Goal: Task Accomplishment & Management: Complete application form

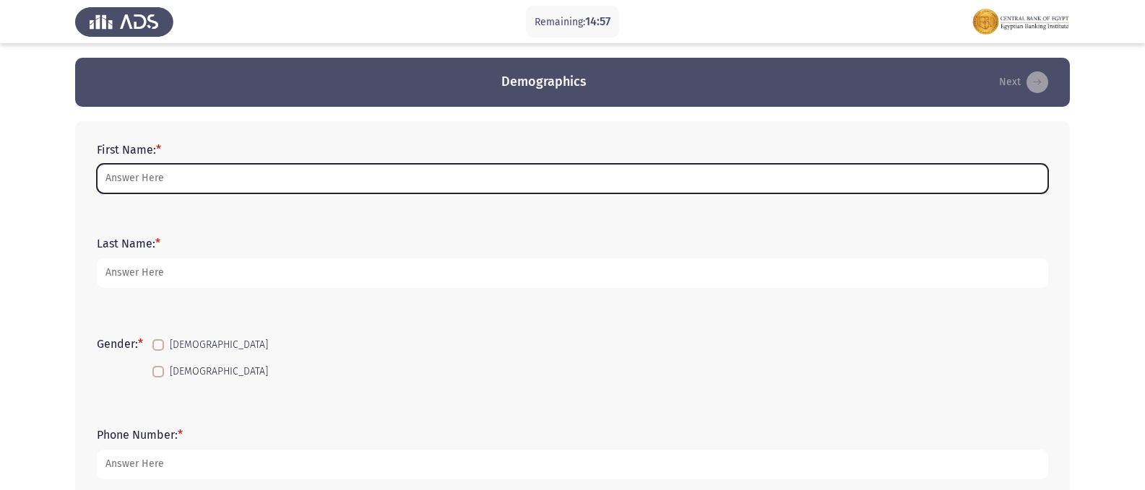
click at [139, 176] on input "First Name: *" at bounding box center [572, 179] width 951 height 30
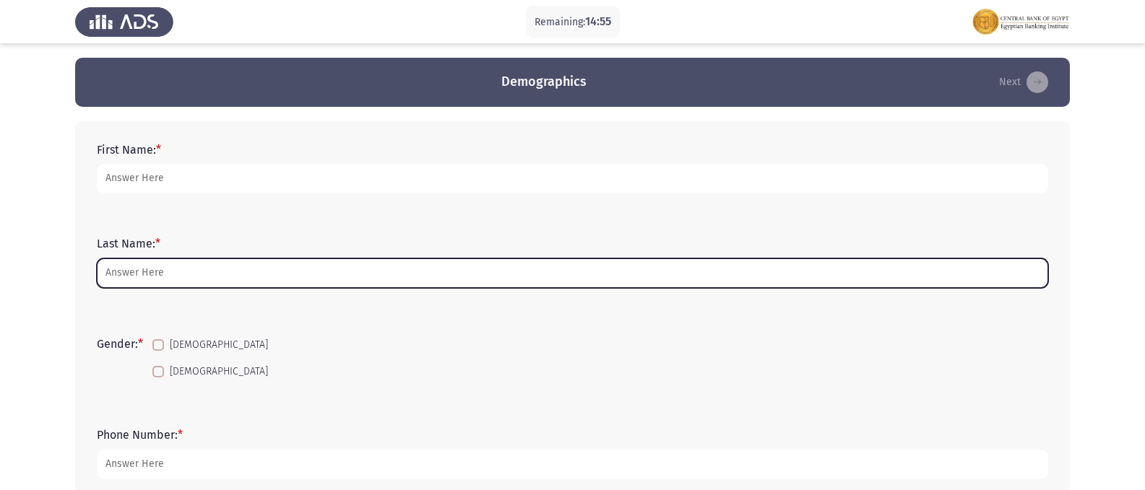
click at [134, 272] on input "Last Name: *" at bounding box center [572, 274] width 951 height 30
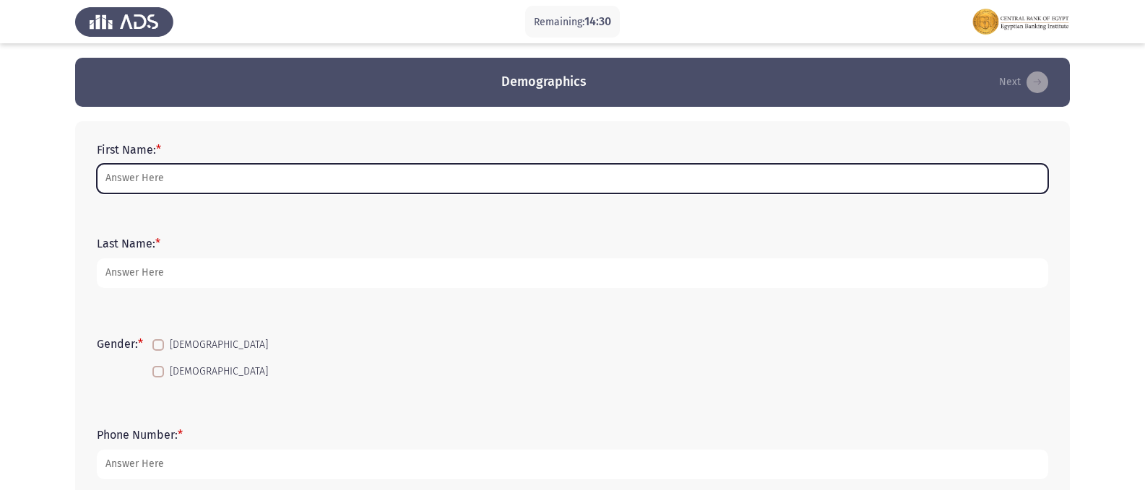
drag, startPoint x: 172, startPoint y: 181, endPoint x: 202, endPoint y: 215, distance: 45.0
click at [172, 181] on input "First Name: *" at bounding box center [572, 179] width 951 height 30
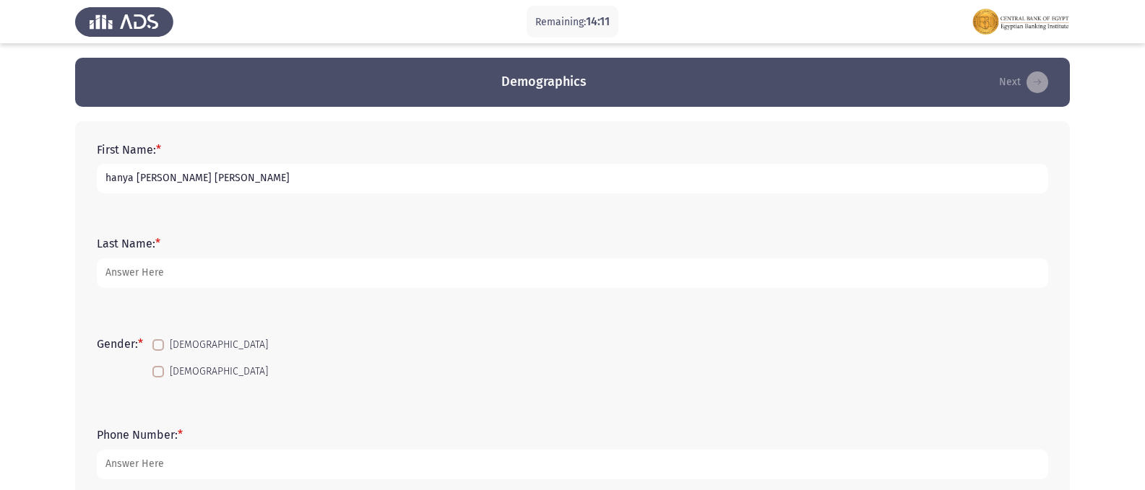
type input "hanya [PERSON_NAME] [PERSON_NAME]"
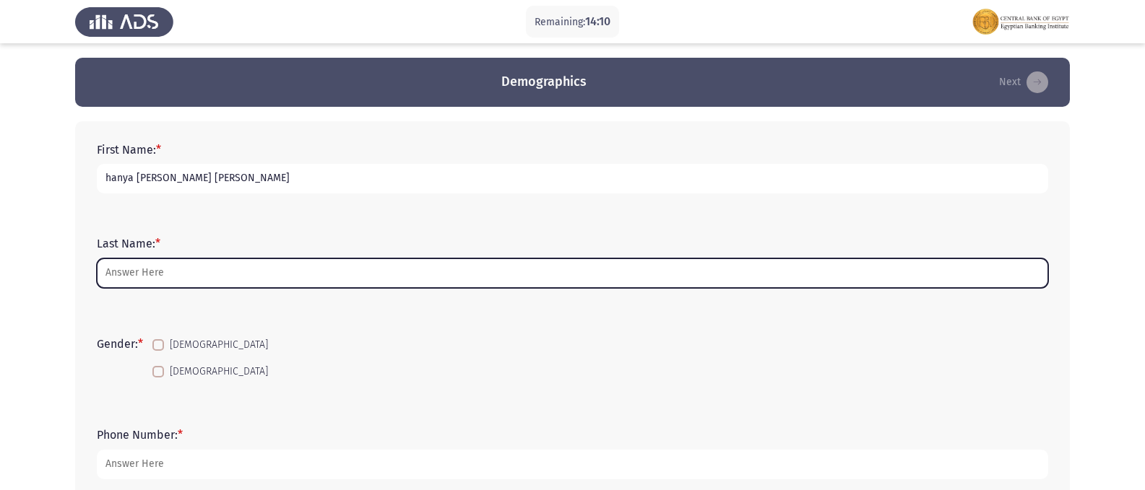
drag, startPoint x: 129, startPoint y: 271, endPoint x: 134, endPoint y: 232, distance: 39.2
click at [130, 255] on form "Last Name: *" at bounding box center [572, 262] width 951 height 51
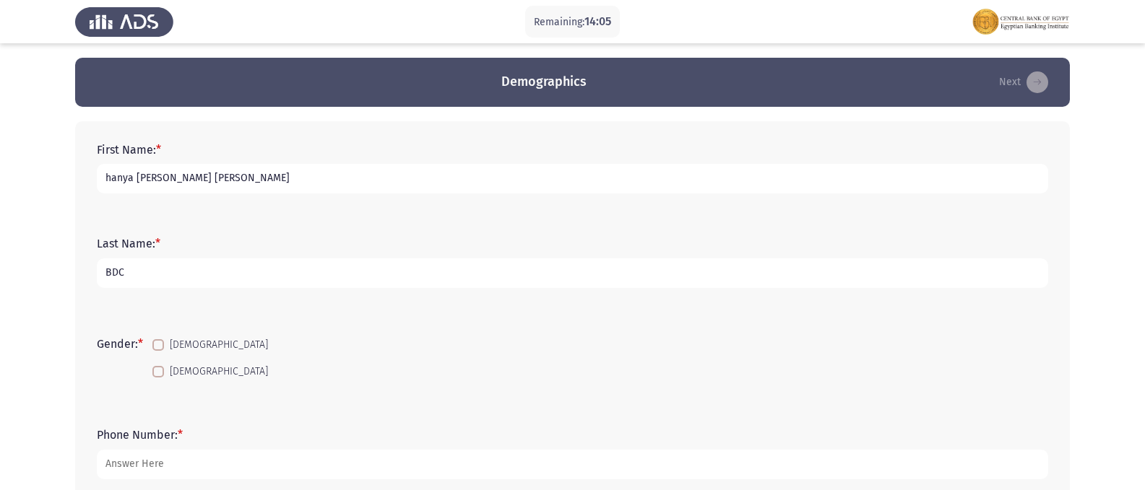
type input "BDC"
click at [164, 375] on span at bounding box center [158, 372] width 12 height 12
click at [158, 378] on input "[DEMOGRAPHIC_DATA]" at bounding box center [157, 378] width 1 height 1
checkbox input "true"
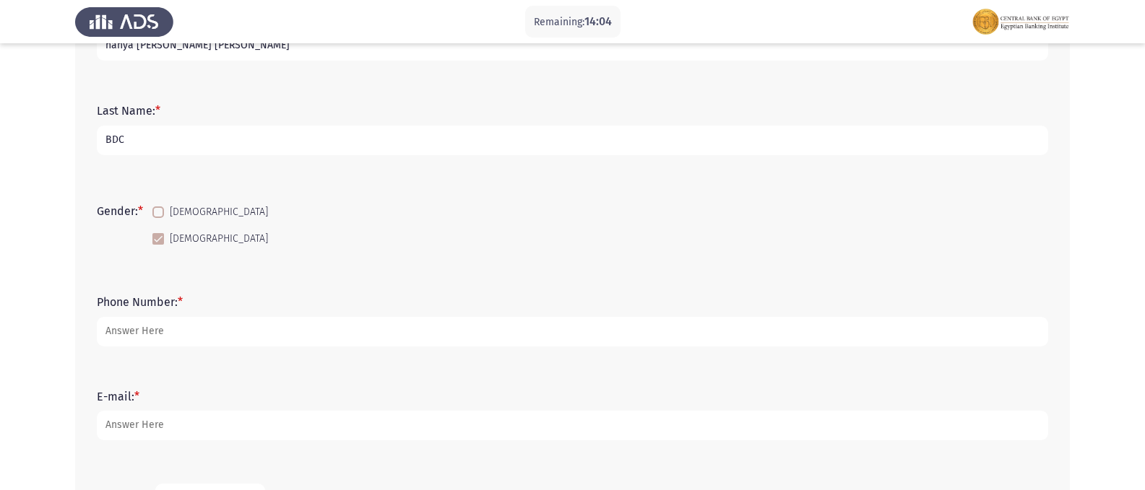
scroll to position [144, 0]
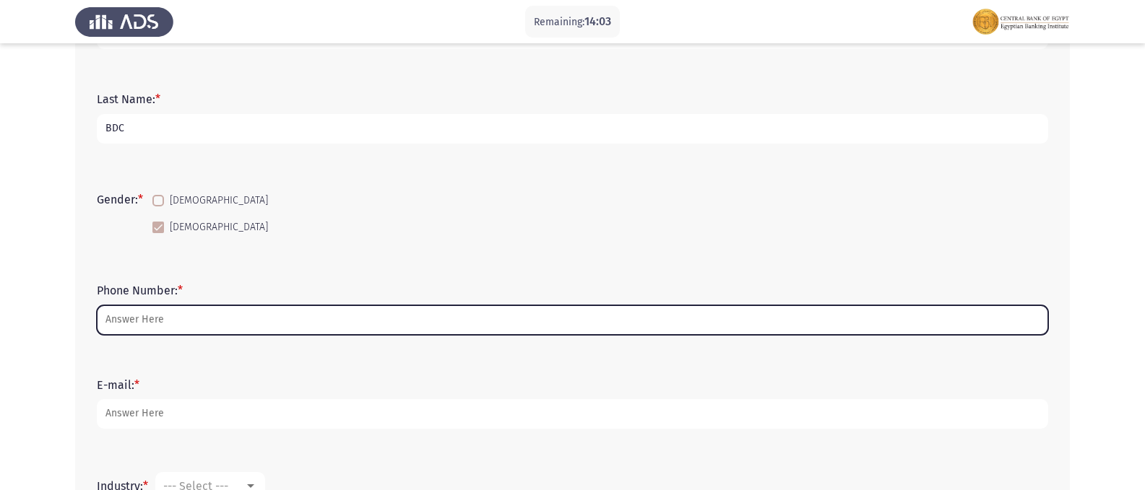
click at [161, 329] on input "Phone Number: *" at bounding box center [572, 321] width 951 height 30
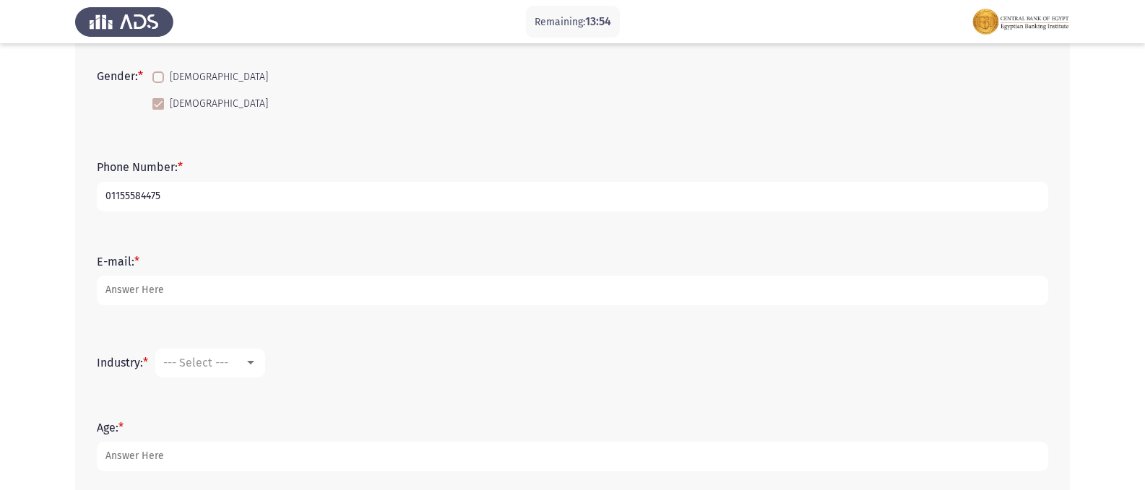
scroll to position [289, 0]
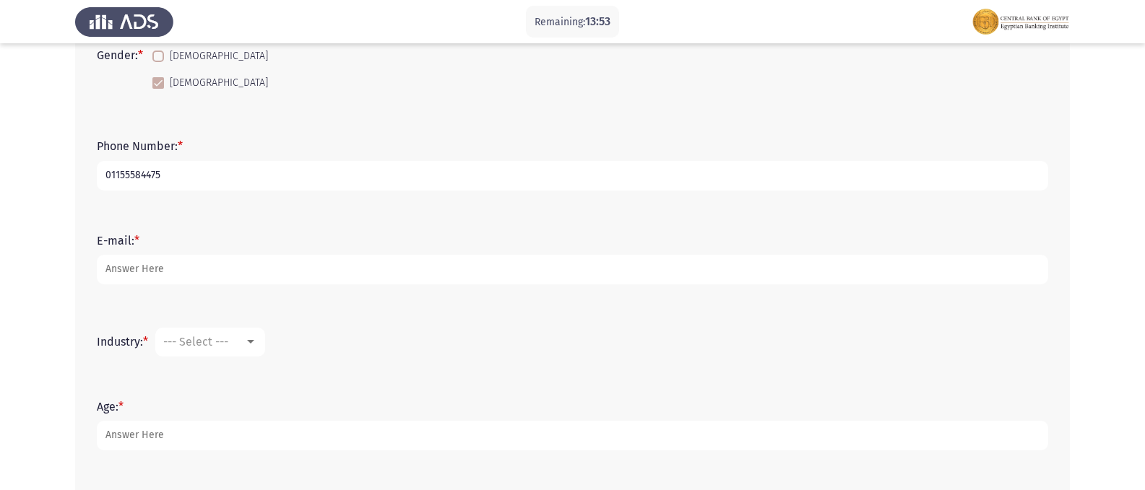
type input "01155584475"
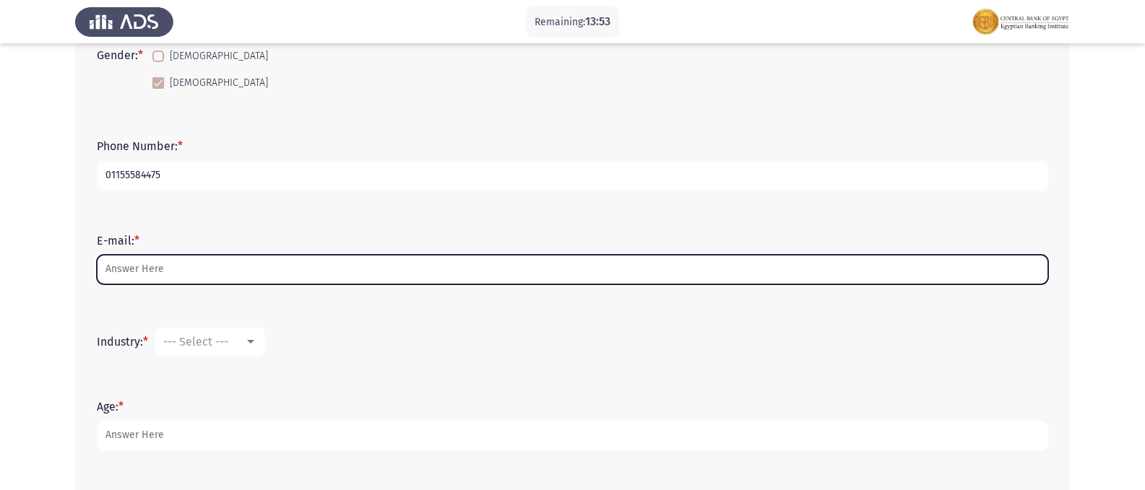
click at [173, 277] on input "E-mail: *" at bounding box center [572, 270] width 951 height 30
type input "H"
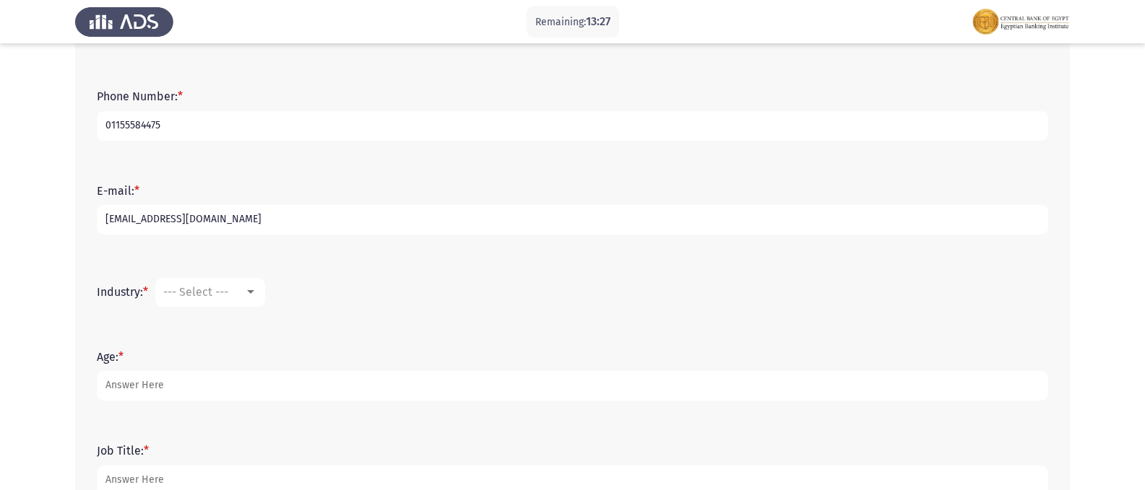
scroll to position [361, 0]
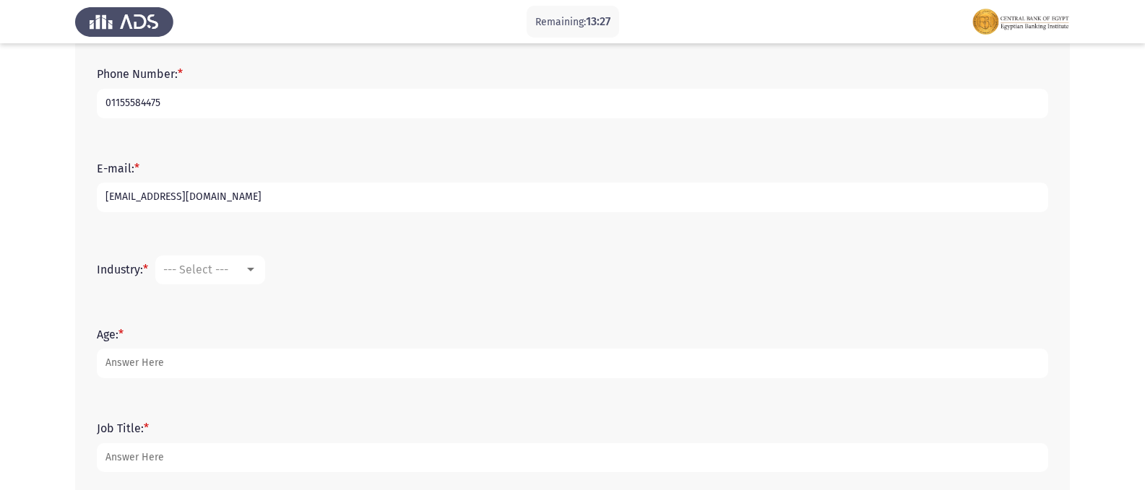
type input "[EMAIL_ADDRESS][DOMAIN_NAME]"
click at [249, 269] on div at bounding box center [250, 270] width 13 height 12
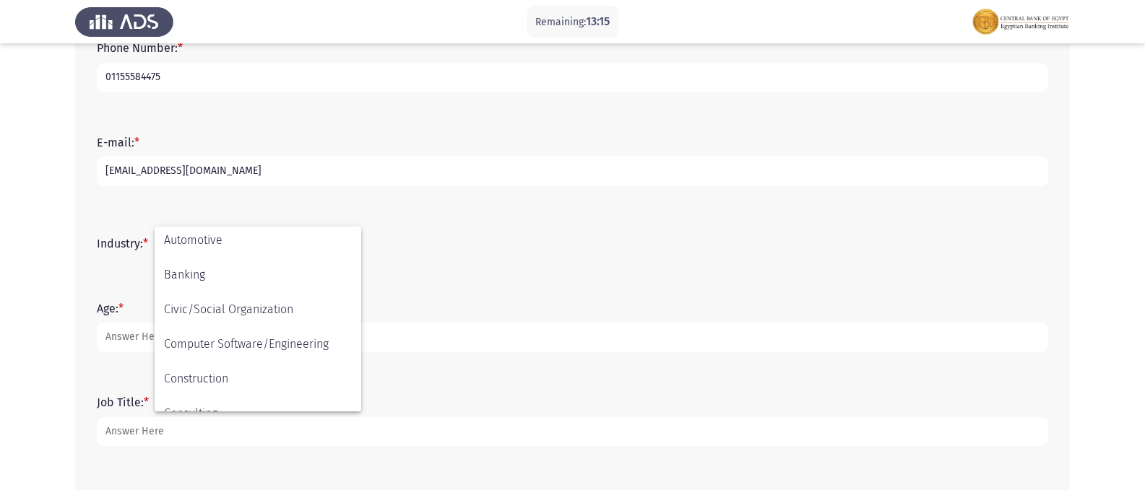
scroll to position [111, 0]
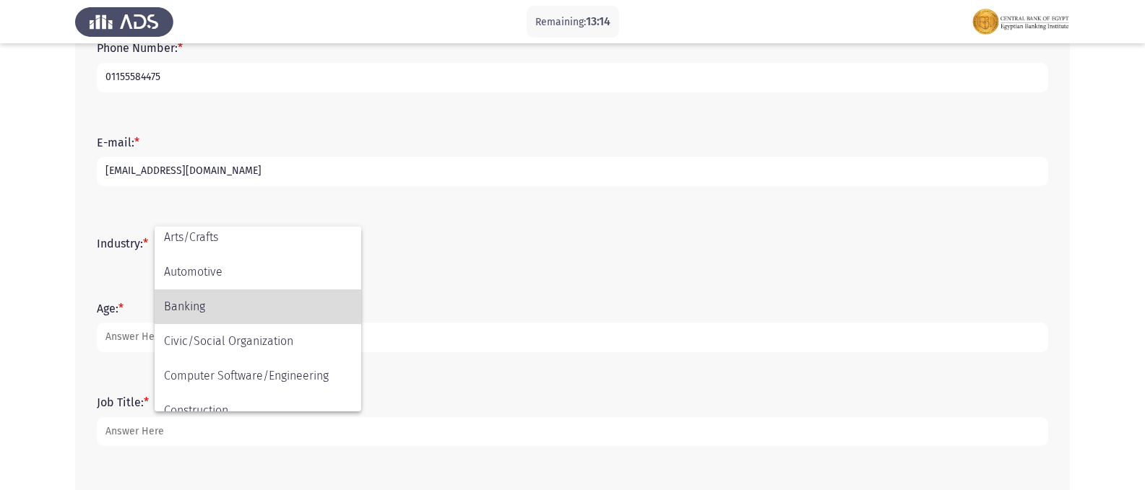
click at [225, 313] on span "Banking" at bounding box center [258, 307] width 188 height 35
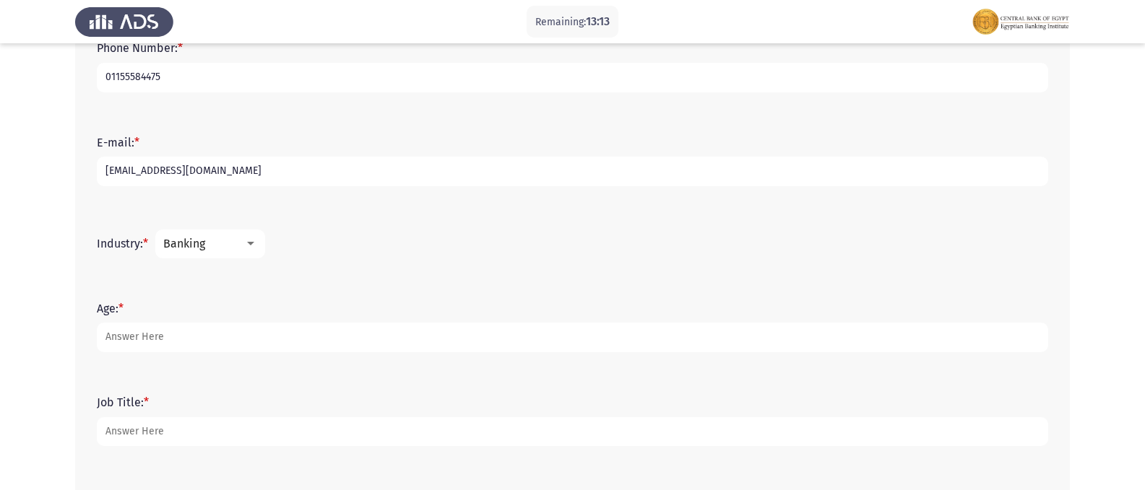
click at [180, 312] on form "Age: *" at bounding box center [572, 327] width 951 height 51
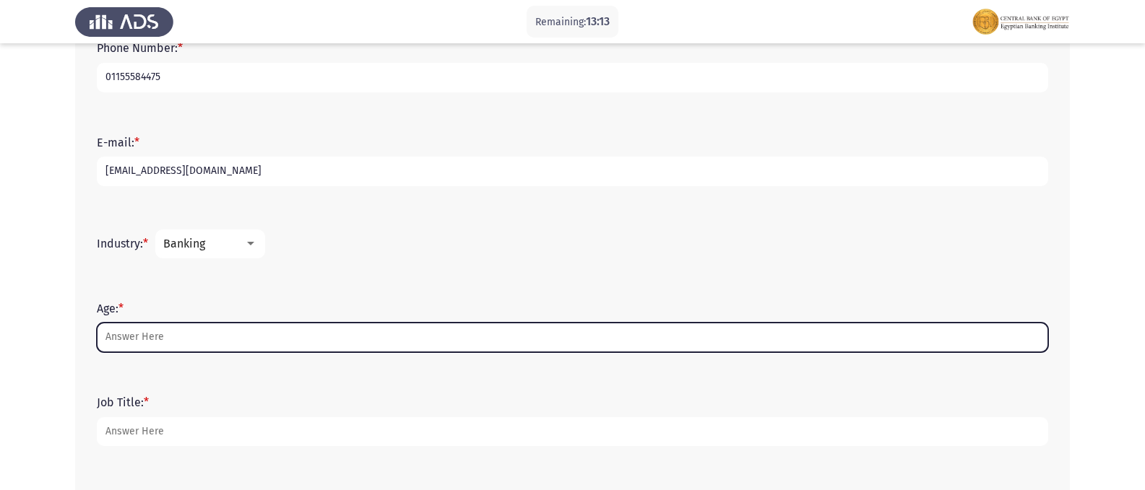
click at [166, 330] on input "Age: *" at bounding box center [572, 338] width 951 height 30
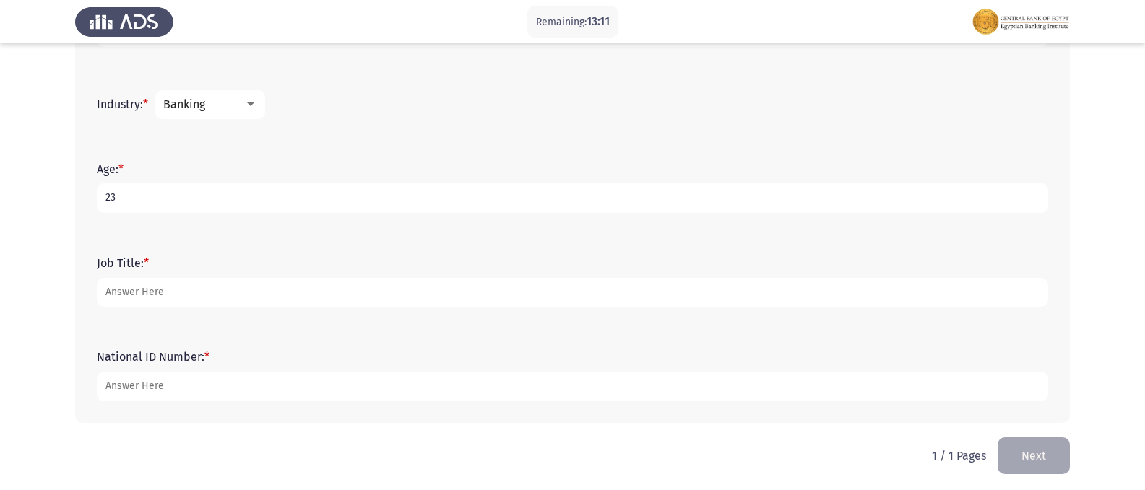
scroll to position [532, 0]
type input "23"
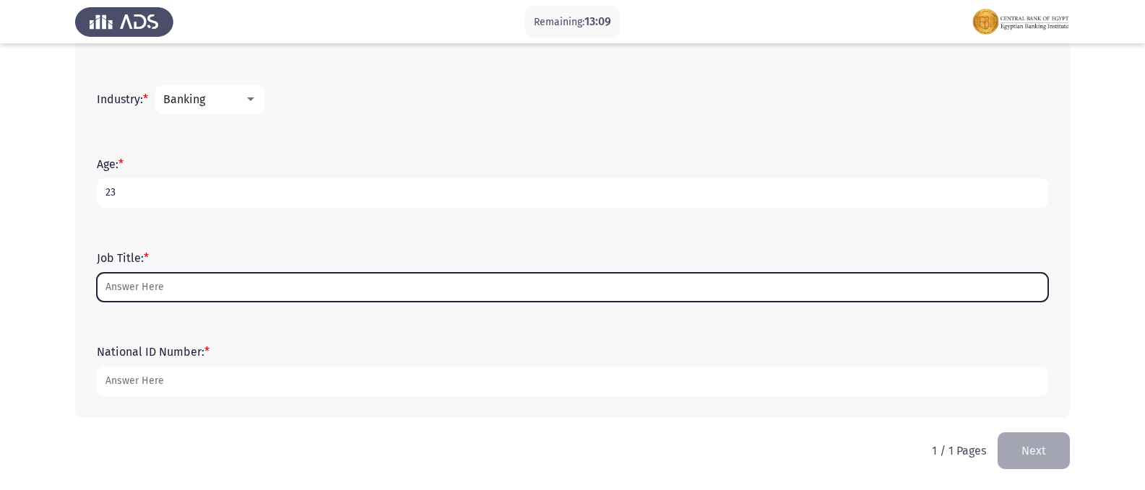
click at [163, 290] on input "Job Title: *" at bounding box center [572, 288] width 951 height 30
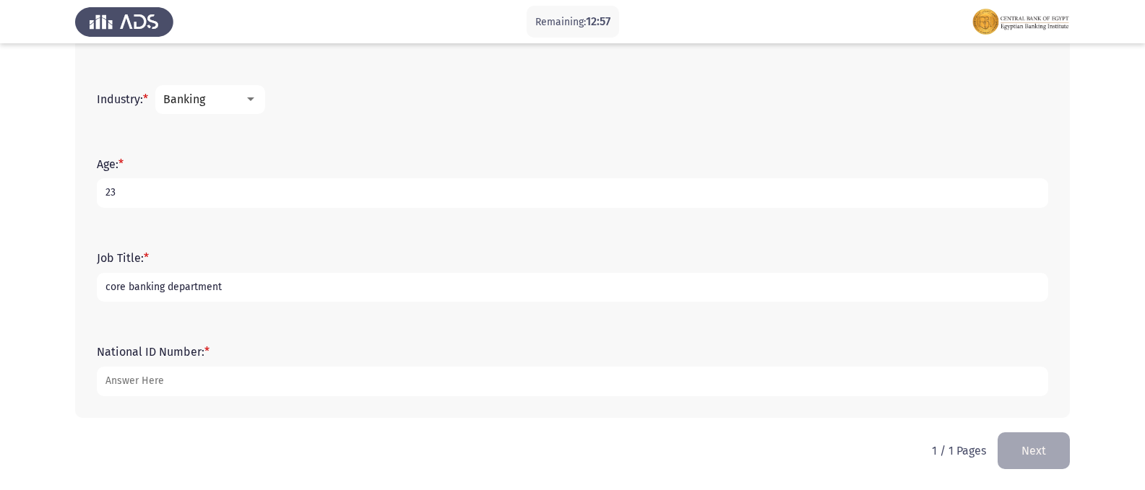
type input "core banking department"
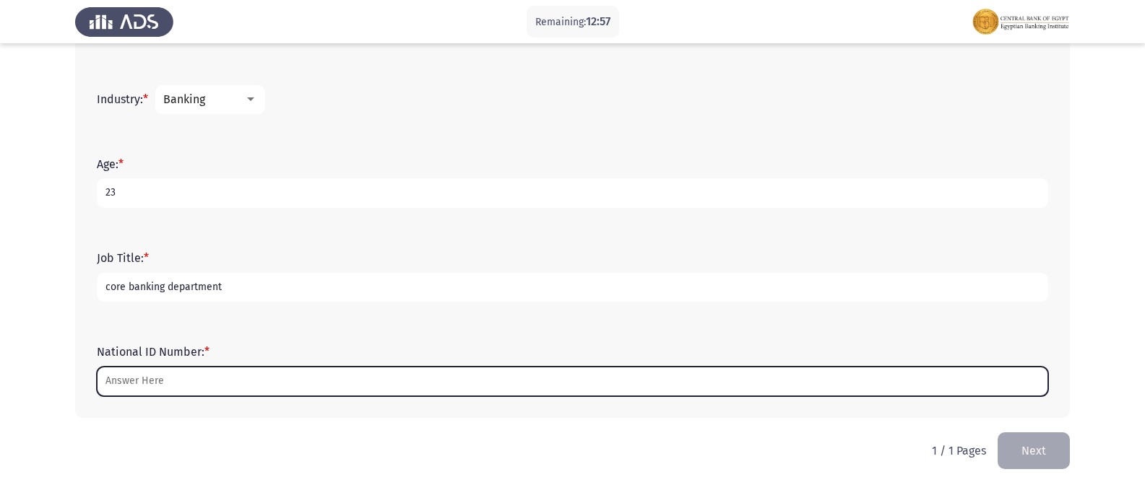
click at [170, 385] on input "National ID Number: *" at bounding box center [572, 382] width 951 height 30
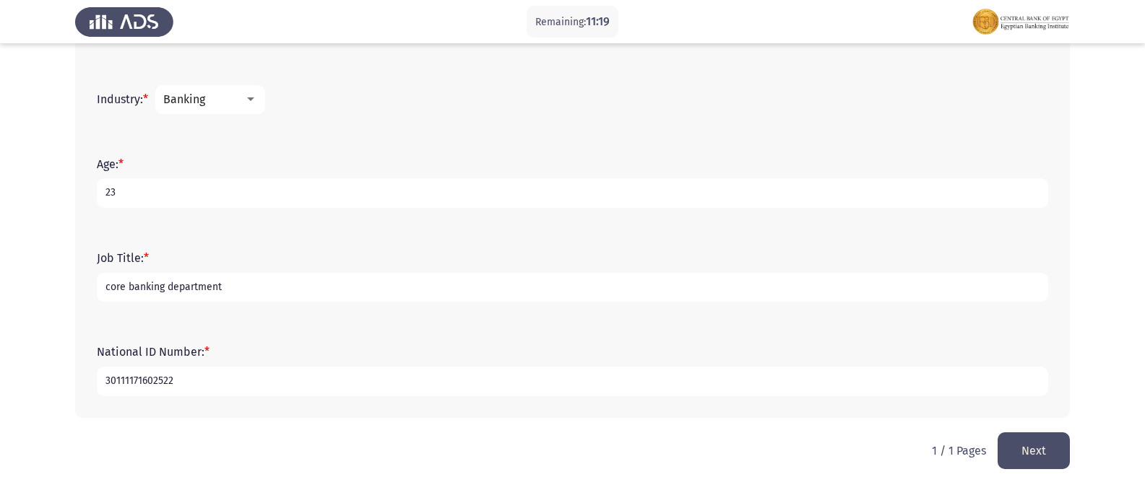
type input "30111171602522"
click at [1031, 452] on button "Next" at bounding box center [1033, 451] width 72 height 37
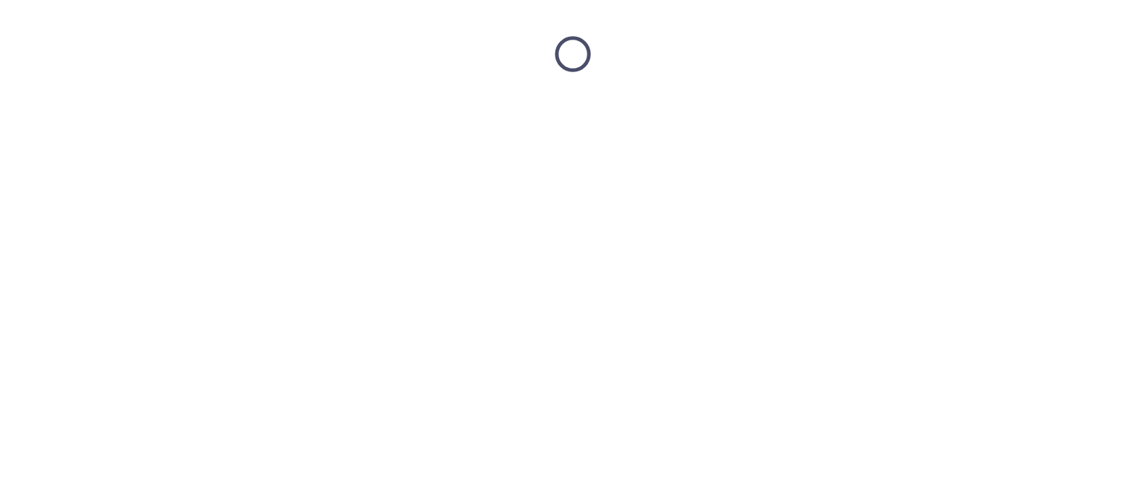
scroll to position [0, 0]
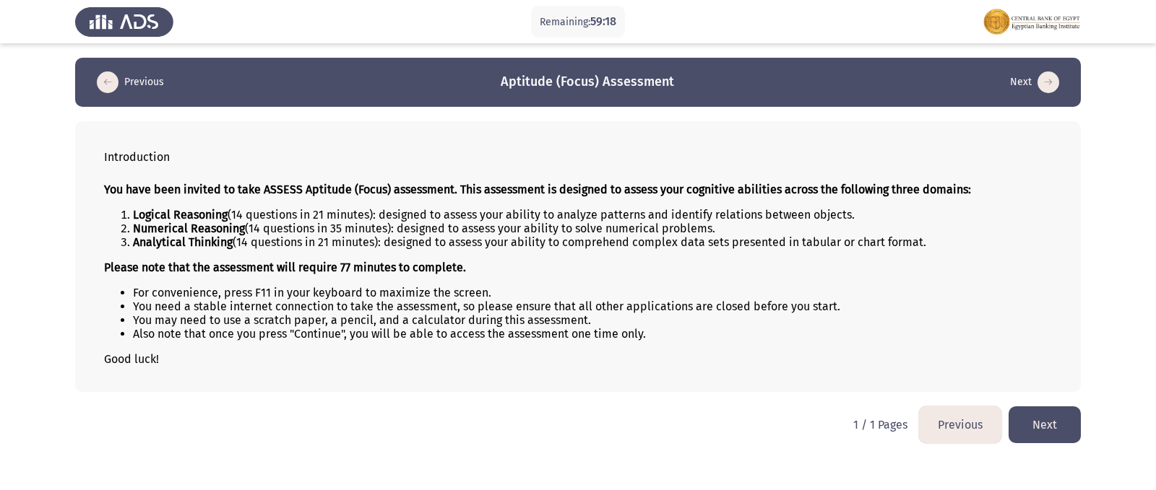
click at [1039, 423] on button "Next" at bounding box center [1044, 425] width 72 height 37
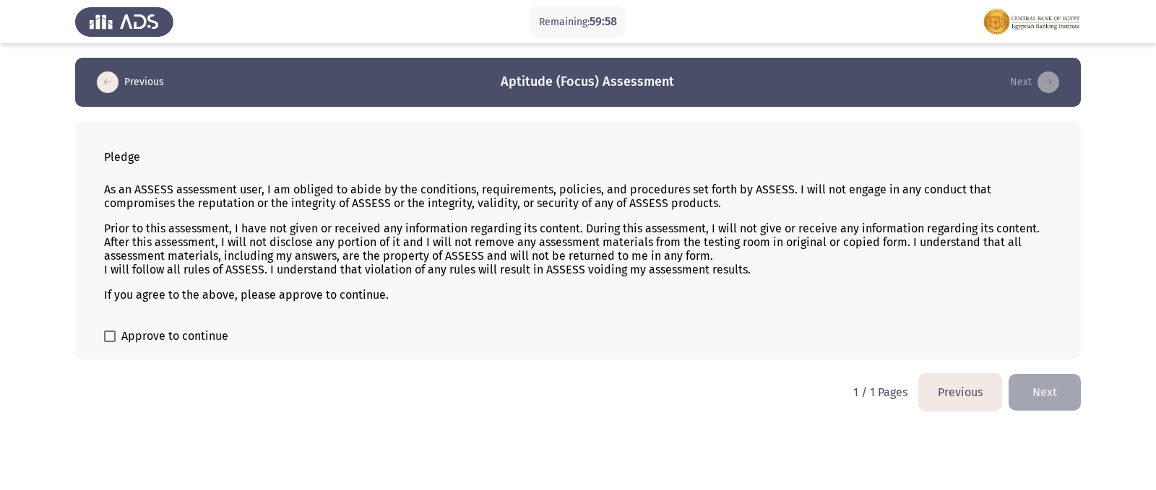
click at [110, 329] on label "Approve to continue" at bounding box center [166, 336] width 124 height 17
click at [110, 342] on input "Approve to continue" at bounding box center [109, 342] width 1 height 1
checkbox input "true"
click at [1049, 381] on button "Next" at bounding box center [1044, 392] width 72 height 37
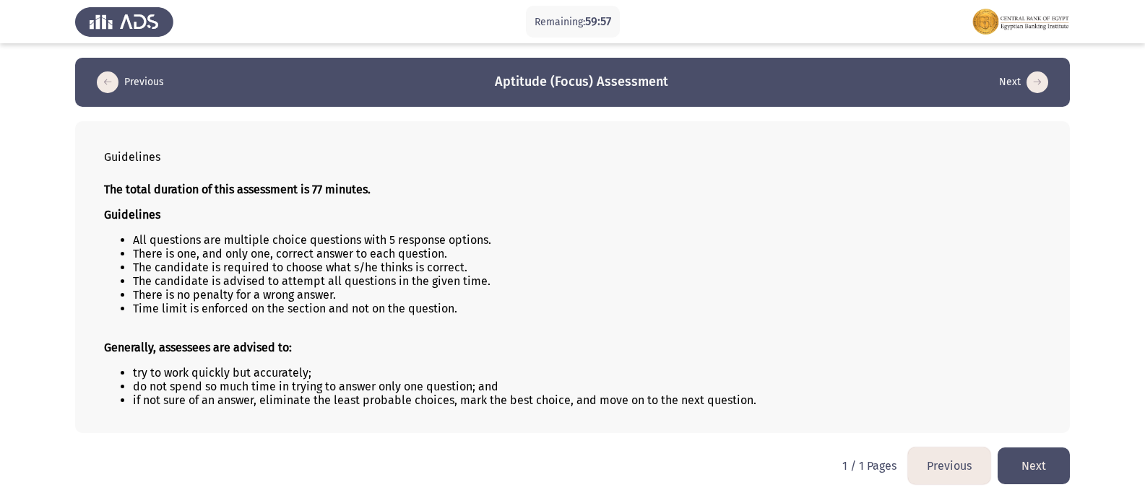
click at [1064, 456] on button "Next" at bounding box center [1033, 466] width 72 height 37
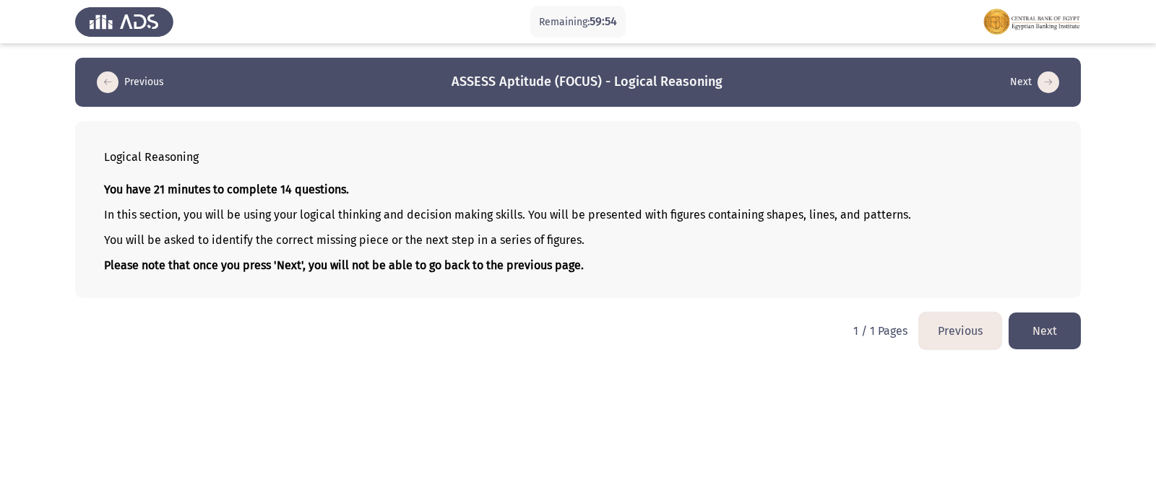
click at [1070, 336] on button "Next" at bounding box center [1044, 331] width 72 height 37
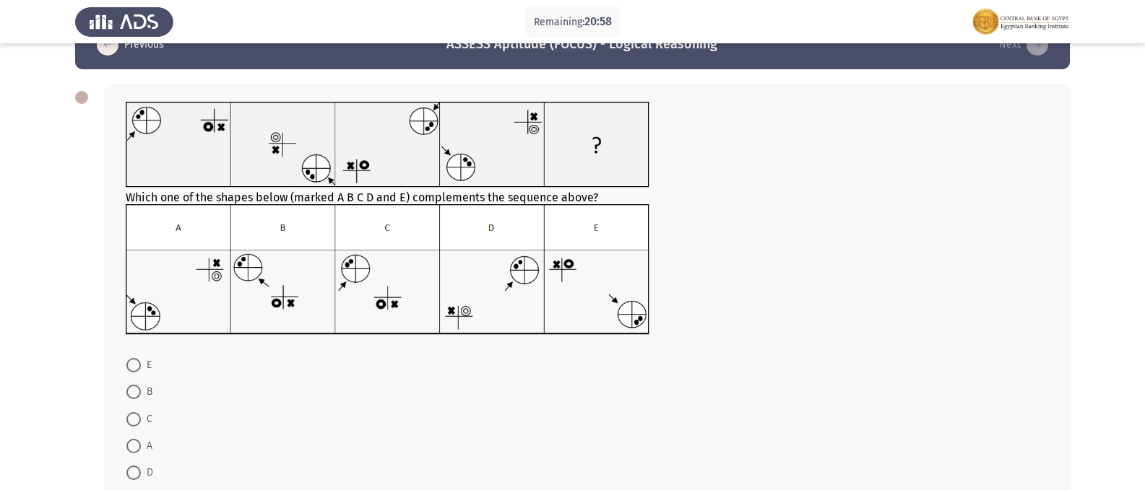
scroll to position [72, 0]
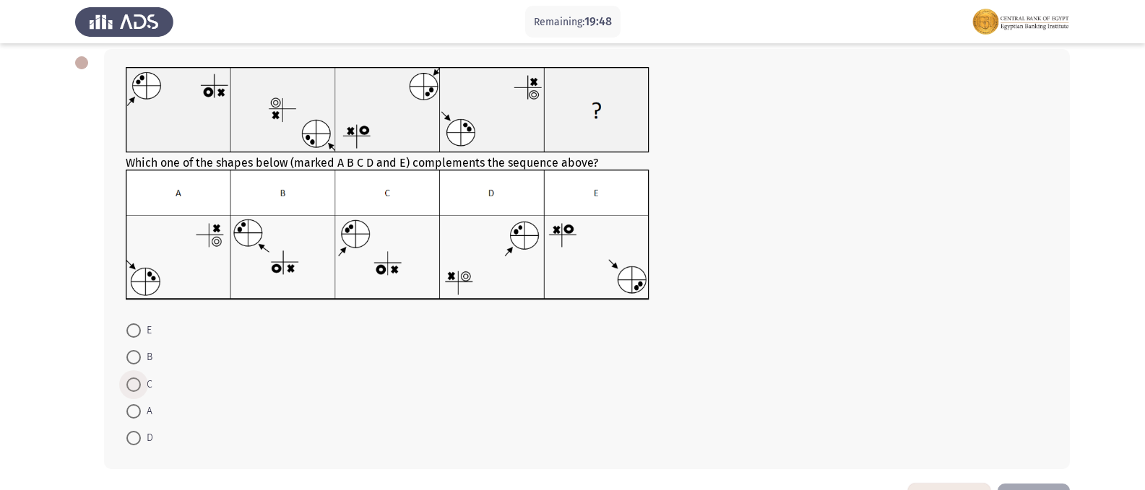
click at [133, 388] on span at bounding box center [133, 385] width 14 height 14
click at [133, 388] on input "C" at bounding box center [133, 385] width 14 height 14
radio input "true"
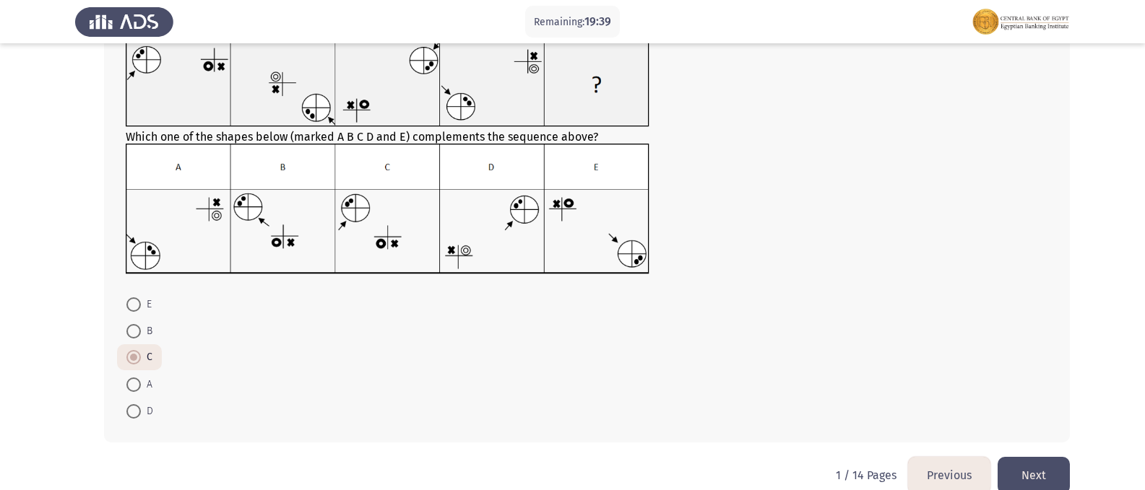
scroll to position [123, 0]
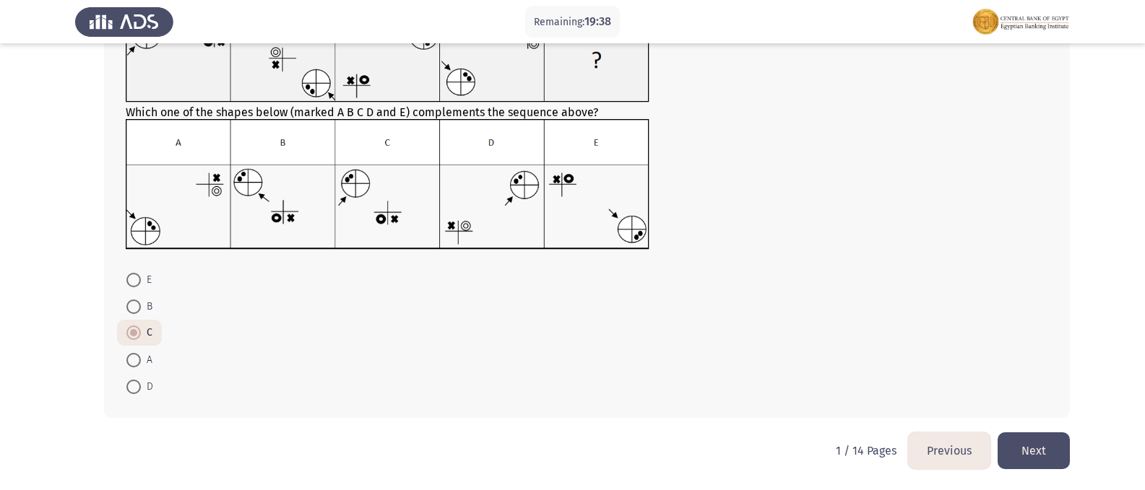
click at [1020, 446] on button "Next" at bounding box center [1033, 451] width 72 height 37
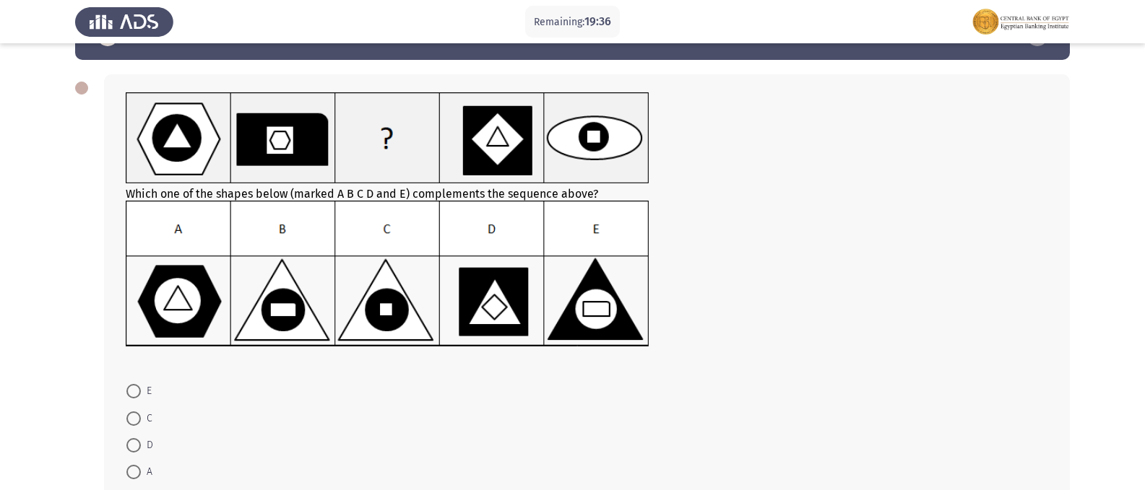
scroll to position [72, 0]
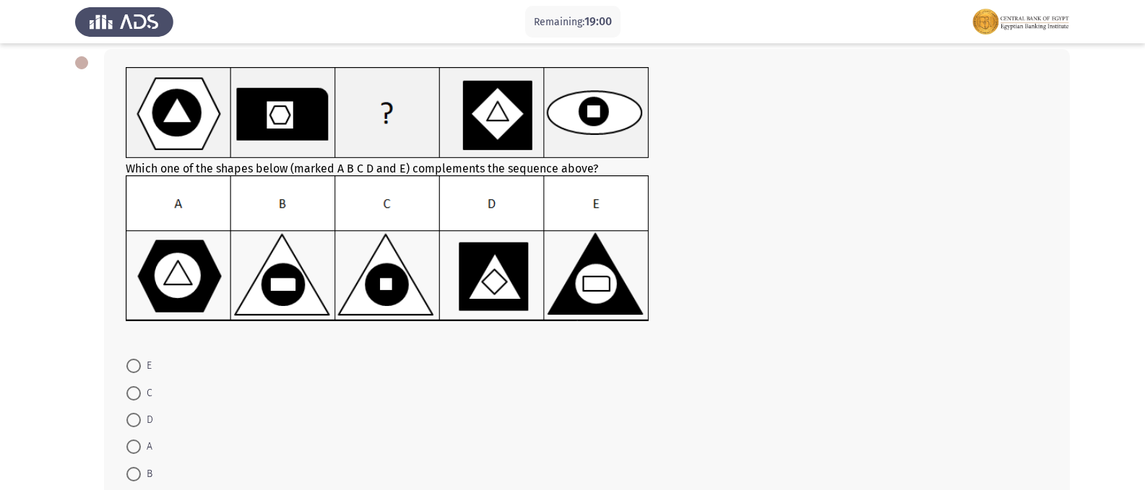
click at [280, 301] on img at bounding box center [388, 249] width 524 height 147
click at [129, 470] on span at bounding box center [133, 474] width 14 height 14
click at [129, 470] on input "B" at bounding box center [133, 474] width 14 height 14
radio input "true"
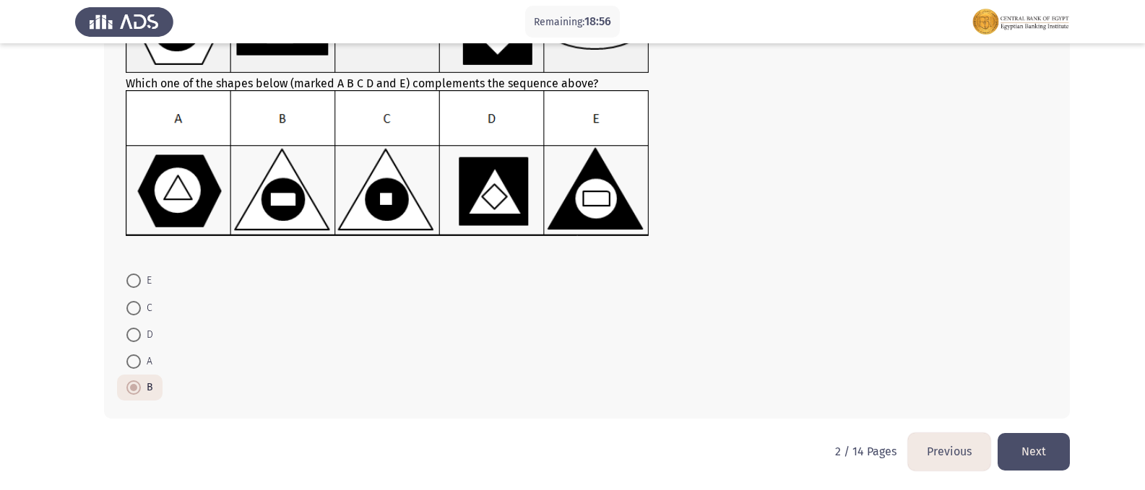
scroll to position [158, 0]
click at [1047, 452] on button "Next" at bounding box center [1033, 451] width 72 height 37
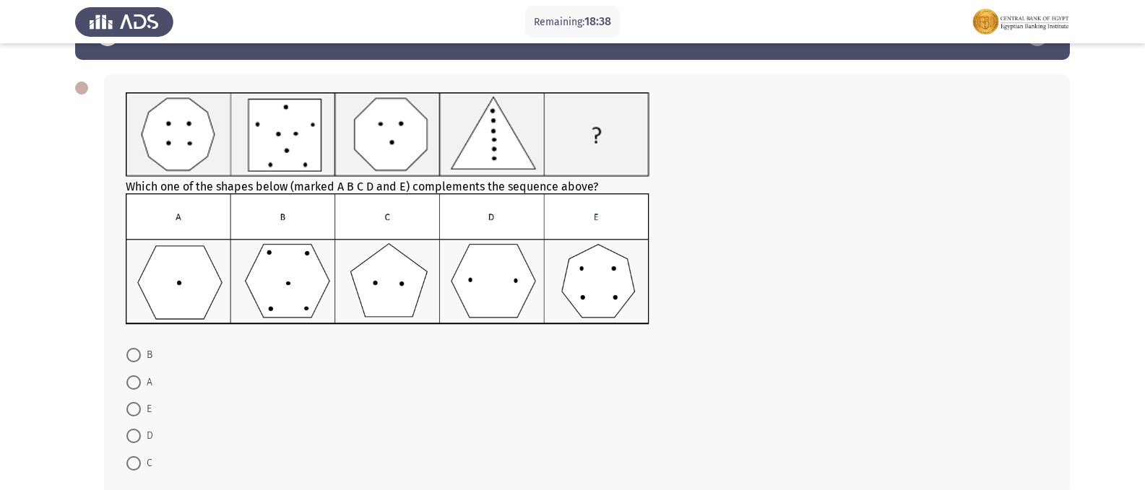
scroll to position [72, 0]
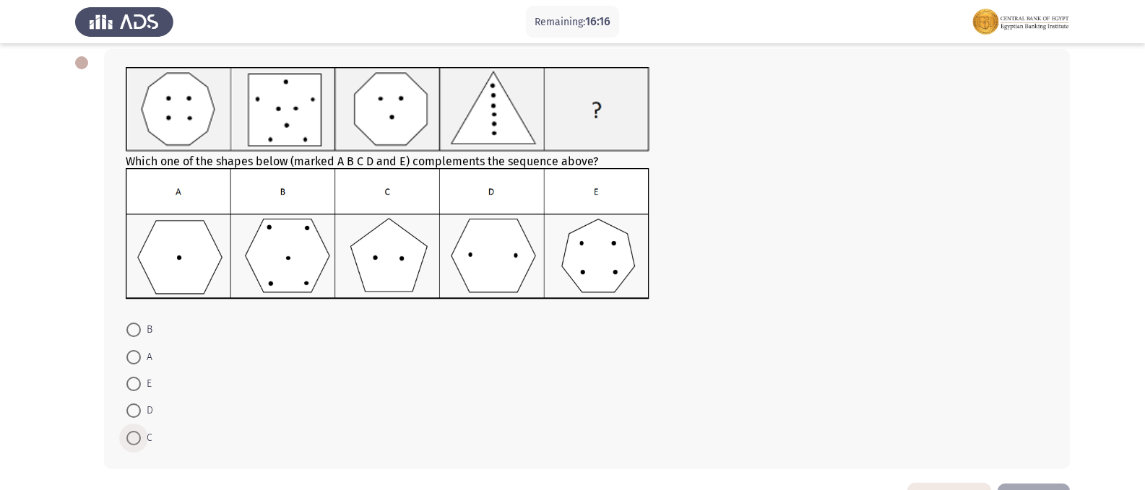
click at [133, 442] on span at bounding box center [133, 438] width 14 height 14
click at [133, 442] on input "C" at bounding box center [133, 438] width 14 height 14
radio input "true"
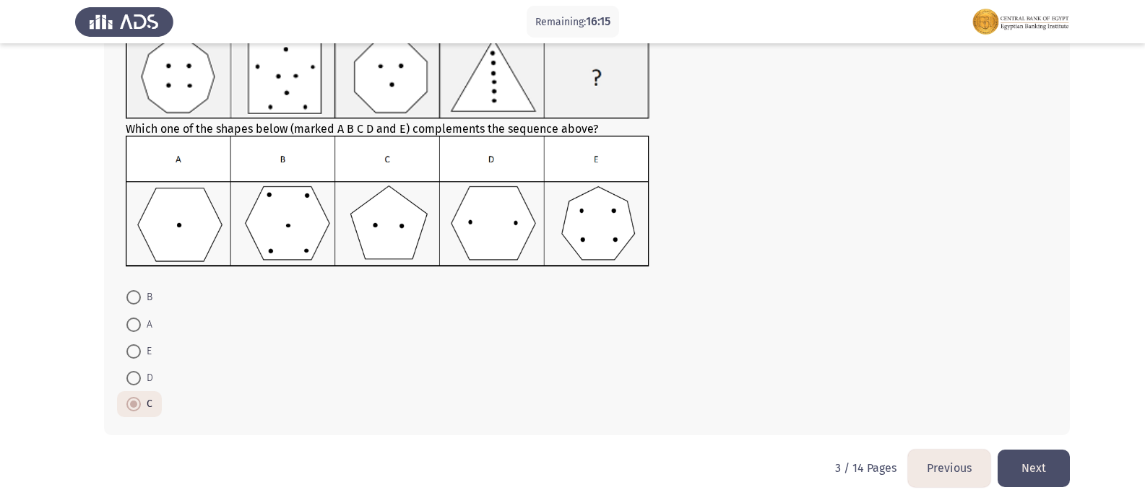
scroll to position [122, 0]
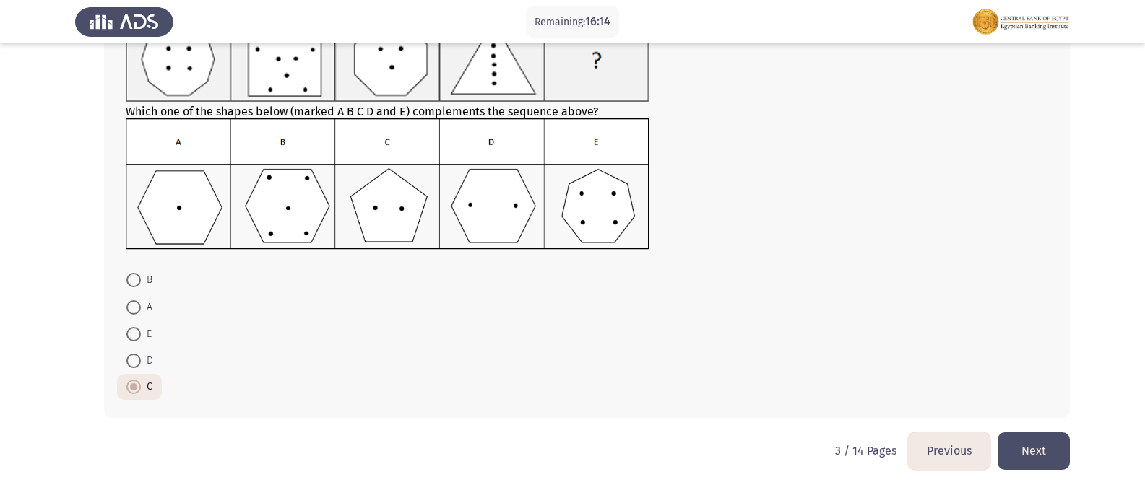
click at [1023, 447] on button "Next" at bounding box center [1033, 451] width 72 height 37
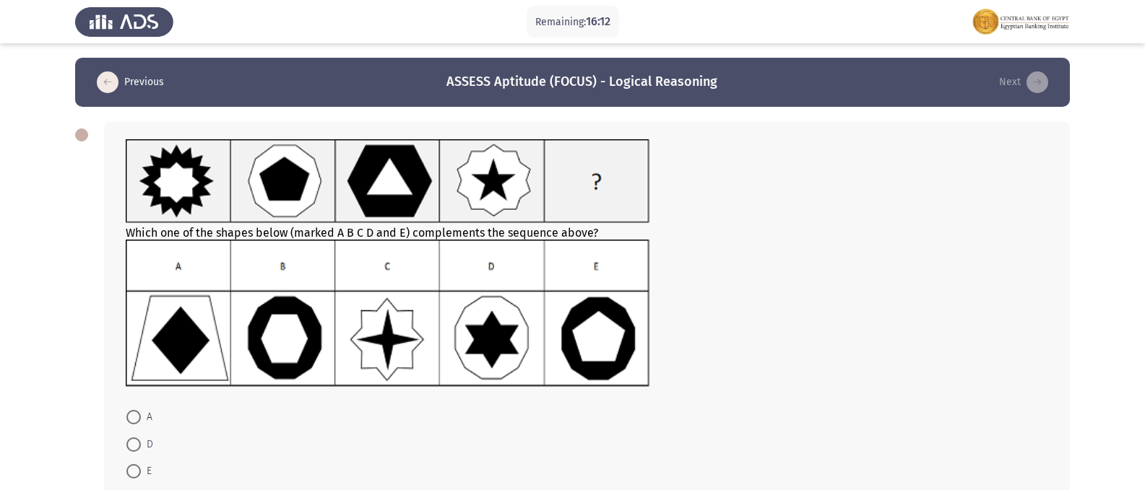
scroll to position [72, 0]
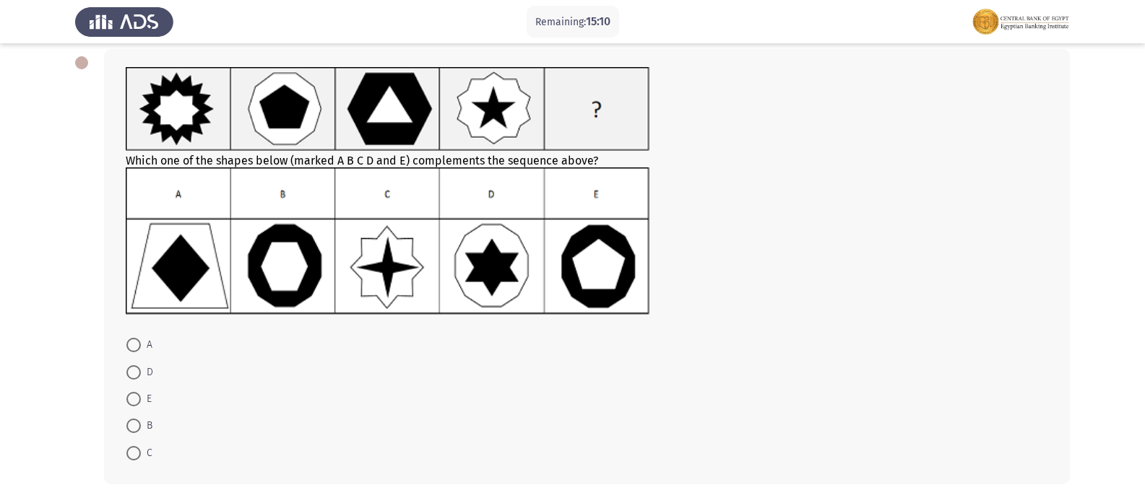
click at [137, 424] on span at bounding box center [133, 426] width 14 height 14
click at [137, 424] on input "B" at bounding box center [133, 426] width 14 height 14
radio input "true"
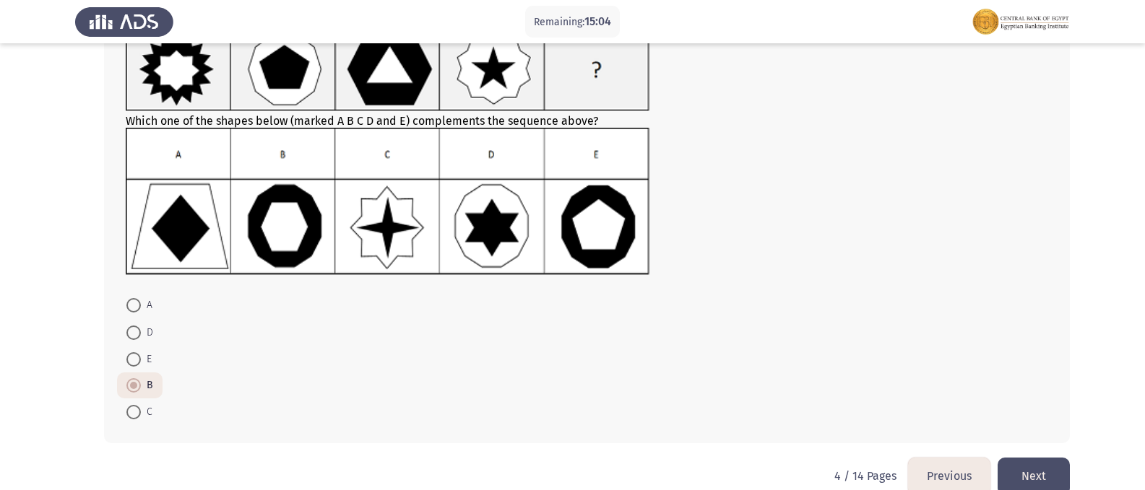
scroll to position [137, 0]
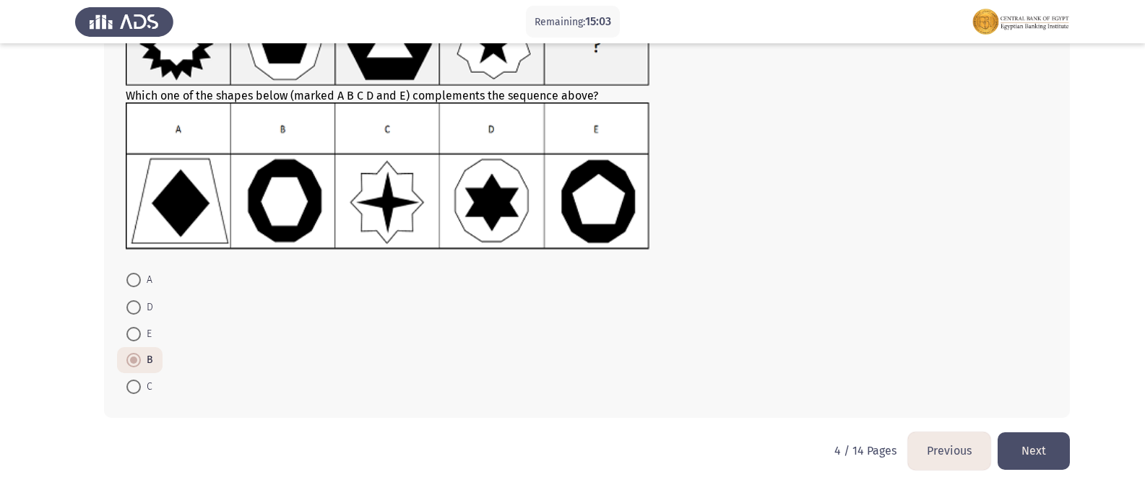
click at [1046, 442] on button "Next" at bounding box center [1033, 451] width 72 height 37
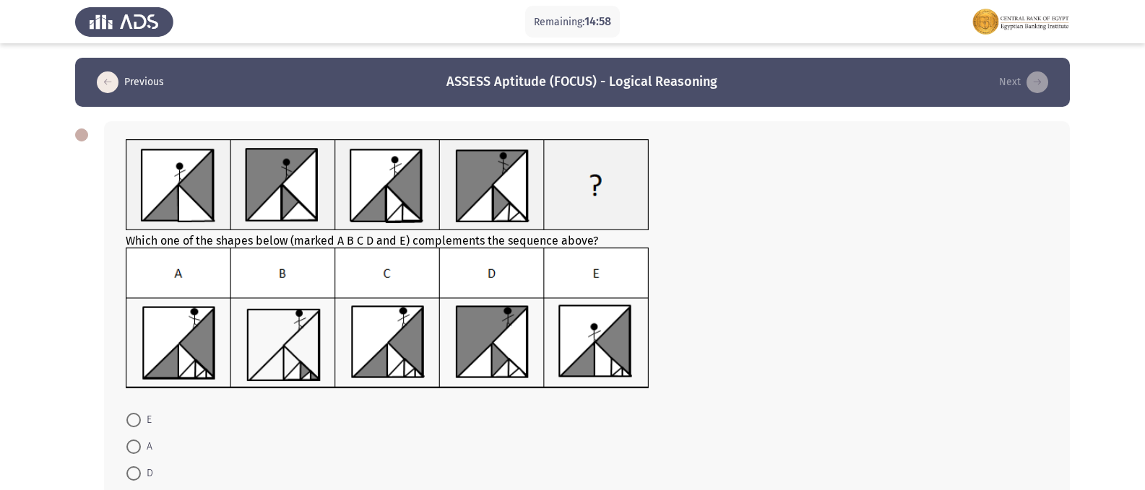
scroll to position [72, 0]
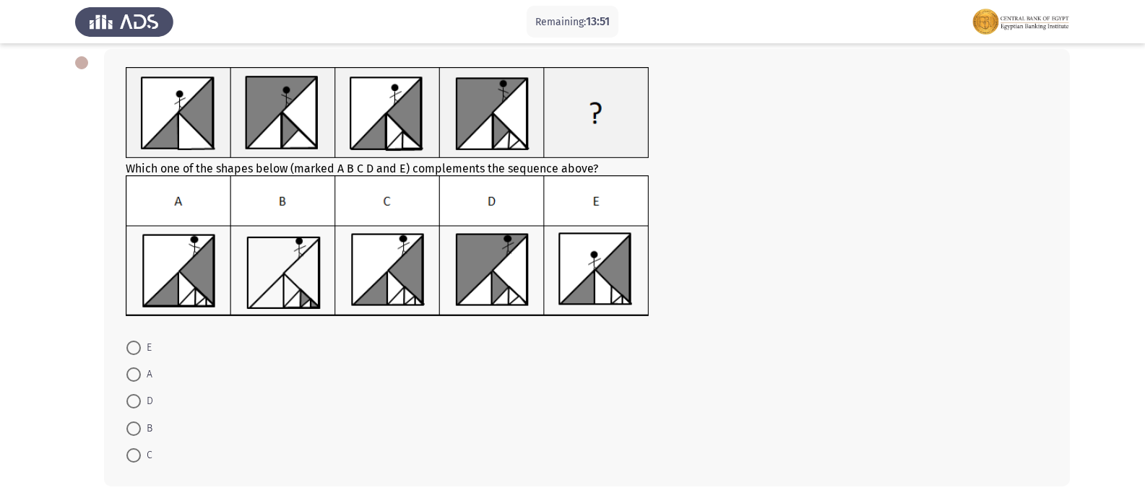
click at [134, 351] on span at bounding box center [133, 348] width 14 height 14
click at [134, 351] on input "E" at bounding box center [133, 348] width 14 height 14
radio input "true"
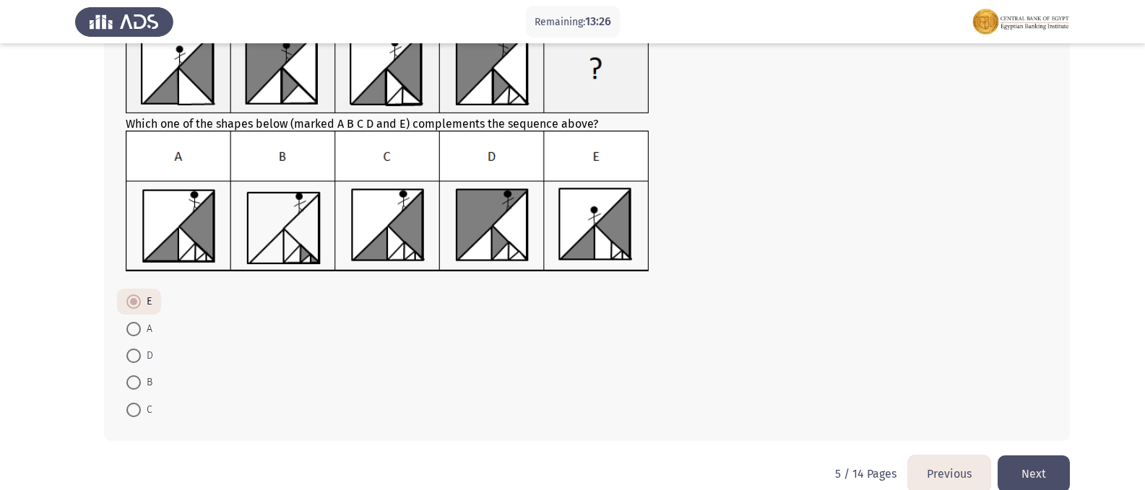
scroll to position [140, 0]
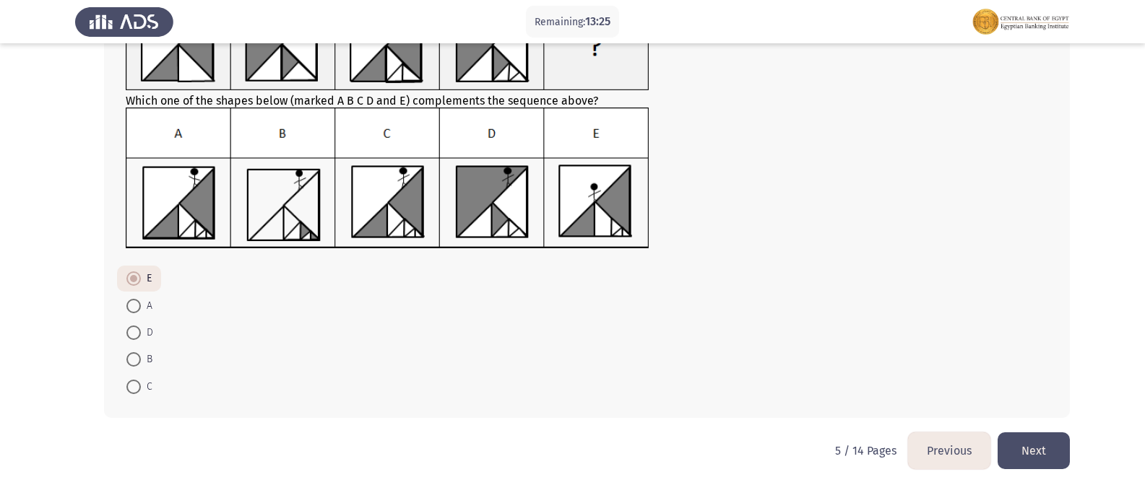
click at [1051, 441] on button "Next" at bounding box center [1033, 451] width 72 height 37
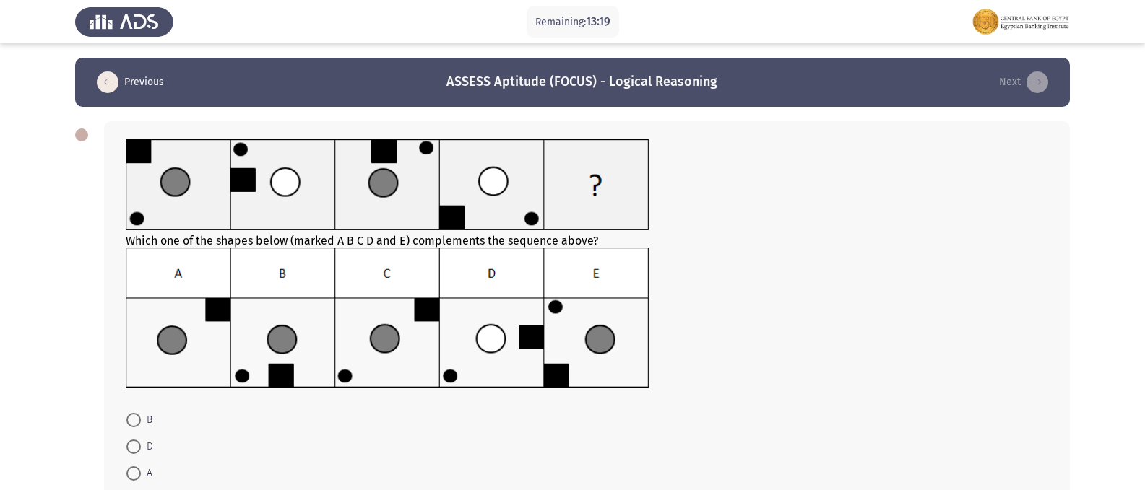
scroll to position [72, 0]
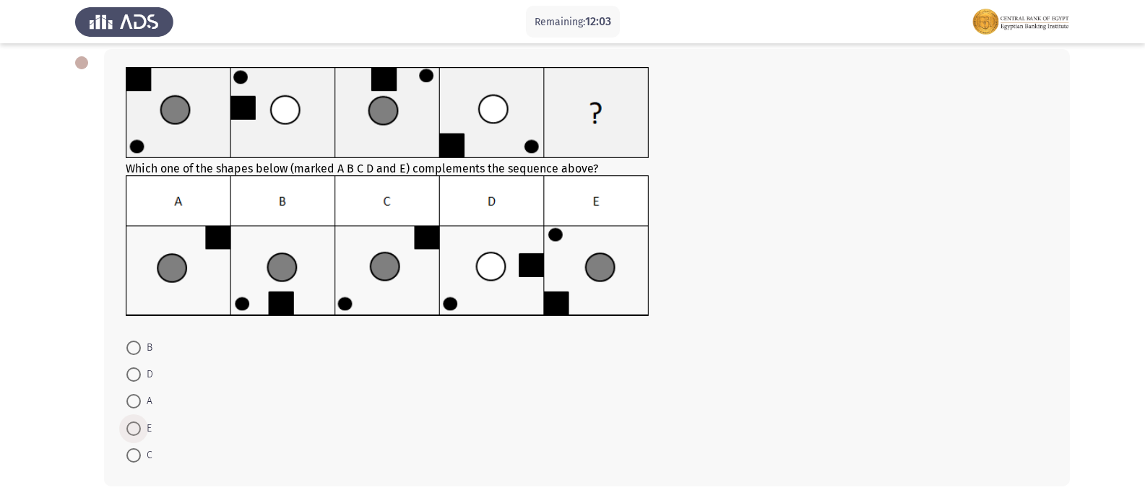
click at [134, 427] on span at bounding box center [133, 429] width 14 height 14
click at [134, 427] on input "E" at bounding box center [133, 429] width 14 height 14
radio input "true"
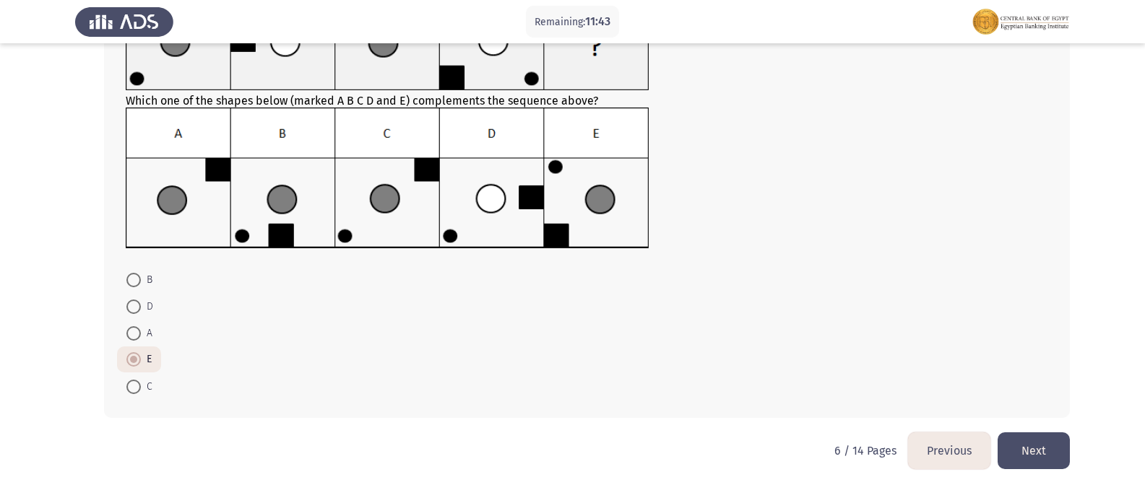
click at [1052, 453] on button "Next" at bounding box center [1033, 451] width 72 height 37
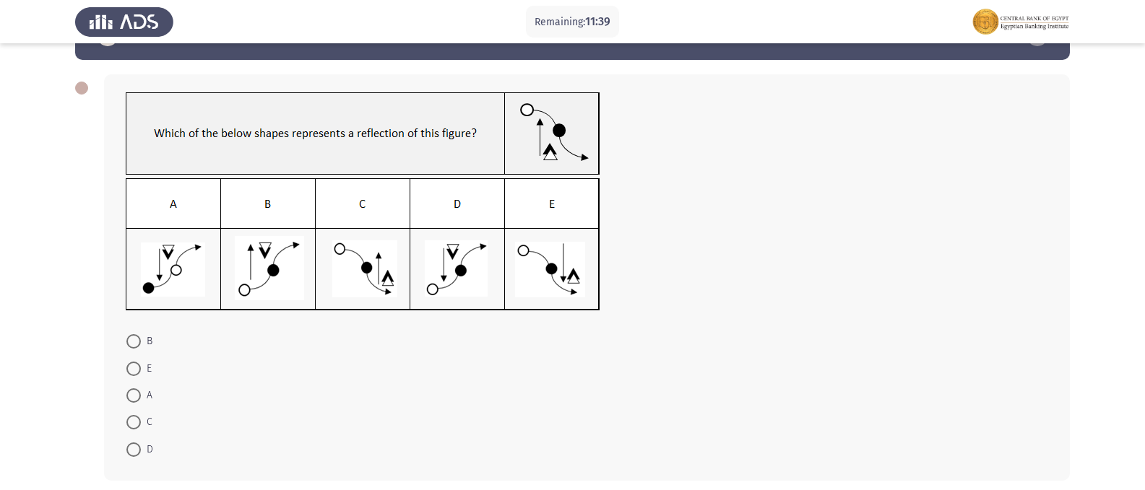
scroll to position [72, 0]
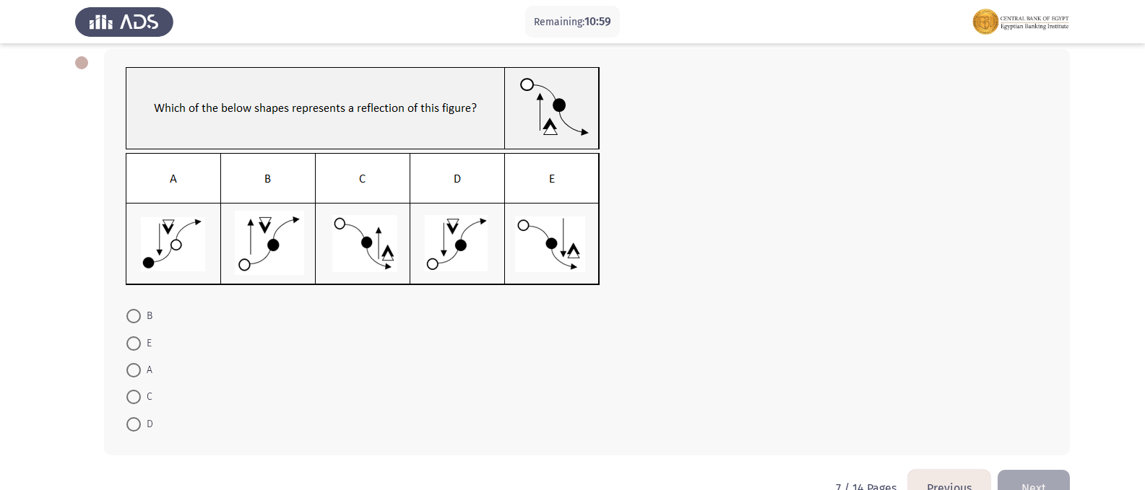
click at [135, 426] on span at bounding box center [133, 424] width 14 height 14
click at [135, 426] on input "D" at bounding box center [133, 424] width 14 height 14
radio input "true"
click at [1031, 470] on button "Next" at bounding box center [1033, 487] width 72 height 37
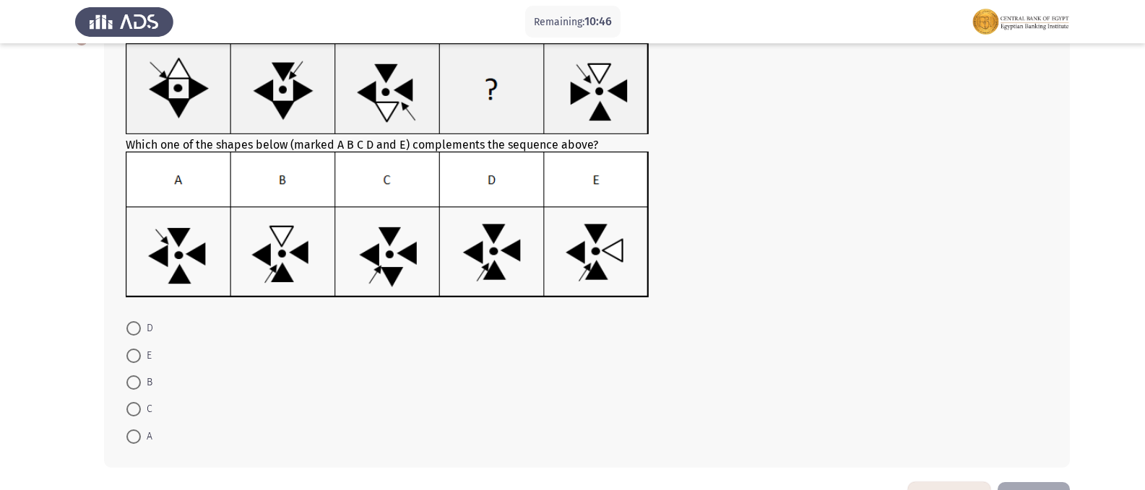
scroll to position [74, 0]
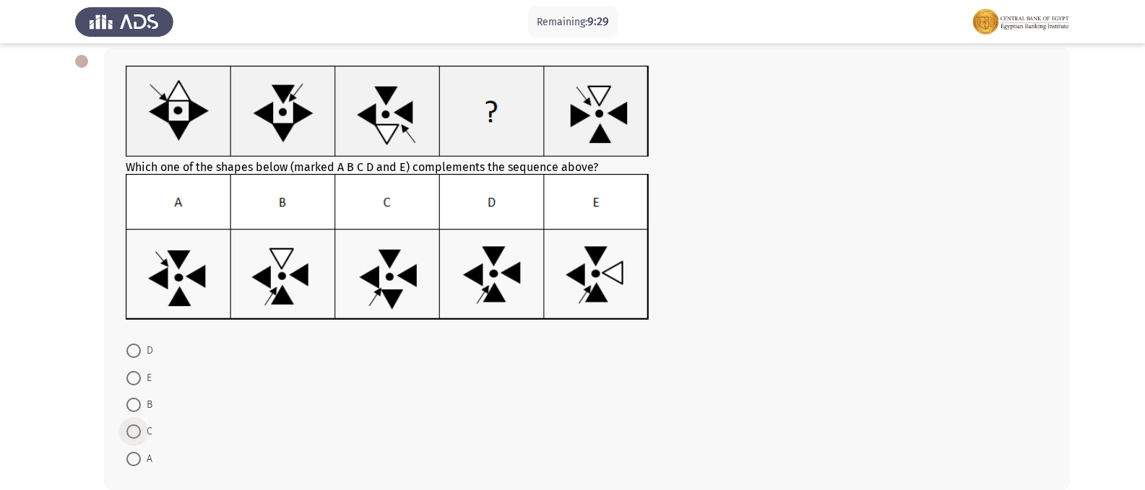
click at [129, 433] on span at bounding box center [133, 432] width 14 height 14
click at [129, 433] on input "C" at bounding box center [133, 432] width 14 height 14
radio input "true"
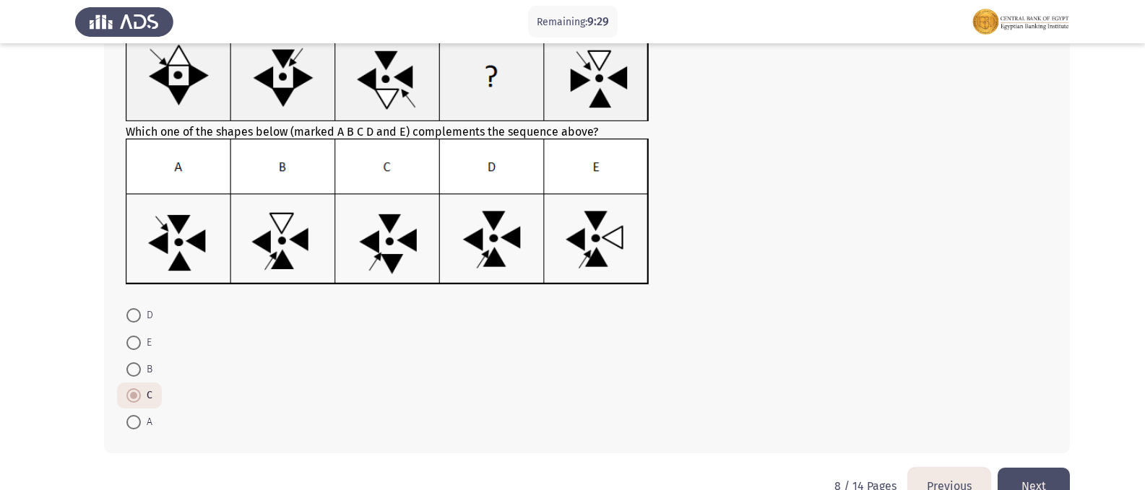
scroll to position [144, 0]
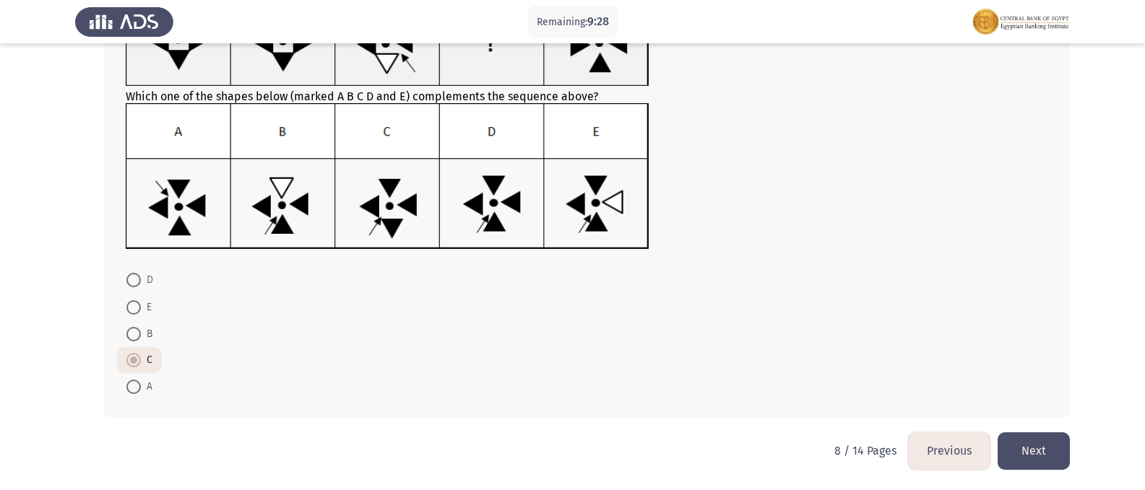
click at [1040, 455] on button "Next" at bounding box center [1033, 451] width 72 height 37
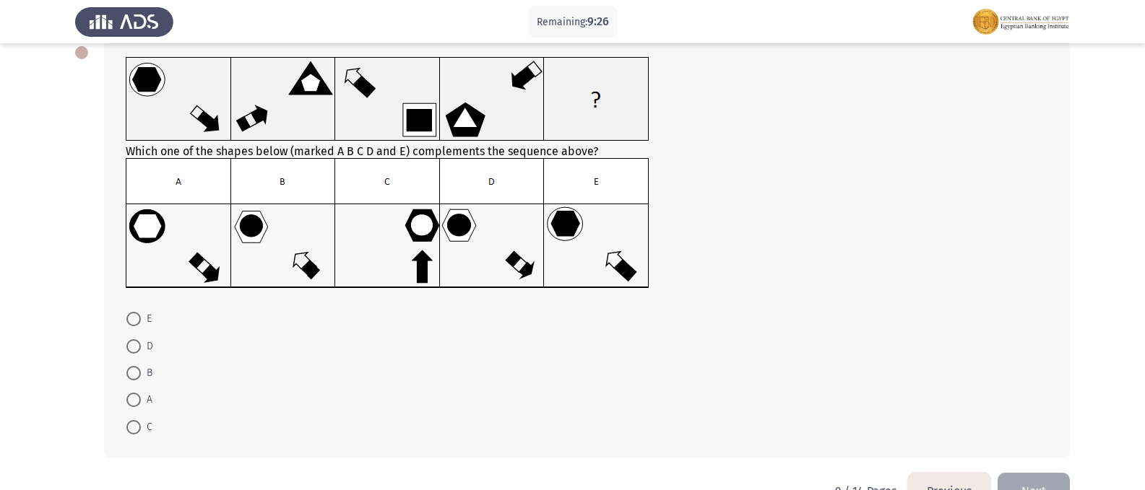
scroll to position [51, 0]
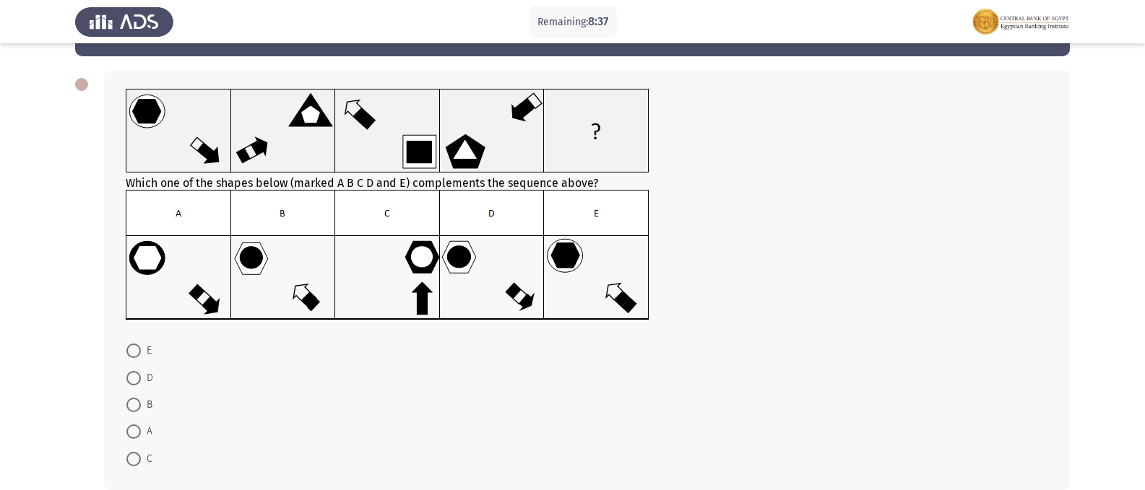
click at [134, 380] on span at bounding box center [133, 378] width 14 height 14
click at [134, 380] on input "D" at bounding box center [133, 378] width 14 height 14
radio input "true"
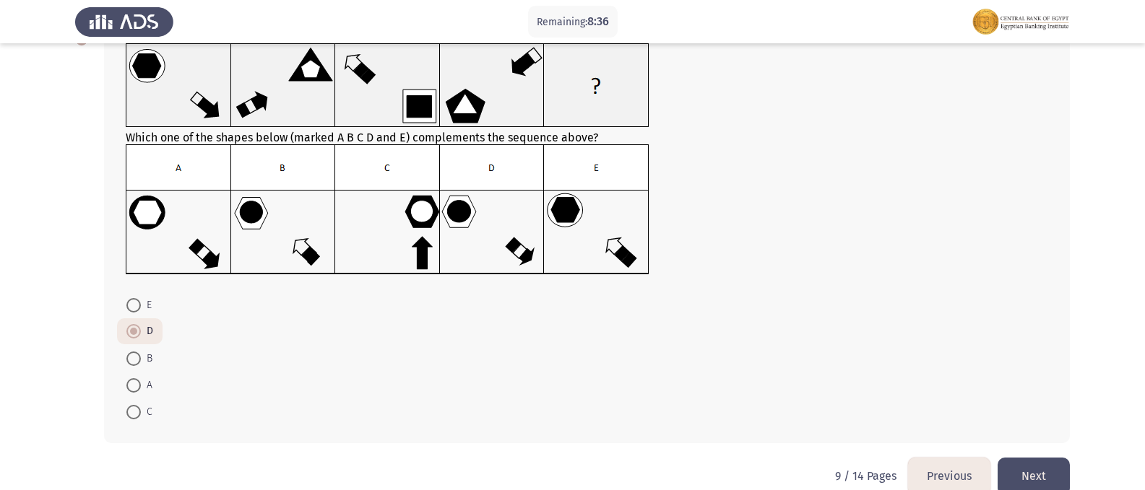
scroll to position [121, 0]
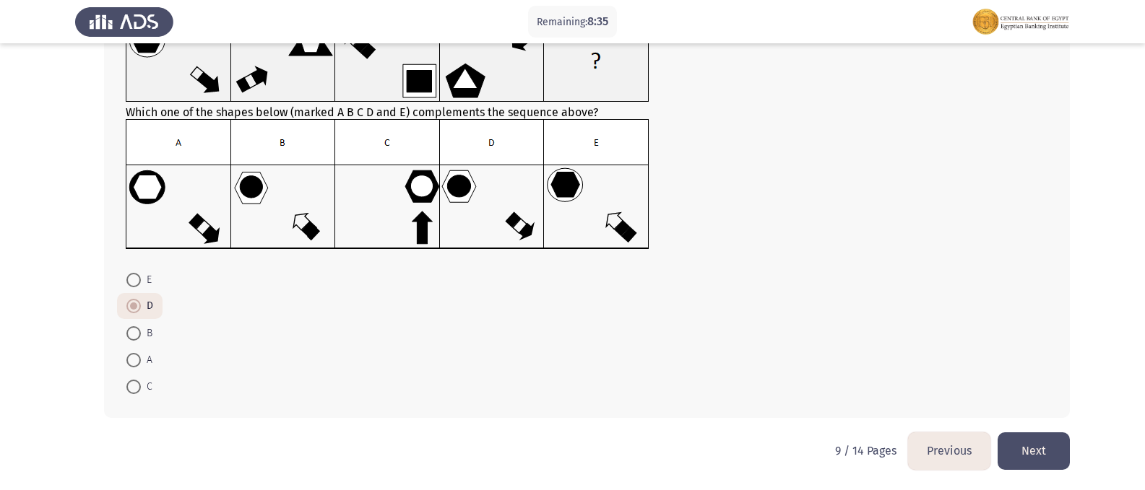
click at [1036, 440] on button "Next" at bounding box center [1033, 451] width 72 height 37
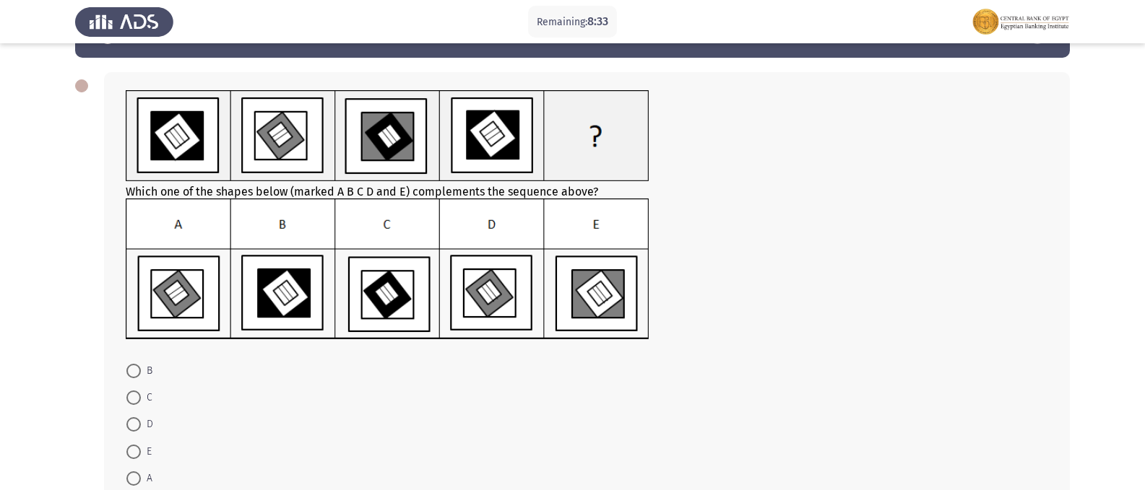
scroll to position [72, 0]
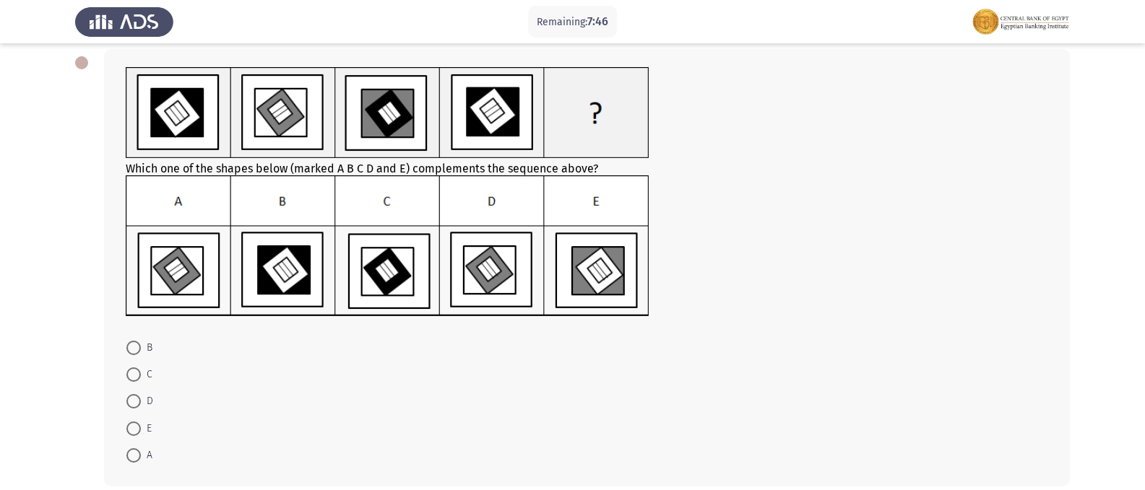
click at [138, 451] on span at bounding box center [133, 456] width 14 height 14
click at [138, 451] on input "A" at bounding box center [133, 456] width 14 height 14
radio input "true"
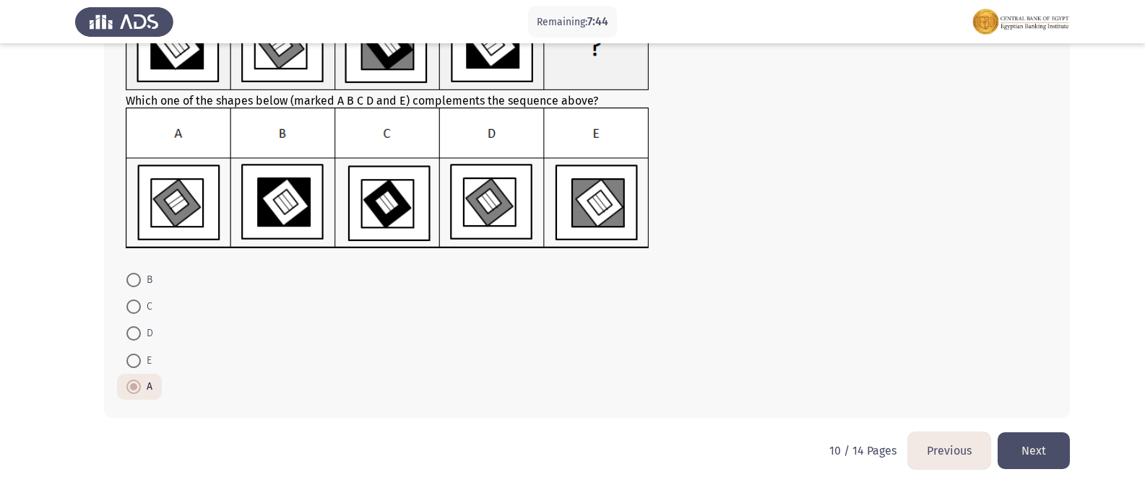
click at [1028, 449] on button "Next" at bounding box center [1033, 451] width 72 height 37
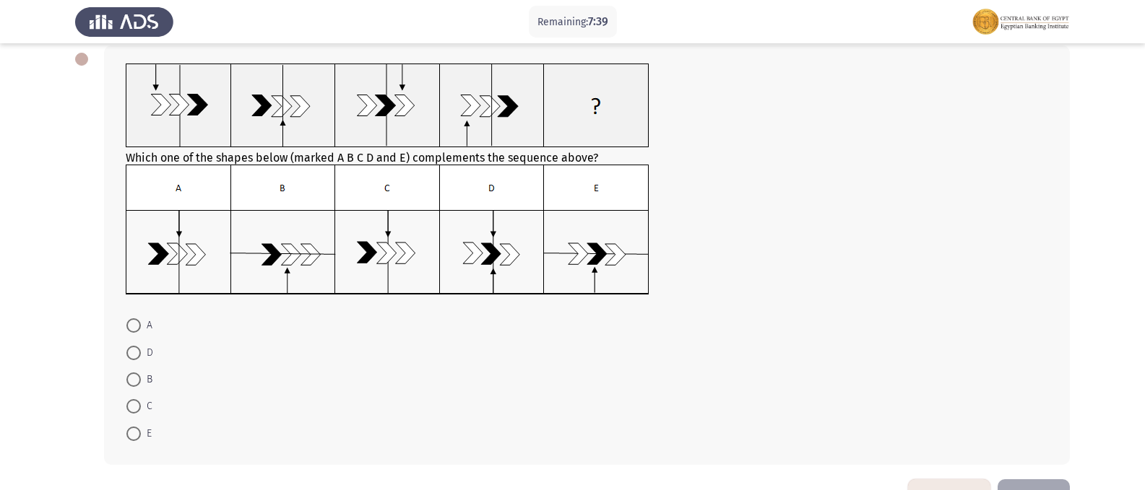
scroll to position [51, 0]
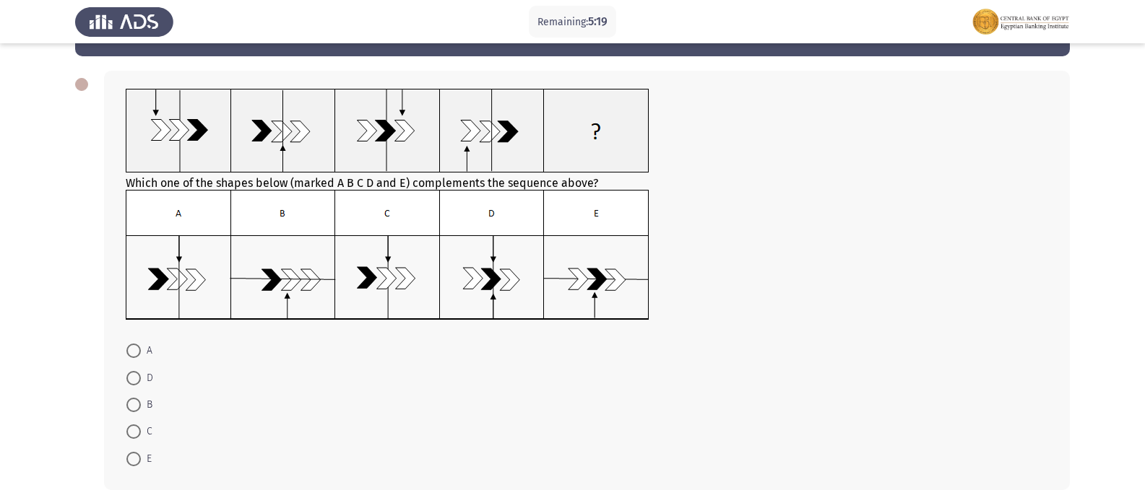
click at [129, 352] on span at bounding box center [133, 351] width 14 height 14
click at [129, 352] on input "A" at bounding box center [133, 351] width 14 height 14
radio input "true"
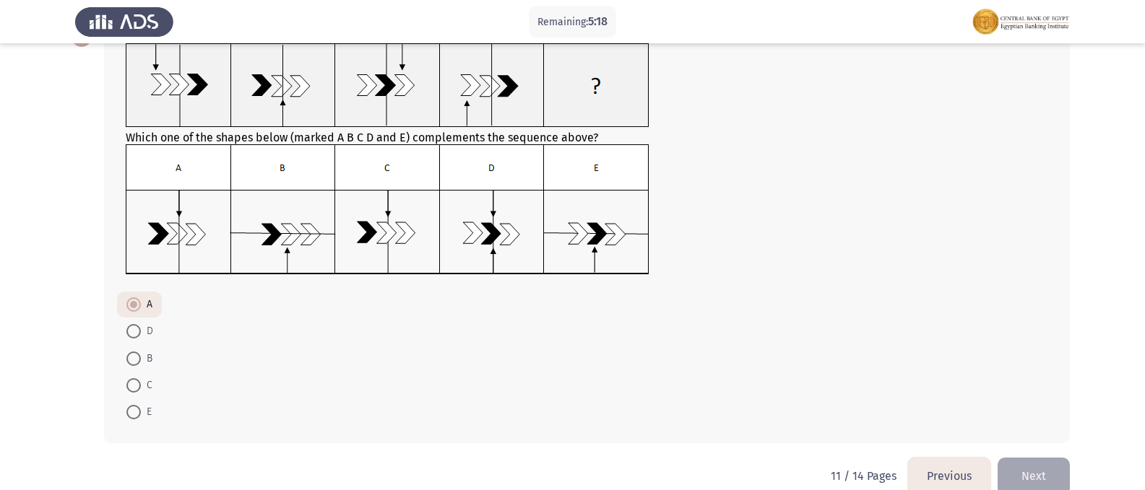
scroll to position [121, 0]
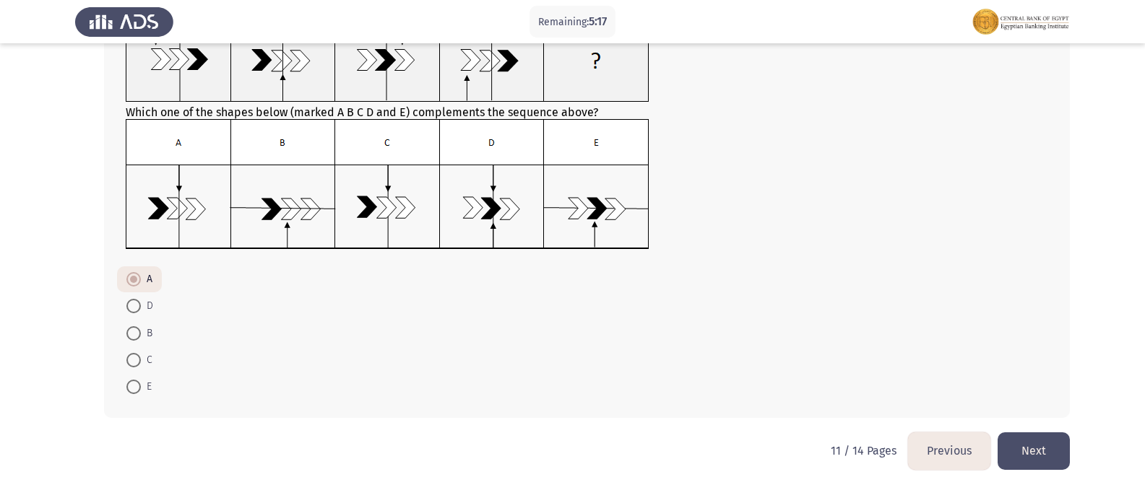
click at [1041, 452] on button "Next" at bounding box center [1033, 451] width 72 height 37
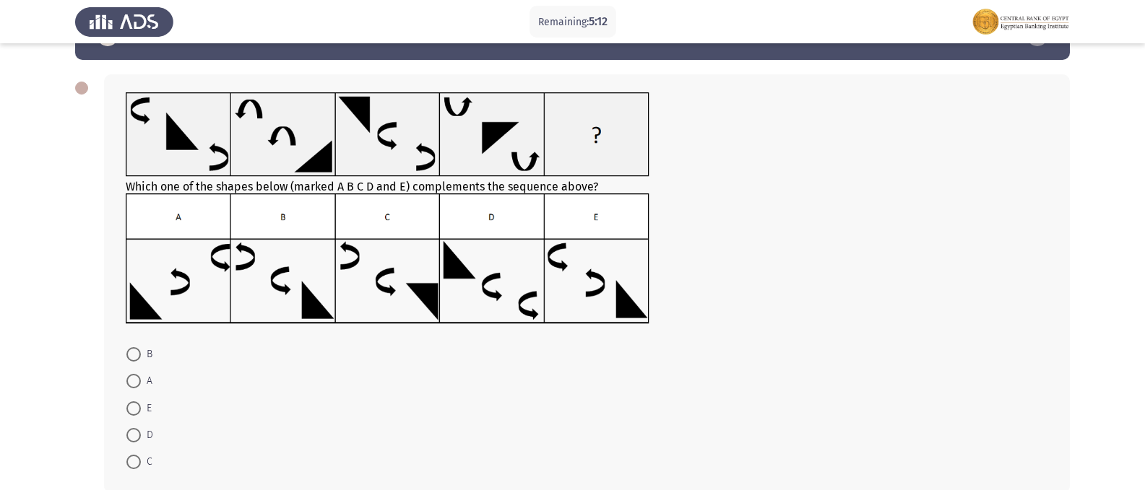
scroll to position [72, 0]
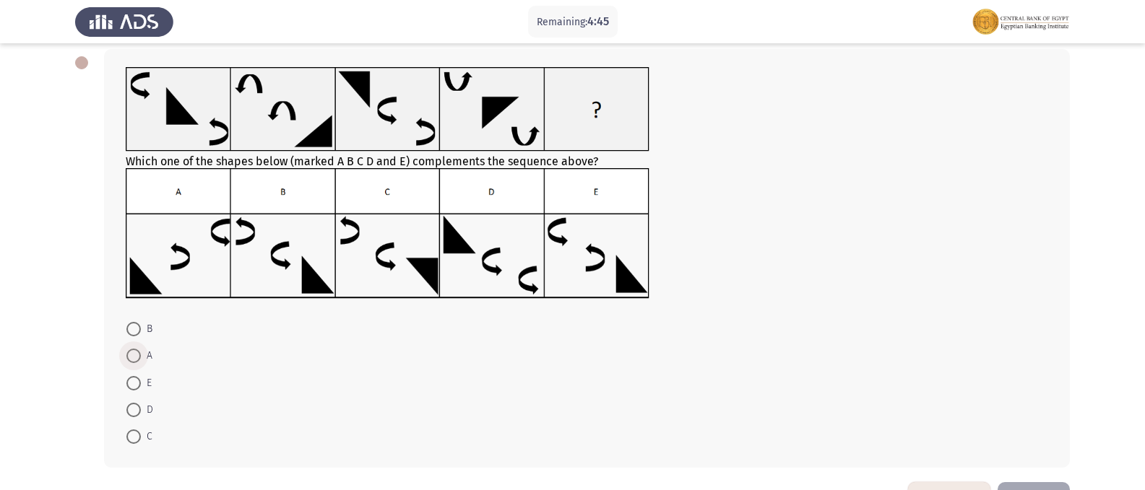
click at [137, 357] on span at bounding box center [133, 356] width 14 height 14
click at [137, 357] on input "A" at bounding box center [133, 356] width 14 height 14
radio input "true"
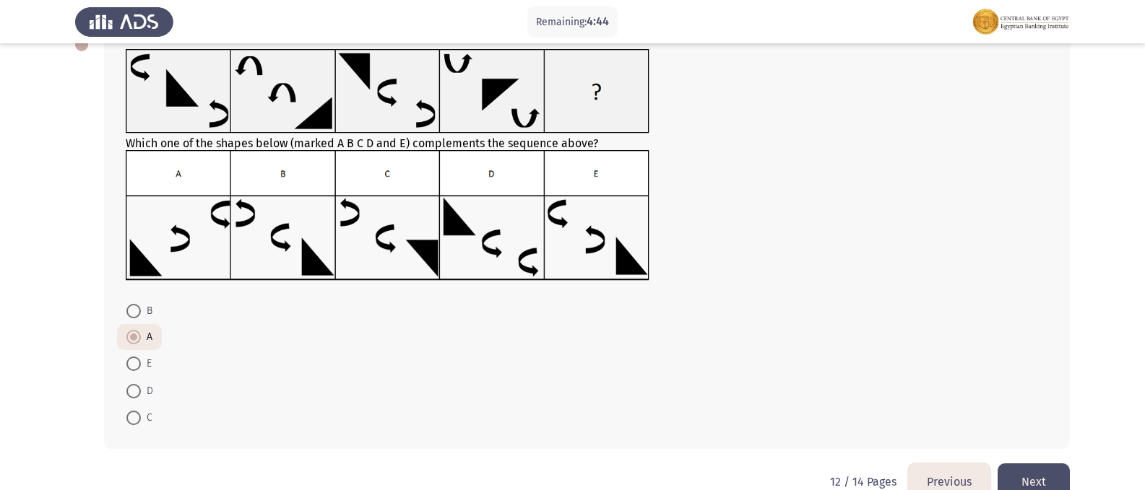
scroll to position [121, 0]
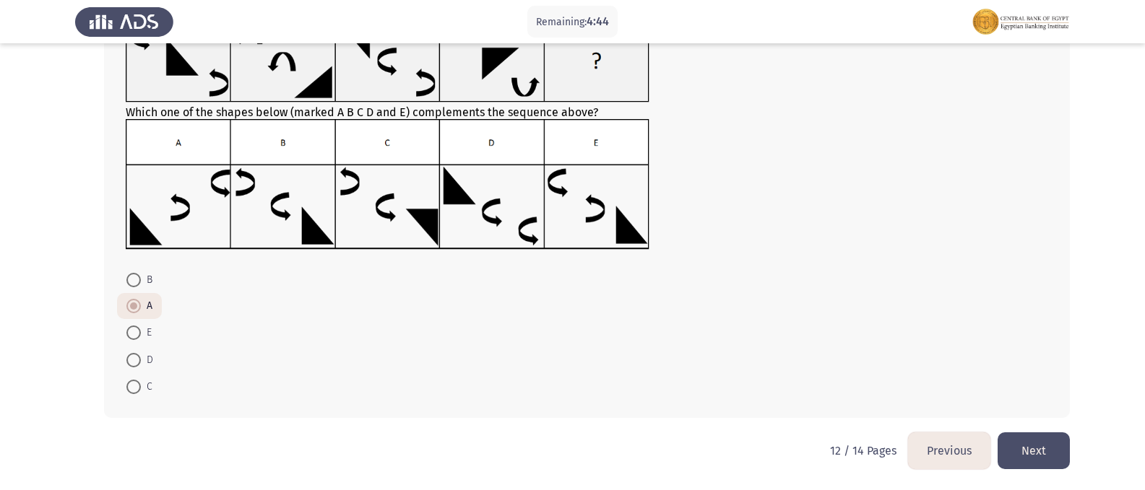
click at [1037, 449] on button "Next" at bounding box center [1033, 451] width 72 height 37
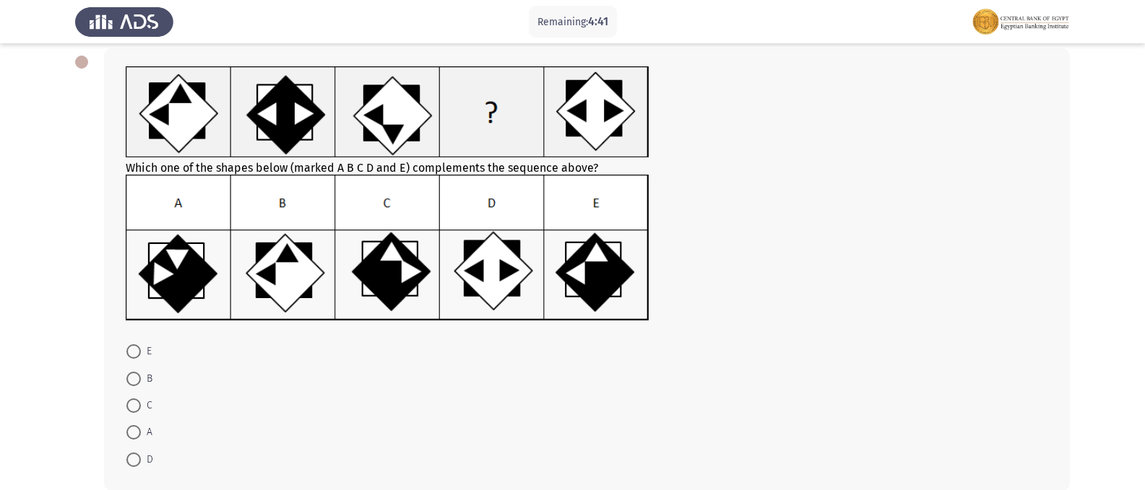
scroll to position [72, 0]
click at [135, 355] on span at bounding box center [133, 352] width 14 height 14
click at [135, 355] on input "E" at bounding box center [133, 352] width 14 height 14
radio input "true"
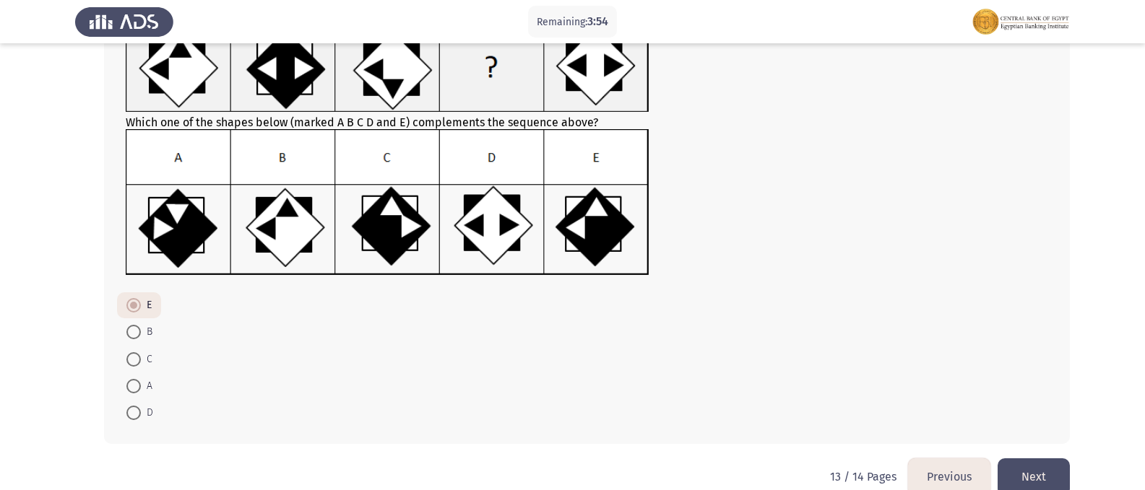
scroll to position [144, 0]
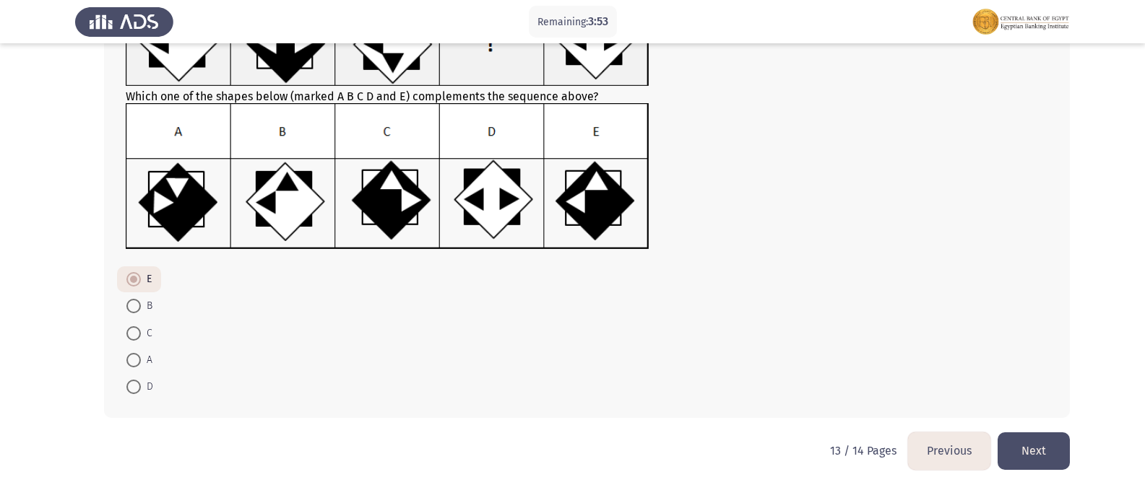
click at [1056, 462] on button "Next" at bounding box center [1033, 451] width 72 height 37
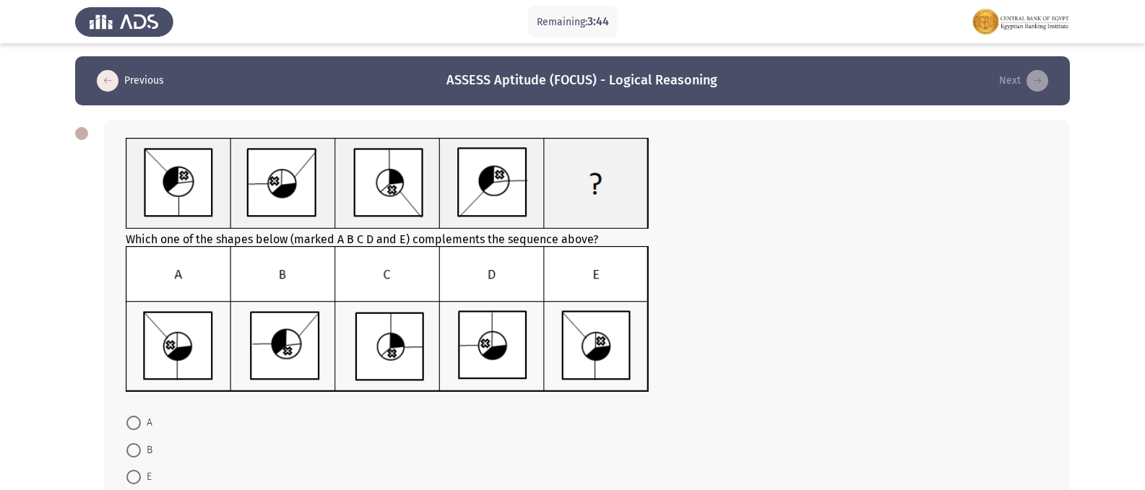
scroll to position [74, 0]
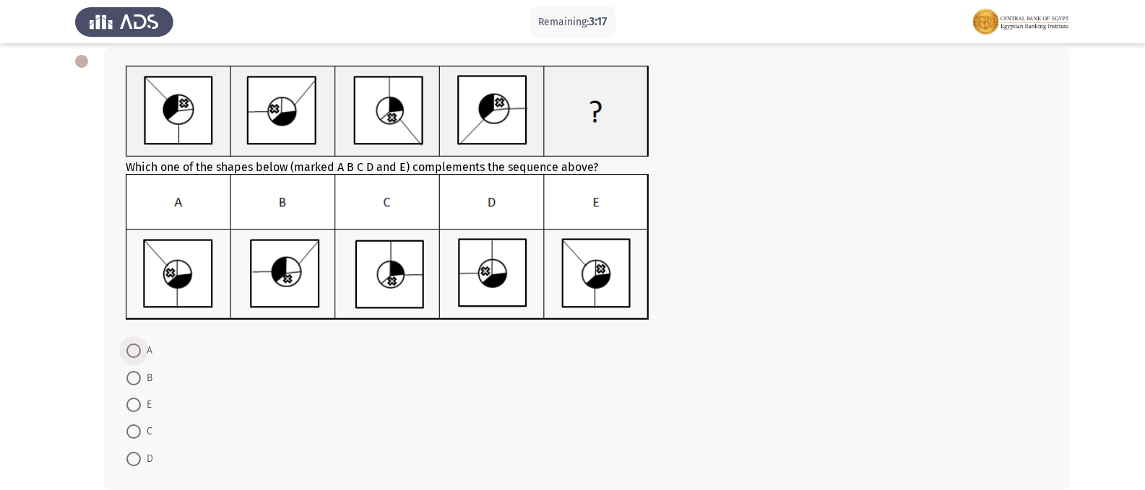
click at [140, 350] on span at bounding box center [133, 351] width 14 height 14
click at [140, 350] on input "A" at bounding box center [133, 351] width 14 height 14
radio input "true"
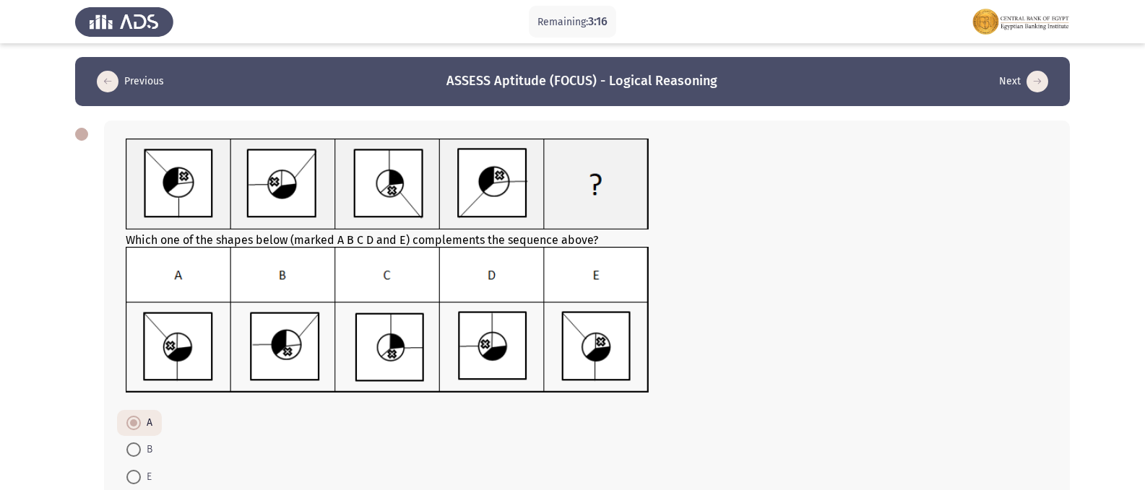
scroll to position [0, 0]
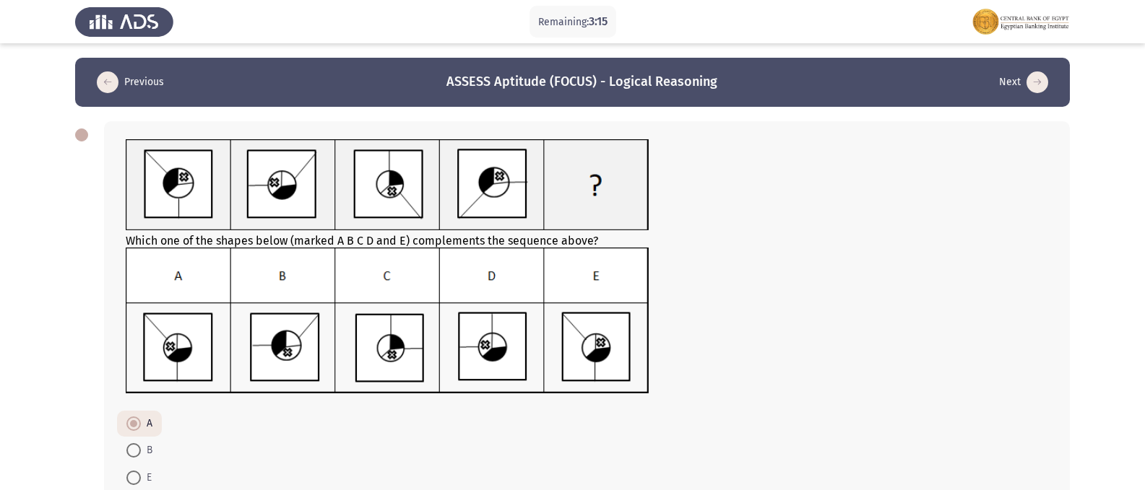
click at [103, 79] on icon "load previous page" at bounding box center [108, 83] width 22 height 22
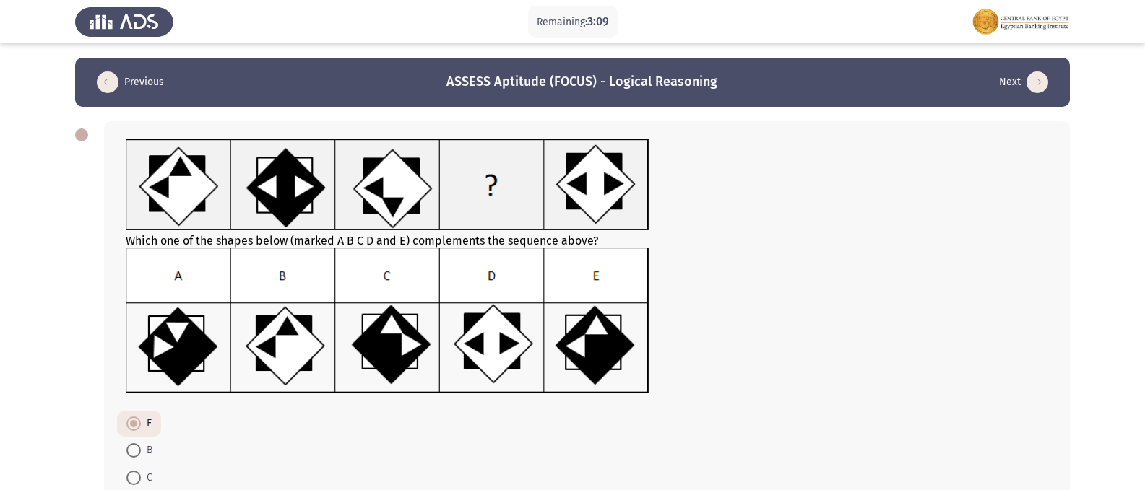
drag, startPoint x: 1031, startPoint y: 78, endPoint x: 1003, endPoint y: 107, distance: 39.8
click at [1031, 79] on icon "load next page" at bounding box center [1037, 83] width 22 height 22
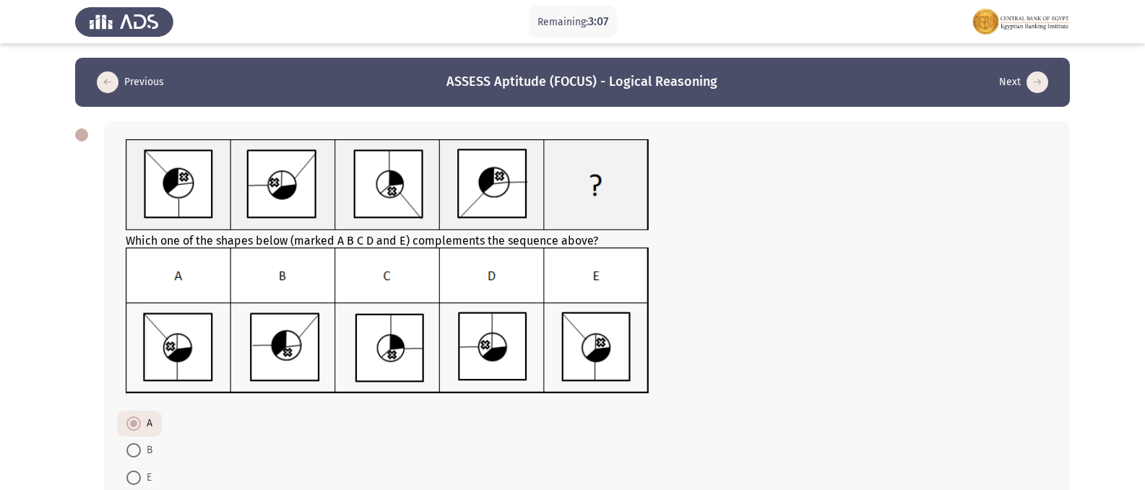
click at [120, 85] on button "Previous" at bounding box center [130, 82] width 76 height 23
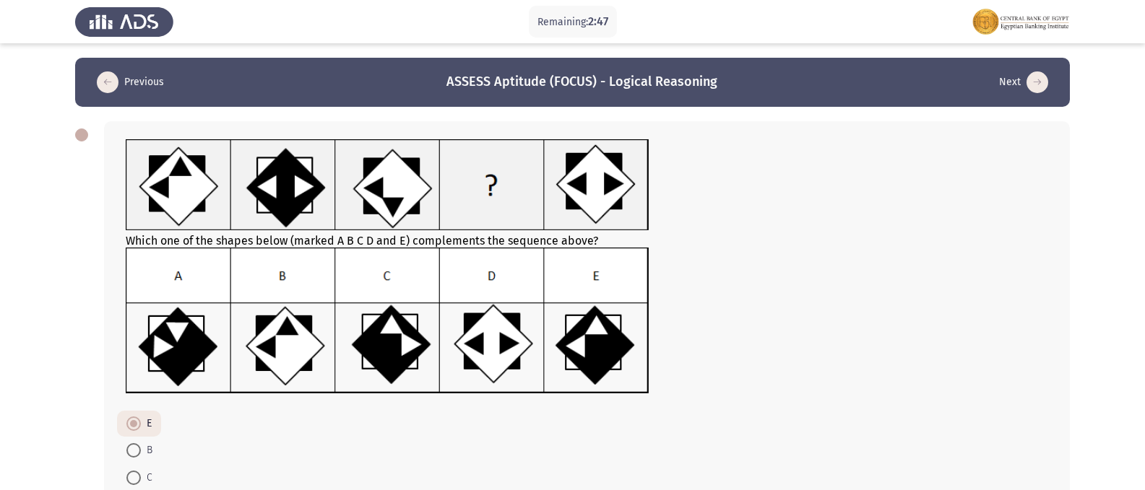
click at [96, 83] on button "Previous" at bounding box center [130, 82] width 76 height 23
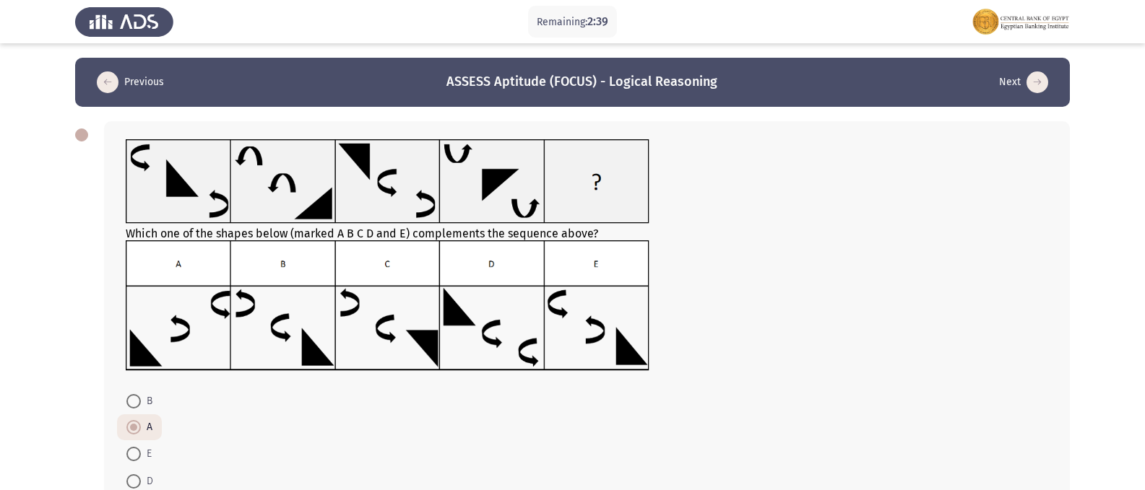
click at [1028, 92] on button "Next" at bounding box center [1024, 82] width 58 height 23
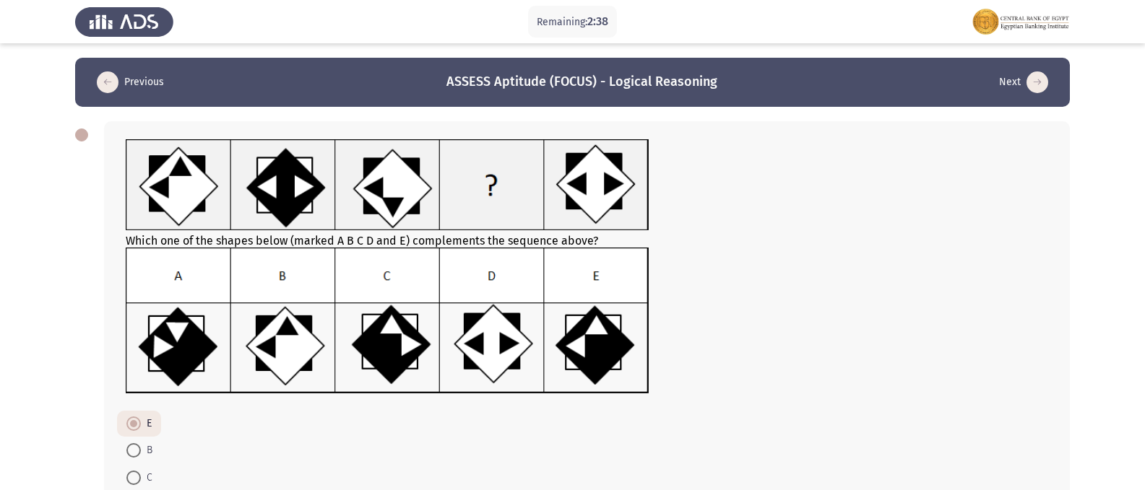
click at [113, 79] on icon "load previous page" at bounding box center [108, 83] width 22 height 22
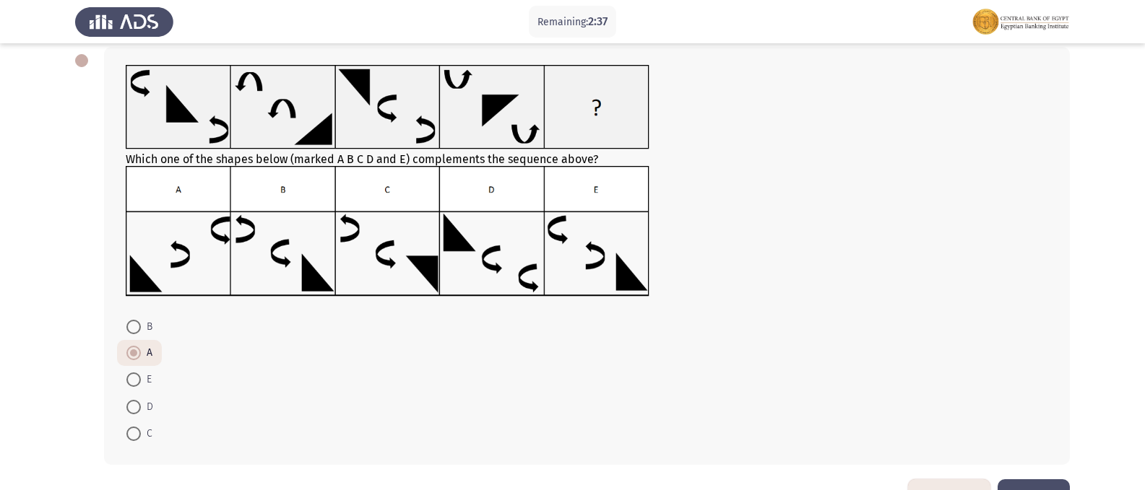
scroll to position [49, 0]
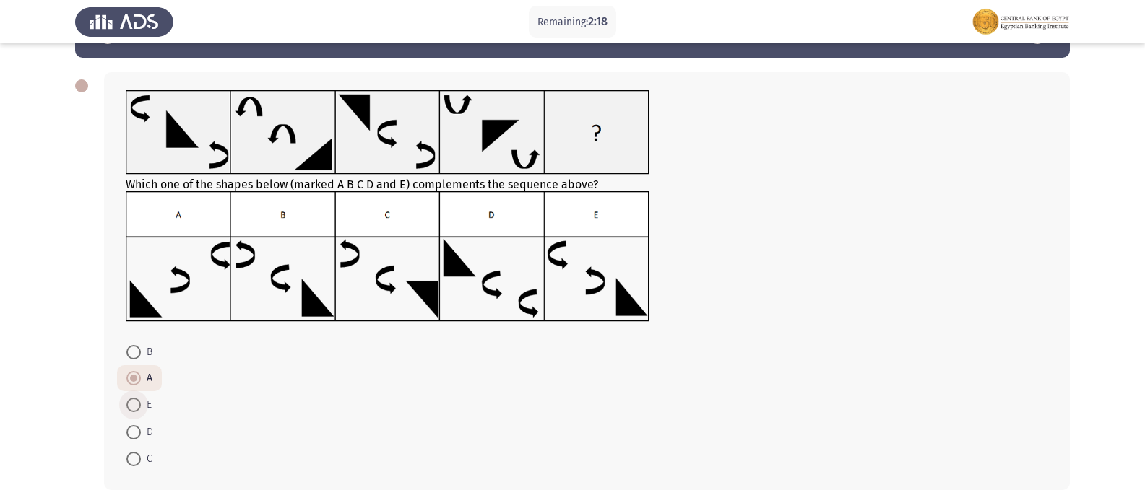
click at [140, 401] on span at bounding box center [133, 405] width 14 height 14
click at [140, 401] on input "E" at bounding box center [133, 405] width 14 height 14
radio input "true"
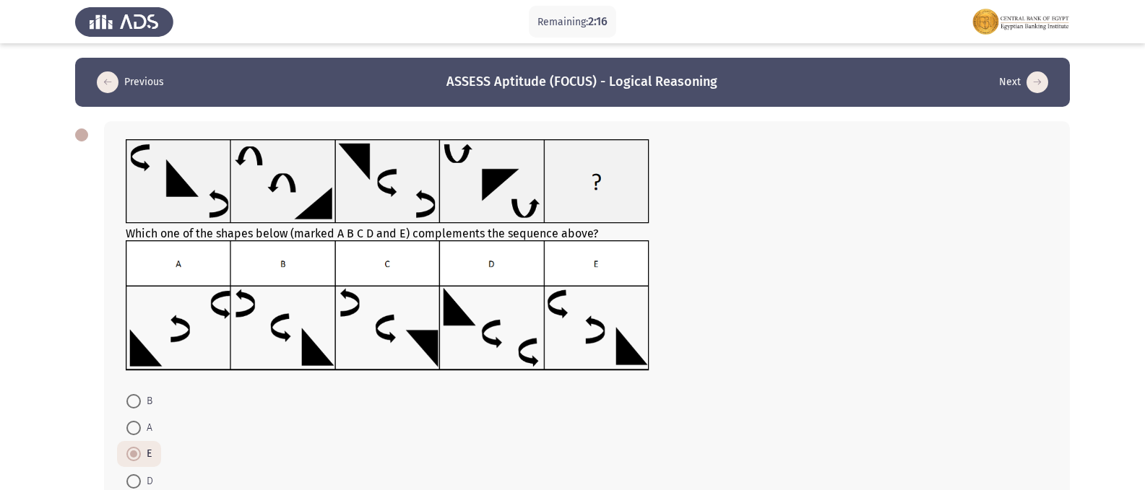
click at [122, 87] on button "Previous" at bounding box center [130, 82] width 76 height 23
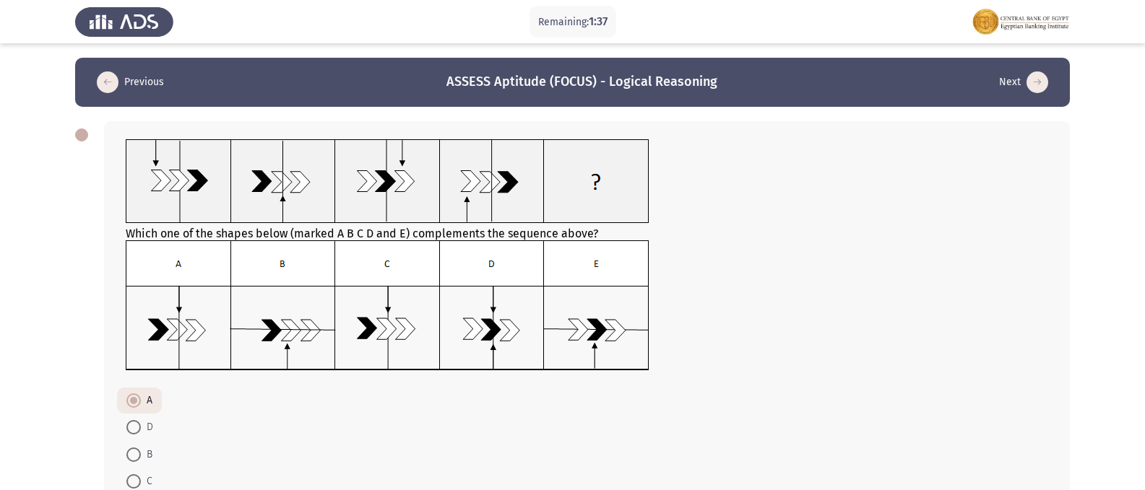
click at [102, 82] on icon "load previous page" at bounding box center [108, 83] width 22 height 22
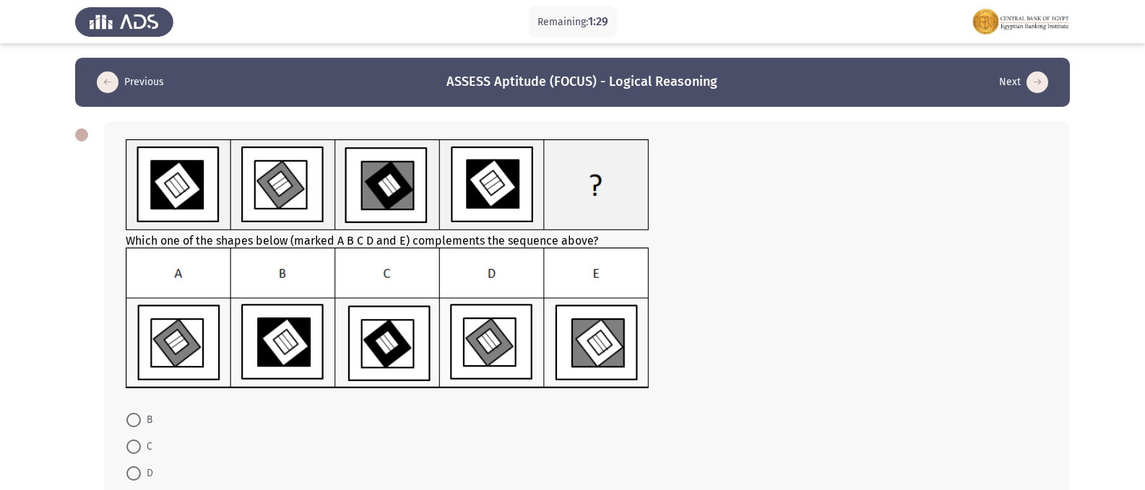
click at [114, 81] on icon "load previous page" at bounding box center [108, 83] width 22 height 22
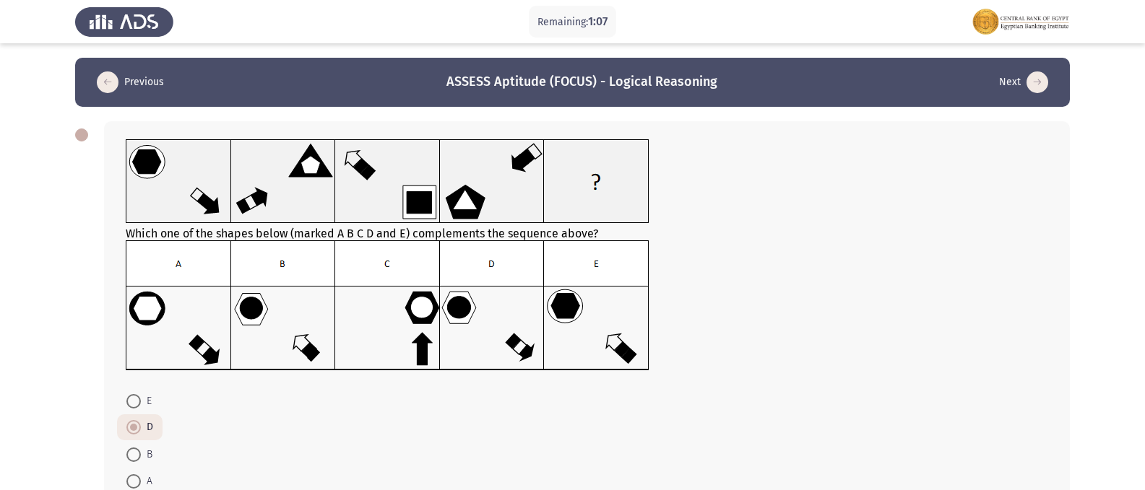
click at [116, 74] on button "Previous" at bounding box center [130, 82] width 76 height 23
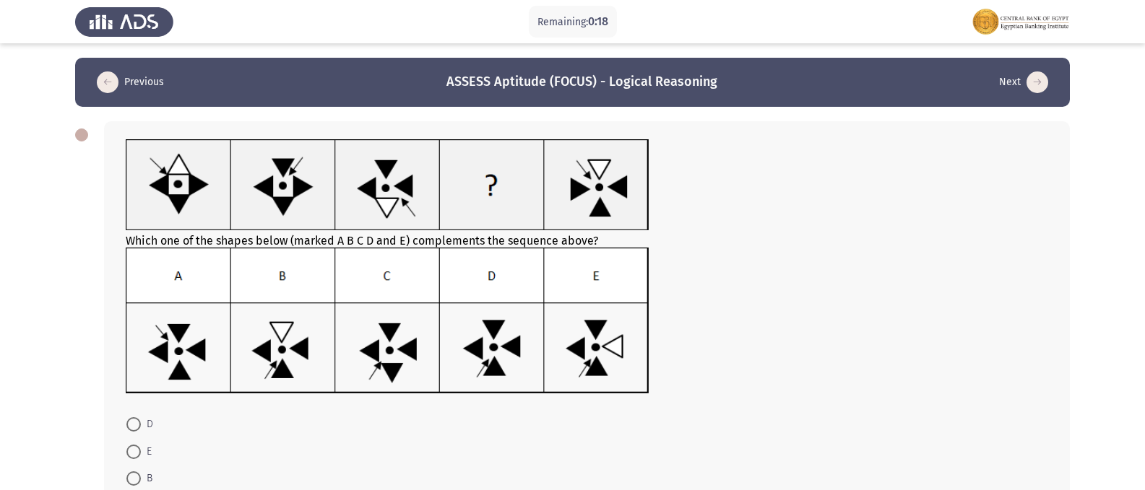
click at [111, 85] on icon "load previous page" at bounding box center [108, 83] width 22 height 22
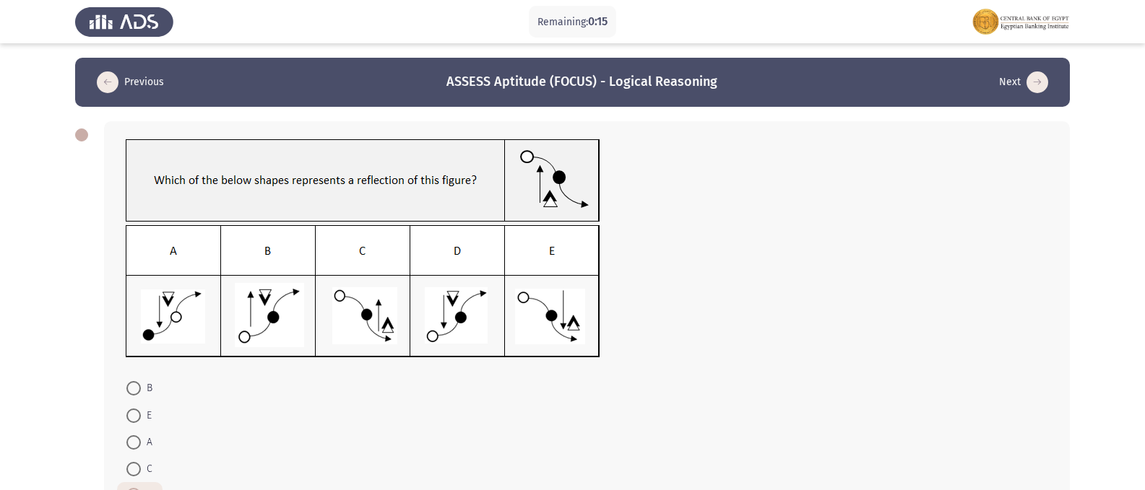
click at [1036, 89] on icon "load next page" at bounding box center [1037, 83] width 22 height 22
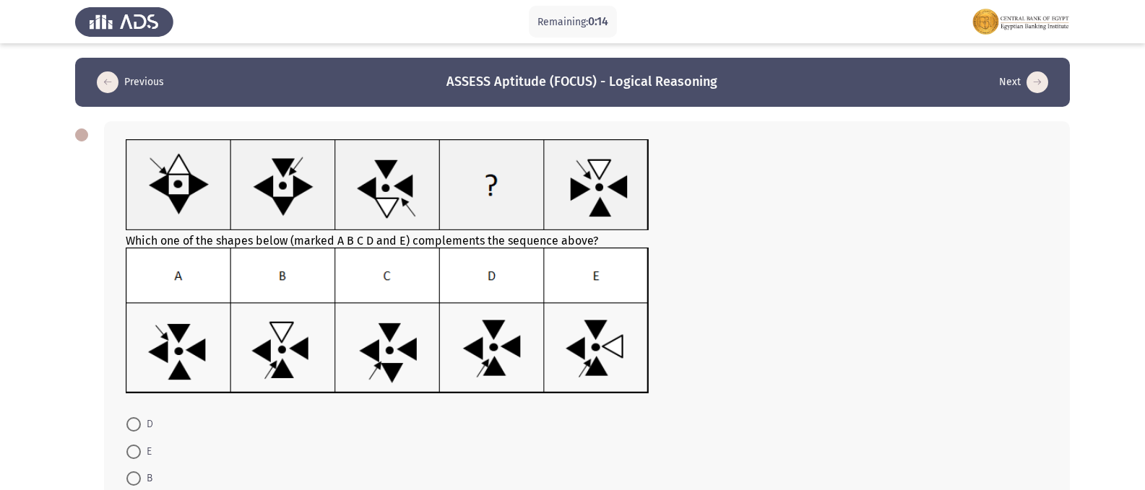
click at [1037, 92] on icon "load next page" at bounding box center [1037, 83] width 22 height 22
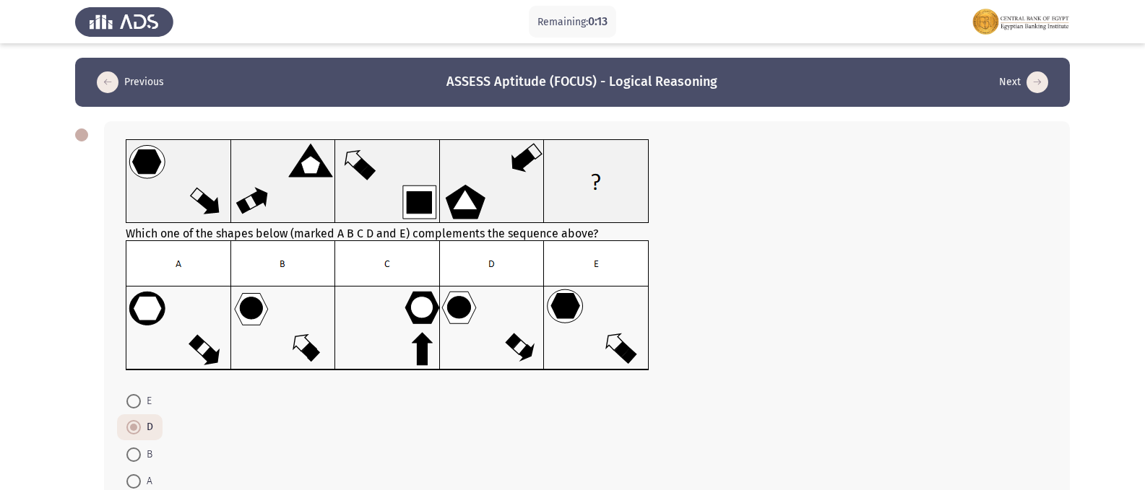
click at [1038, 90] on icon "load next page" at bounding box center [1037, 83] width 22 height 22
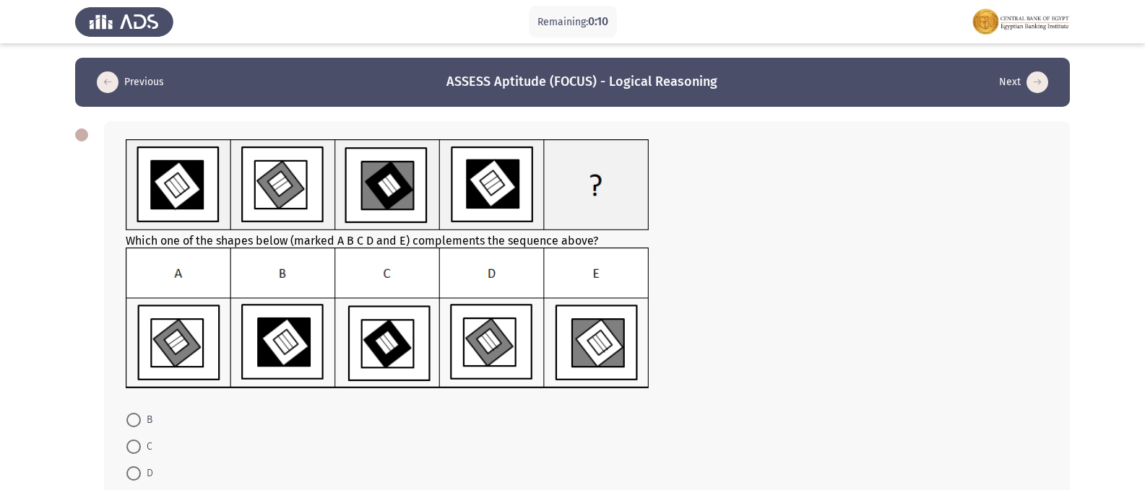
click at [1032, 88] on icon "load next page" at bounding box center [1037, 83] width 22 height 22
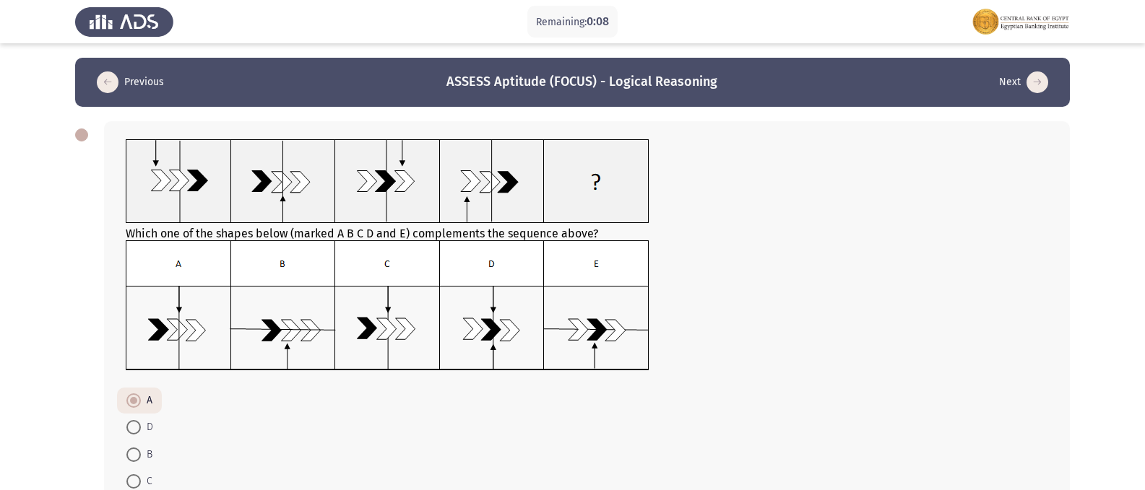
click at [1031, 89] on icon "load next page" at bounding box center [1037, 83] width 22 height 22
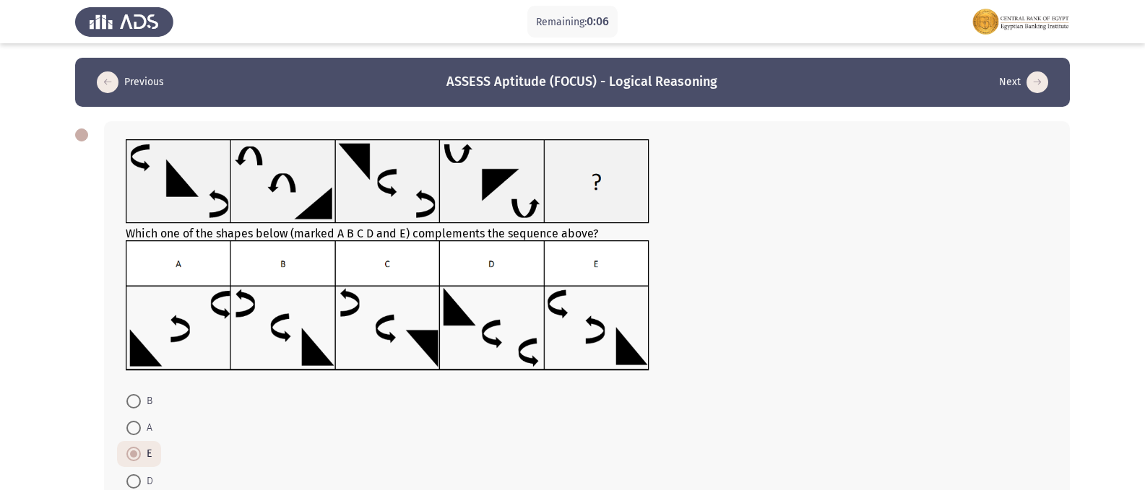
click at [1038, 87] on icon "load next page" at bounding box center [1037, 83] width 22 height 22
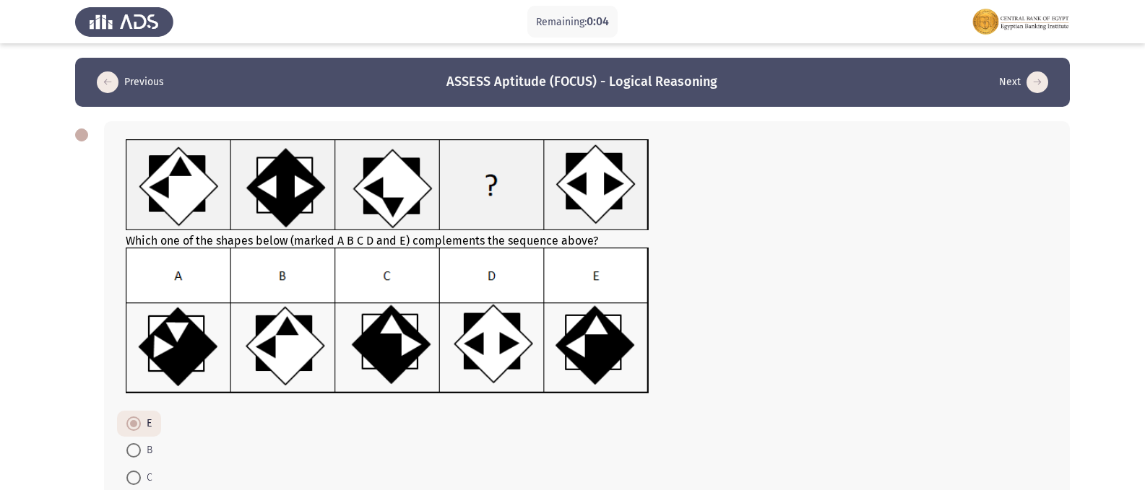
click at [1034, 90] on icon "load next page" at bounding box center [1037, 83] width 22 height 22
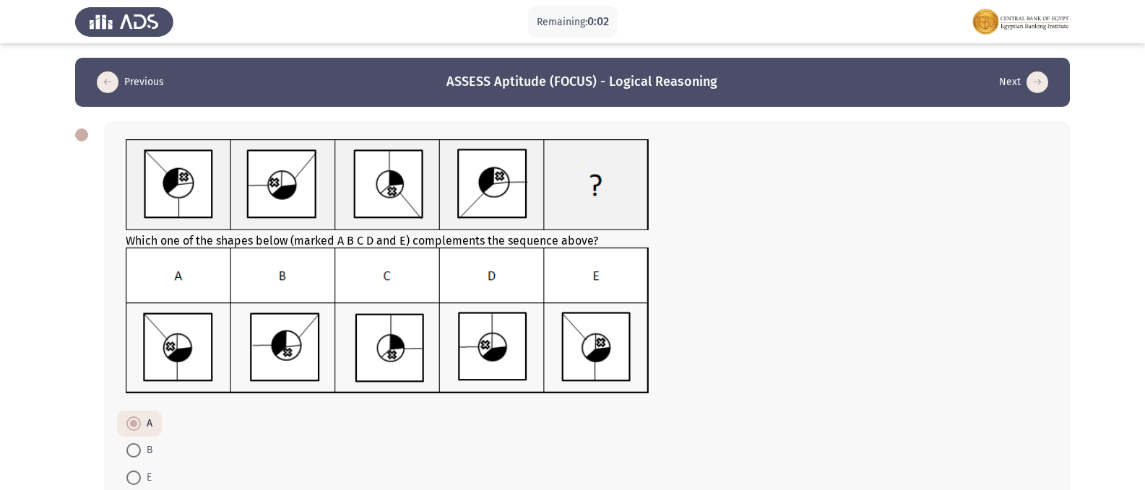
click at [1041, 77] on icon "load next page" at bounding box center [1037, 83] width 22 height 22
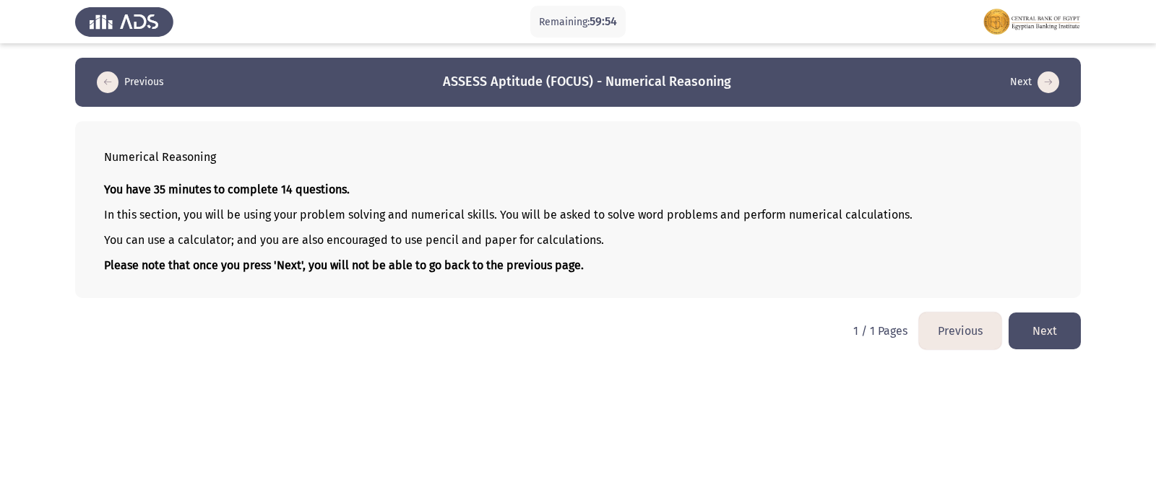
click at [1052, 335] on button "Next" at bounding box center [1044, 331] width 72 height 37
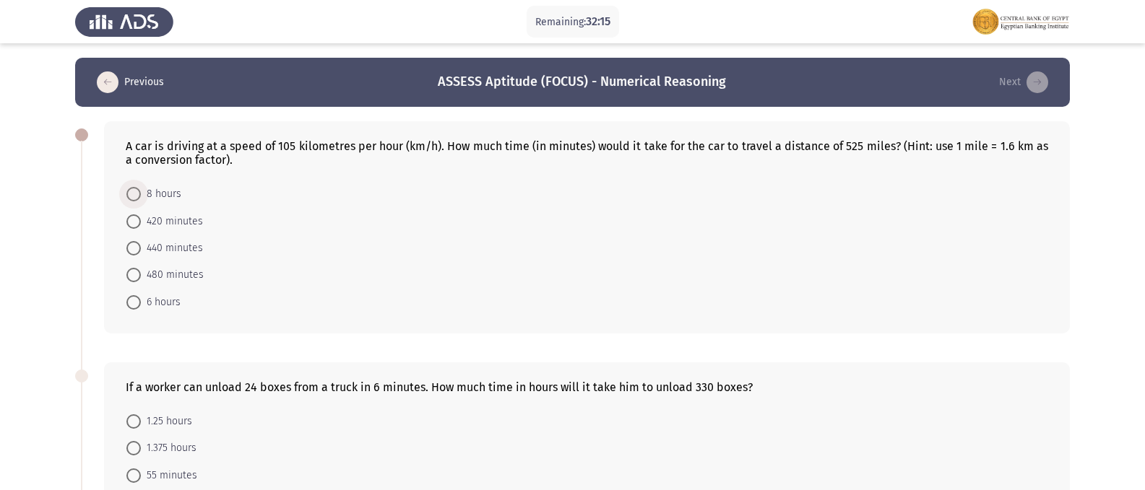
click at [130, 191] on span at bounding box center [133, 194] width 14 height 14
click at [130, 191] on input "8 hours" at bounding box center [133, 194] width 14 height 14
radio input "true"
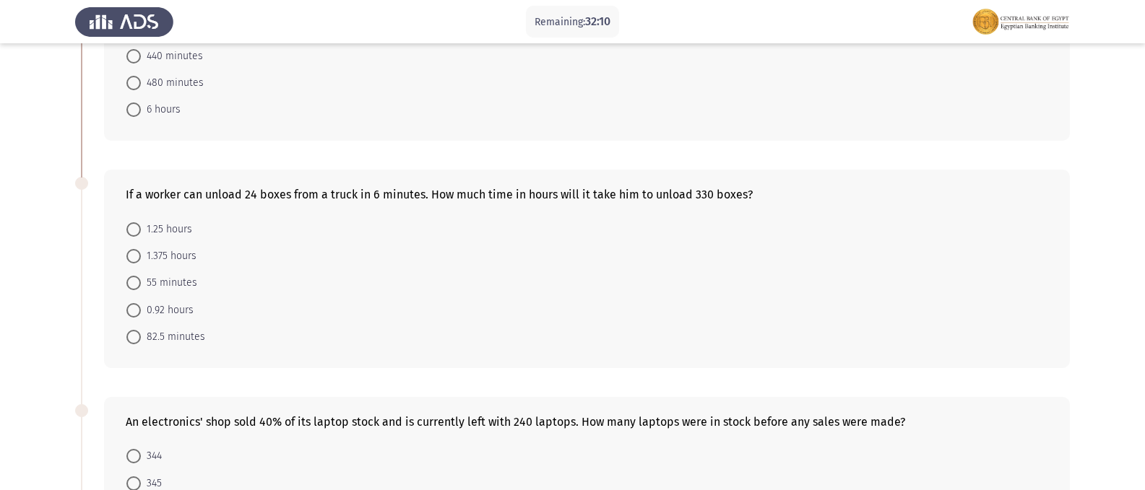
scroll to position [217, 0]
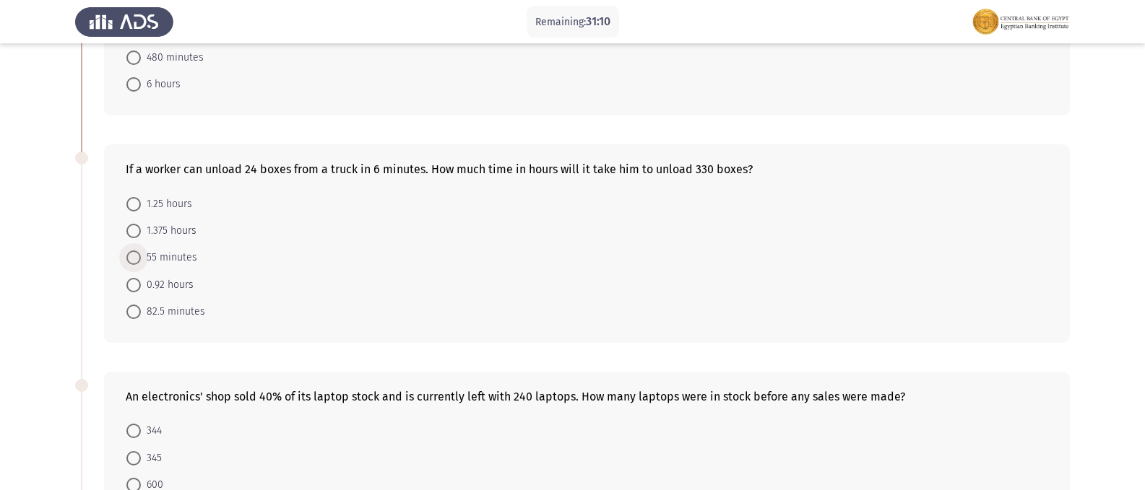
click at [133, 261] on span at bounding box center [133, 258] width 14 height 14
click at [133, 261] on input "55 minutes" at bounding box center [133, 258] width 14 height 14
radio input "true"
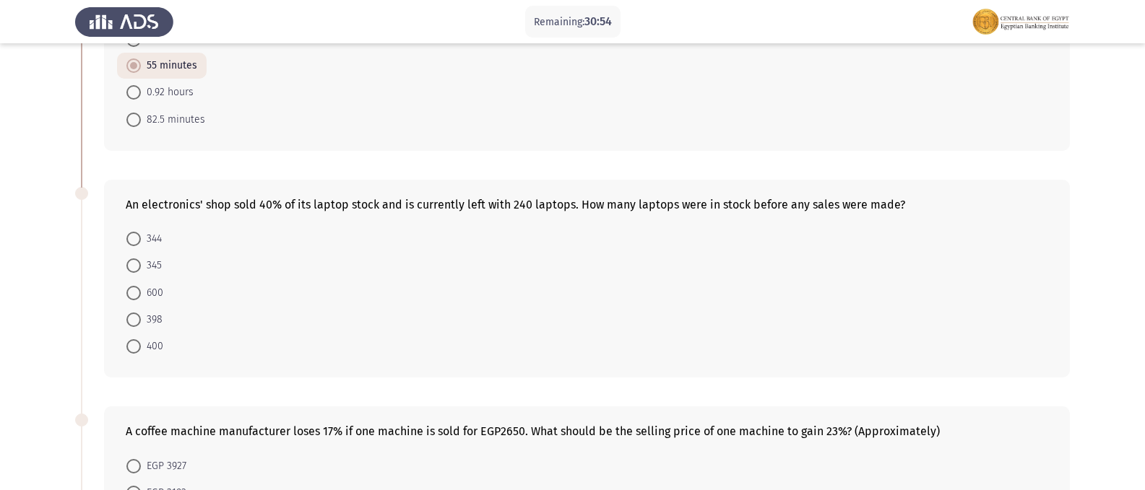
scroll to position [433, 0]
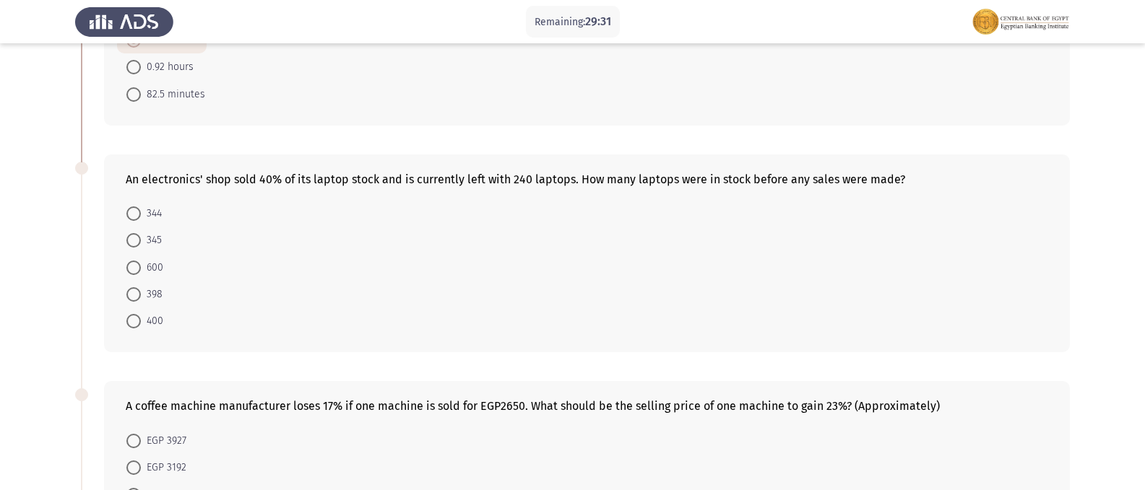
click at [141, 321] on span "400" at bounding box center [152, 321] width 22 height 17
click at [141, 321] on input "400" at bounding box center [133, 321] width 14 height 14
radio input "true"
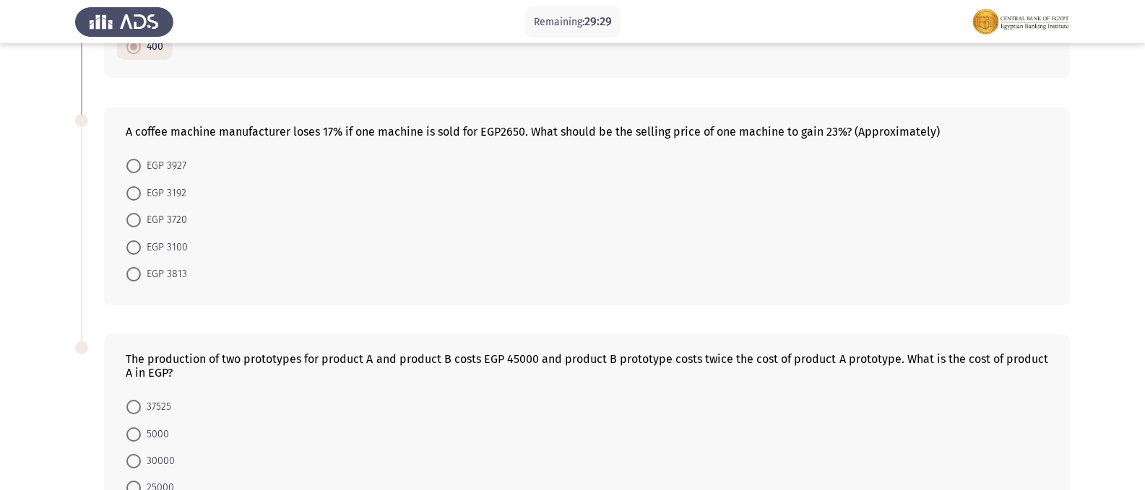
scroll to position [722, 0]
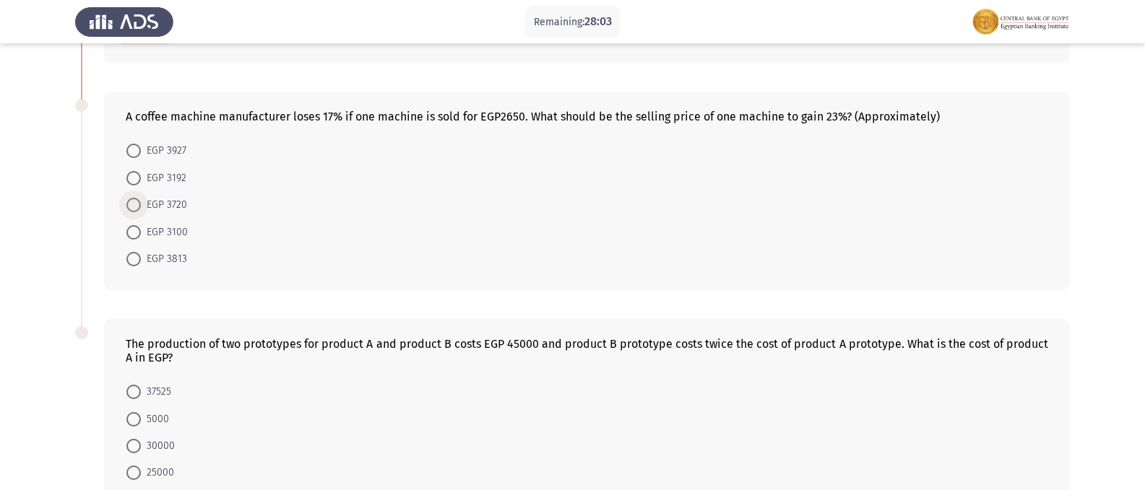
click at [136, 205] on span at bounding box center [133, 205] width 14 height 14
click at [136, 205] on input "EGP 3720" at bounding box center [133, 205] width 14 height 14
radio input "true"
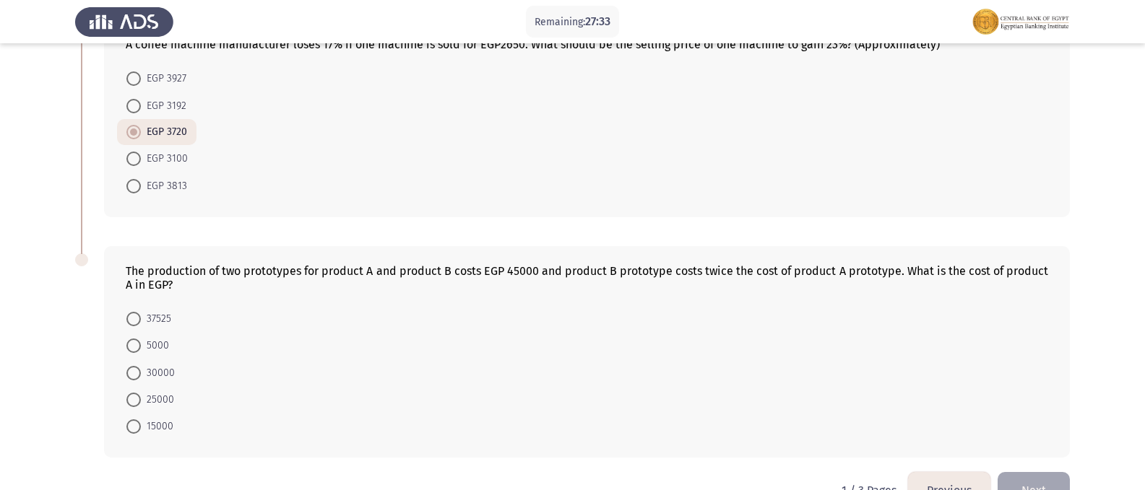
scroll to position [834, 0]
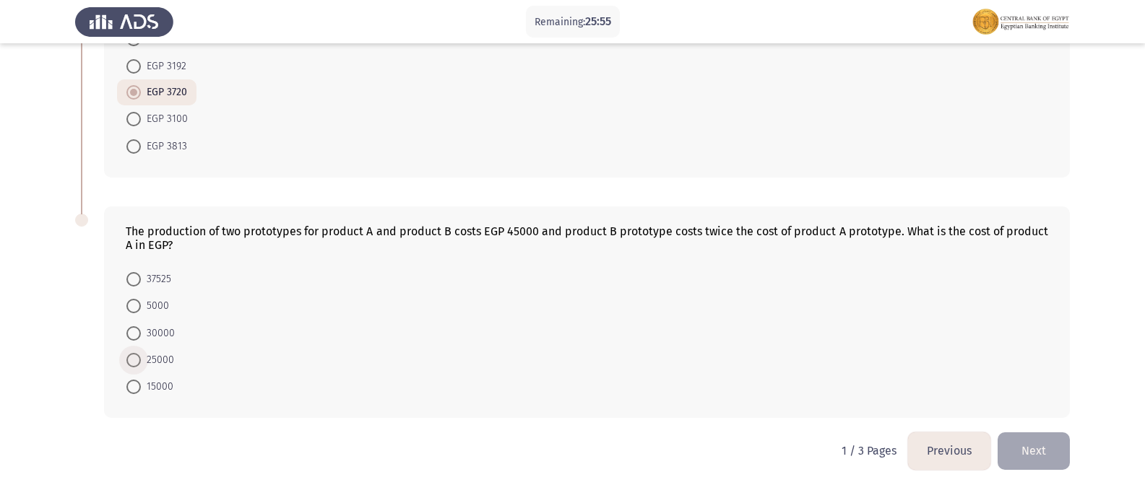
click at [130, 360] on span at bounding box center [133, 360] width 14 height 14
click at [130, 360] on input "25000" at bounding box center [133, 360] width 14 height 14
radio input "true"
click at [1046, 455] on button "Next" at bounding box center [1033, 451] width 72 height 37
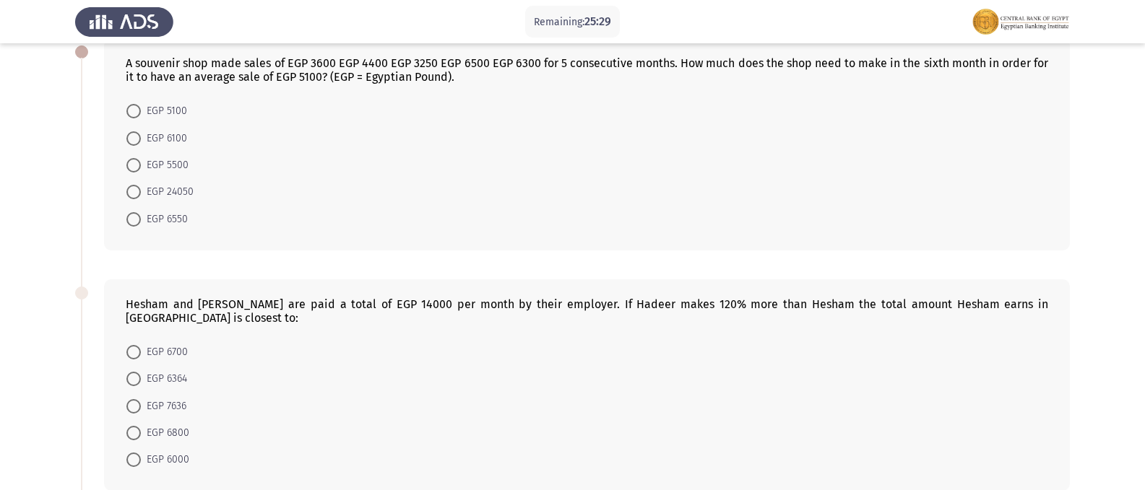
scroll to position [0, 0]
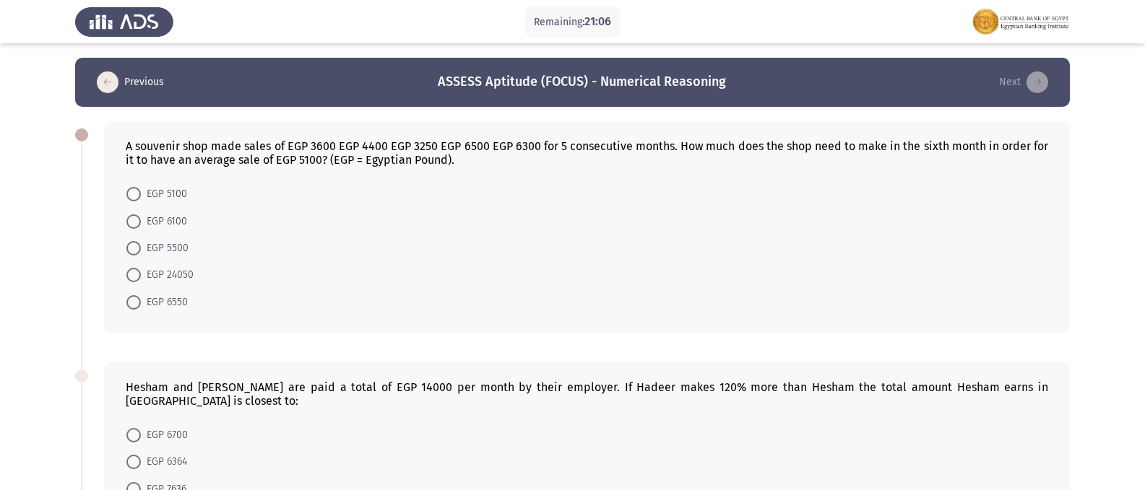
click at [132, 199] on span at bounding box center [133, 194] width 14 height 14
click at [132, 199] on input "EGP 5100" at bounding box center [133, 194] width 14 height 14
radio input "true"
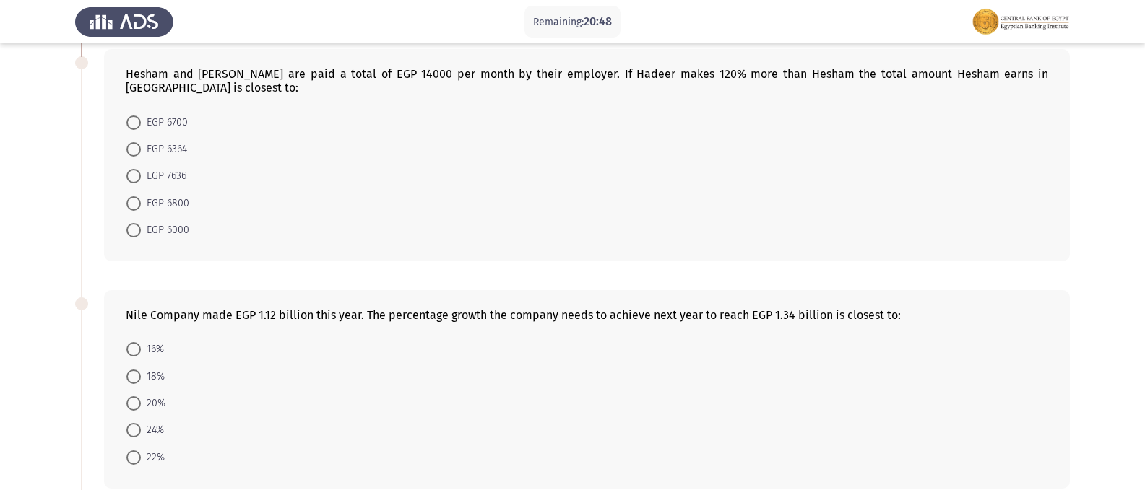
scroll to position [289, 0]
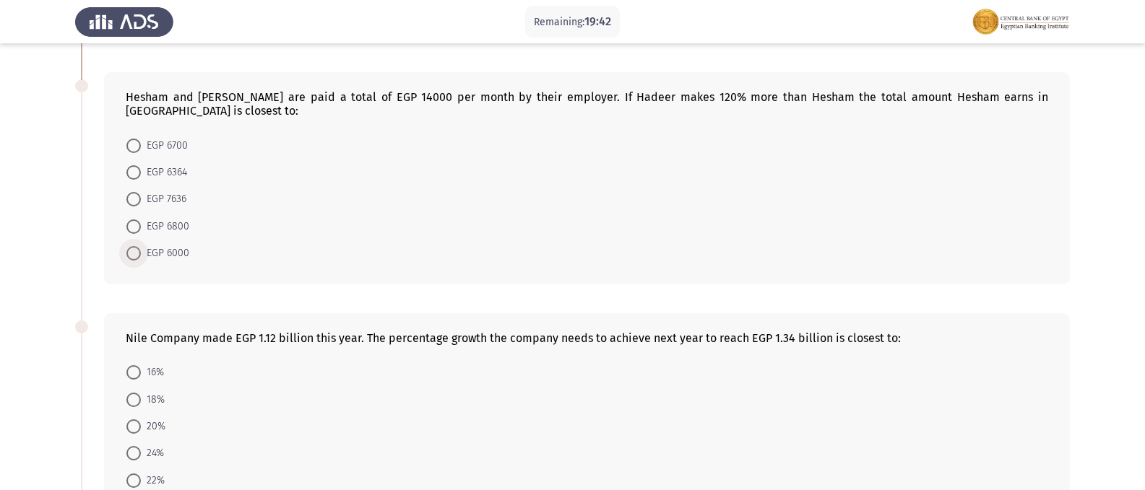
click at [139, 246] on span at bounding box center [133, 253] width 14 height 14
click at [139, 246] on input "EGP 6000" at bounding box center [133, 253] width 14 height 14
radio input "true"
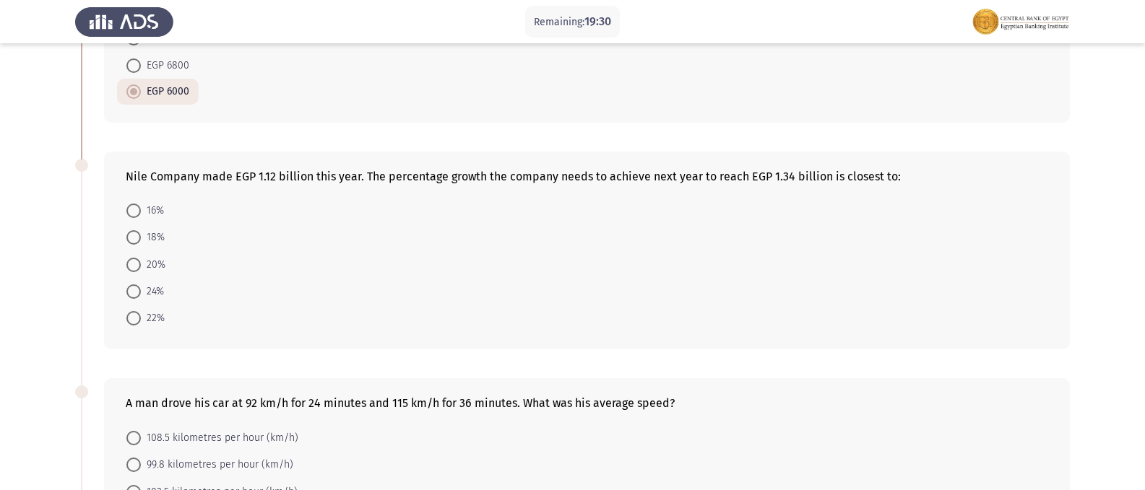
scroll to position [475, 0]
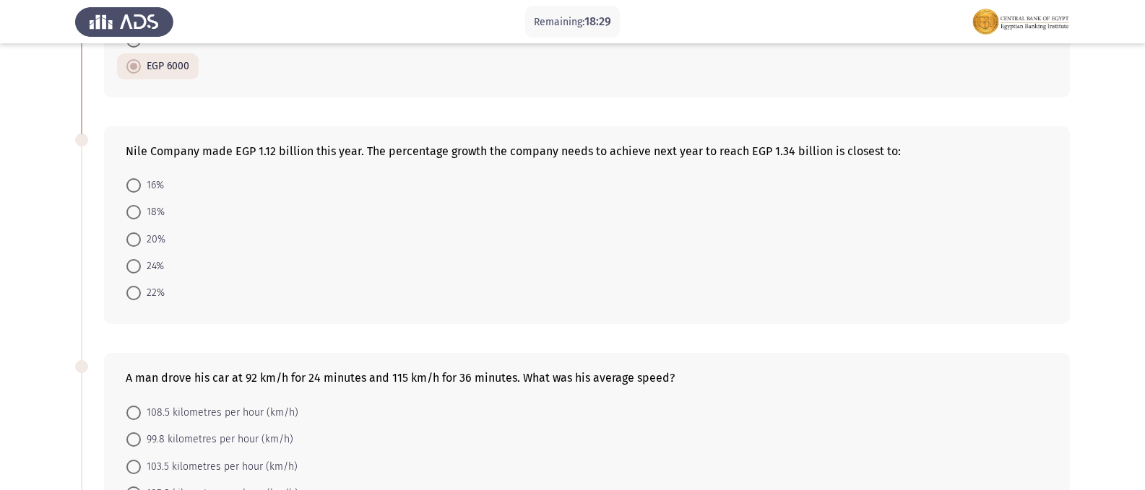
click at [131, 233] on span at bounding box center [133, 240] width 14 height 14
click at [131, 233] on input "20%" at bounding box center [133, 240] width 14 height 14
radio input "true"
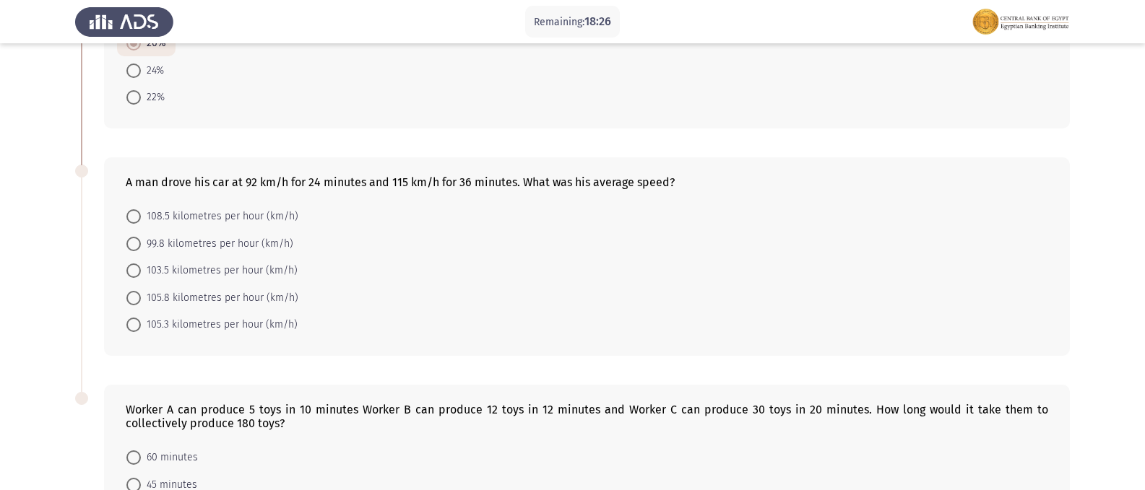
scroll to position [692, 0]
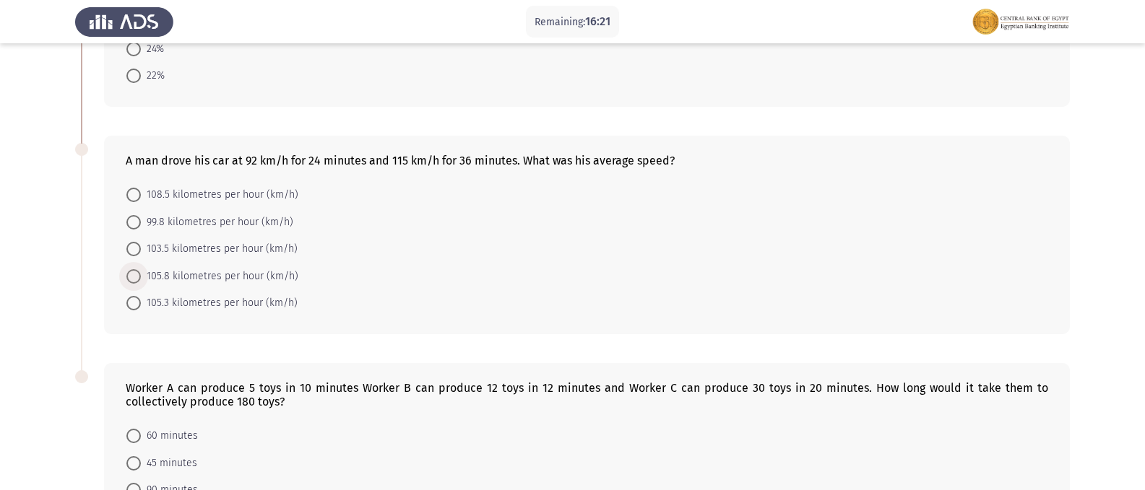
click at [134, 269] on span at bounding box center [133, 276] width 14 height 14
click at [134, 269] on input "105.8 kilometres per hour (km/h)" at bounding box center [133, 276] width 14 height 14
radio input "true"
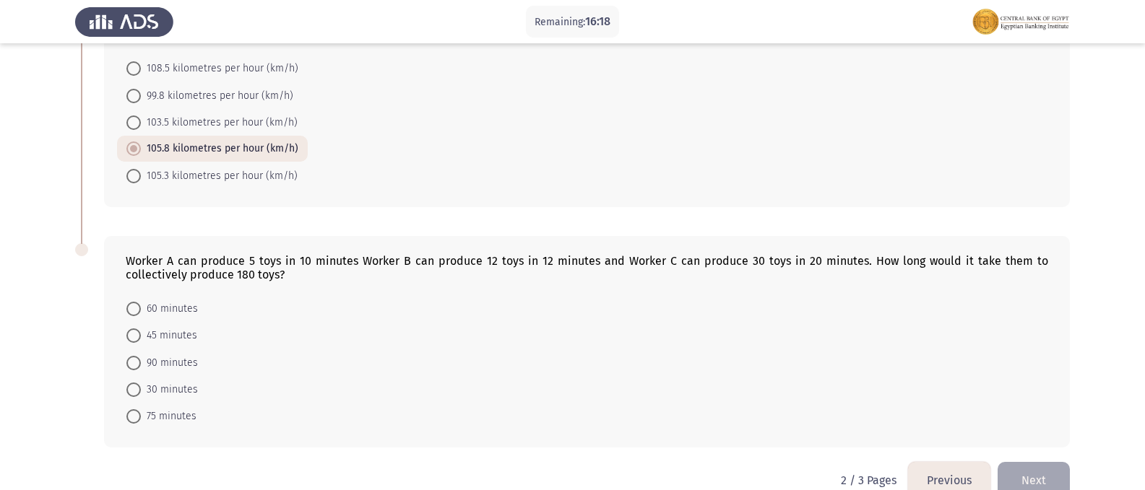
scroll to position [834, 0]
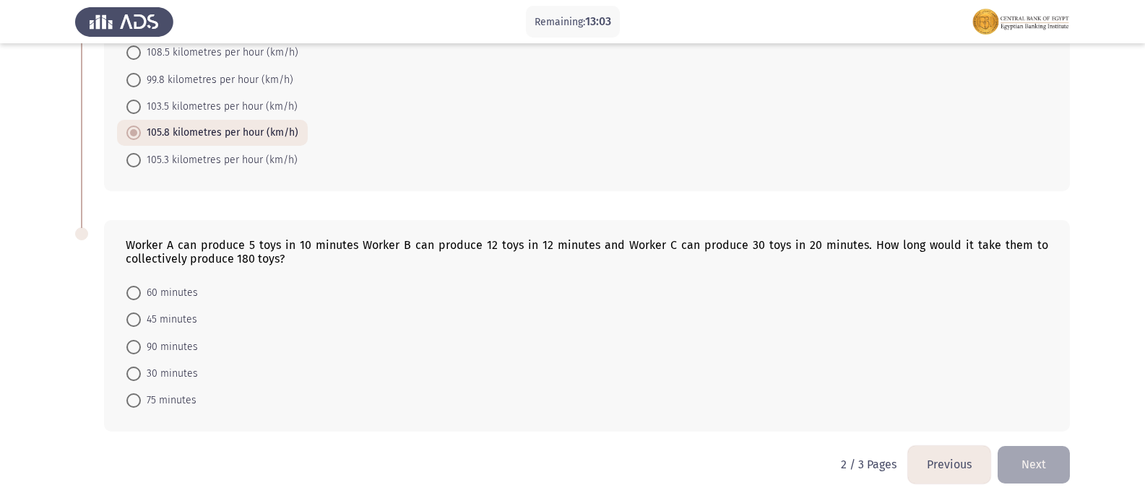
click at [136, 340] on span at bounding box center [133, 347] width 14 height 14
click at [136, 340] on input "90 minutes" at bounding box center [133, 347] width 14 height 14
radio input "true"
click at [1034, 446] on button "Next" at bounding box center [1033, 464] width 72 height 37
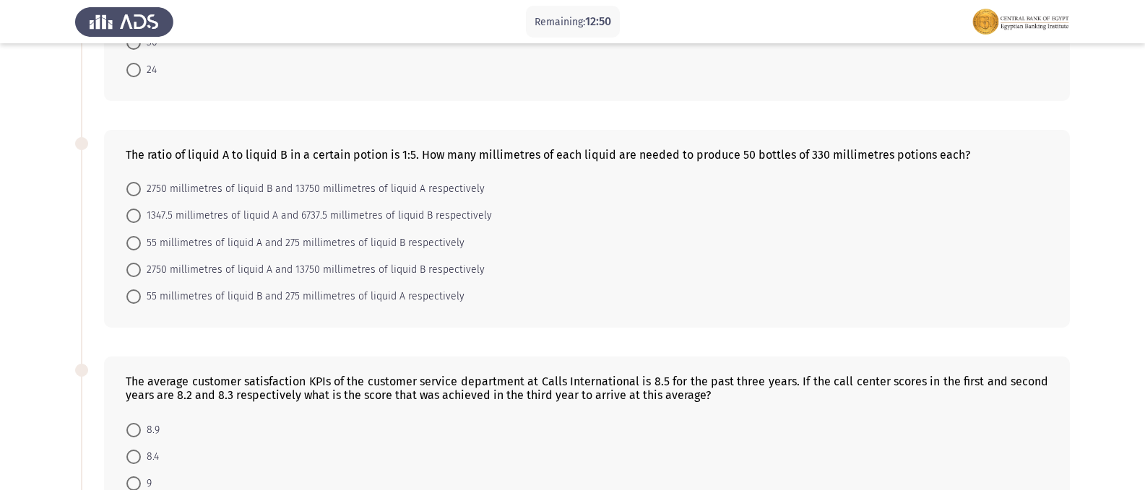
scroll to position [0, 0]
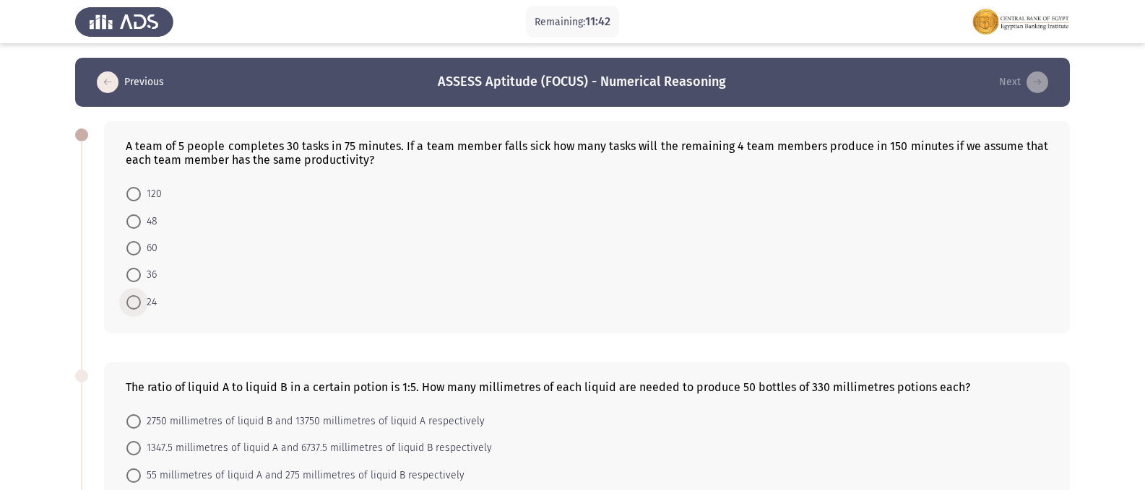
click at [127, 303] on span at bounding box center [133, 302] width 14 height 14
click at [127, 303] on input "24" at bounding box center [133, 302] width 14 height 14
radio input "true"
click at [134, 219] on span at bounding box center [133, 222] width 14 height 14
click at [134, 219] on input "48" at bounding box center [133, 222] width 14 height 14
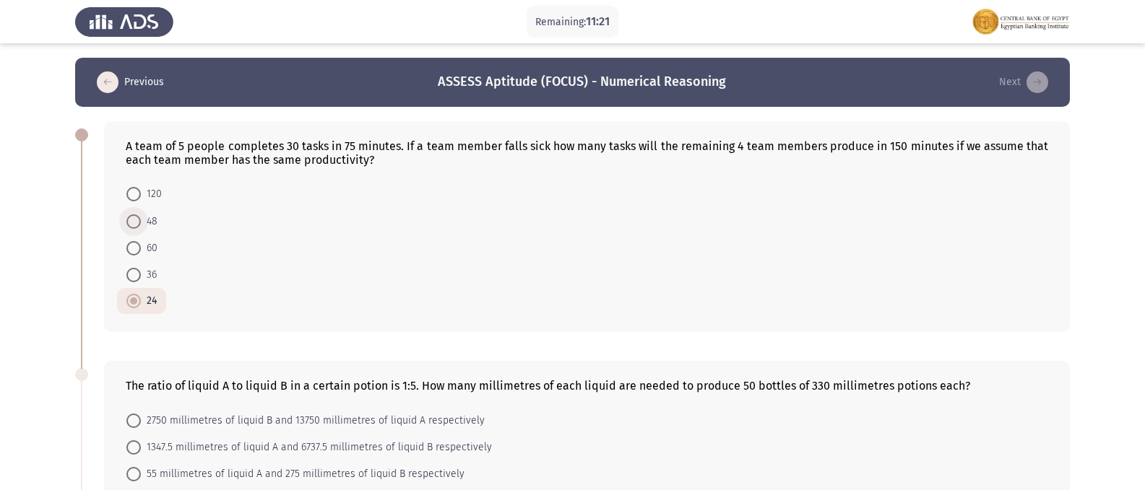
radio input "true"
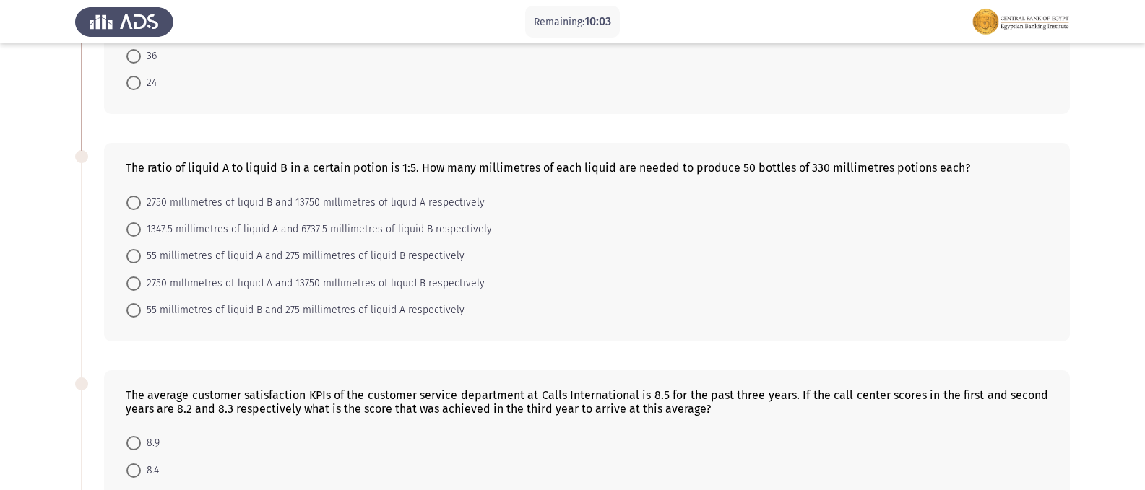
scroll to position [217, 0]
click at [134, 285] on span at bounding box center [134, 285] width 0 height 0
click at [134, 285] on input "2750 millimetres of liquid A and 13750 millimetres of liquid B respectively" at bounding box center [133, 285] width 14 height 14
radio input "true"
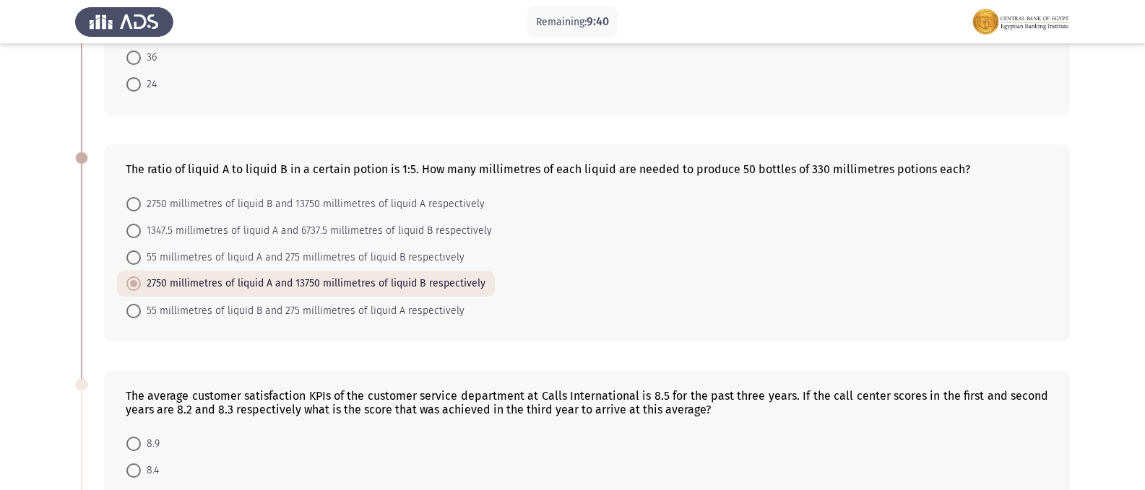
click at [136, 309] on span at bounding box center [133, 311] width 14 height 14
click at [136, 309] on input "55 millimetres of liquid B and 275 millimetres of liquid A respectively" at bounding box center [133, 311] width 14 height 14
radio input "true"
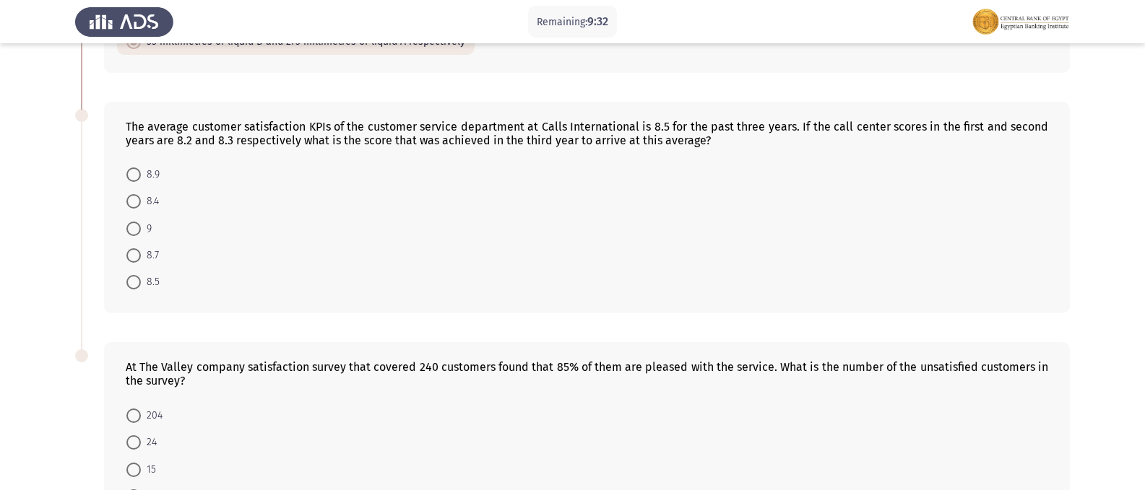
scroll to position [478, 0]
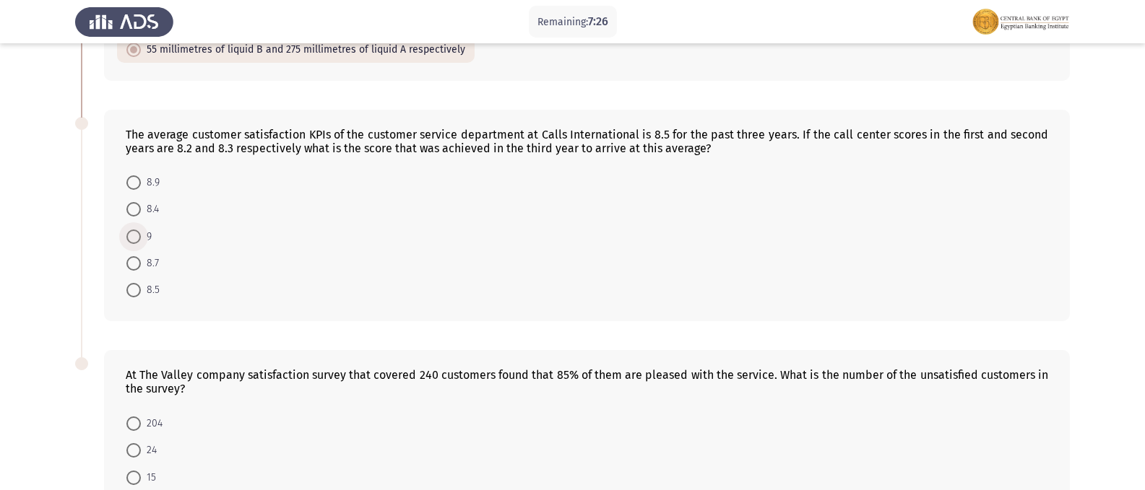
drag, startPoint x: 134, startPoint y: 233, endPoint x: 150, endPoint y: 248, distance: 22.0
click at [134, 233] on span at bounding box center [133, 237] width 14 height 14
click at [134, 233] on input "9" at bounding box center [133, 237] width 14 height 14
radio input "true"
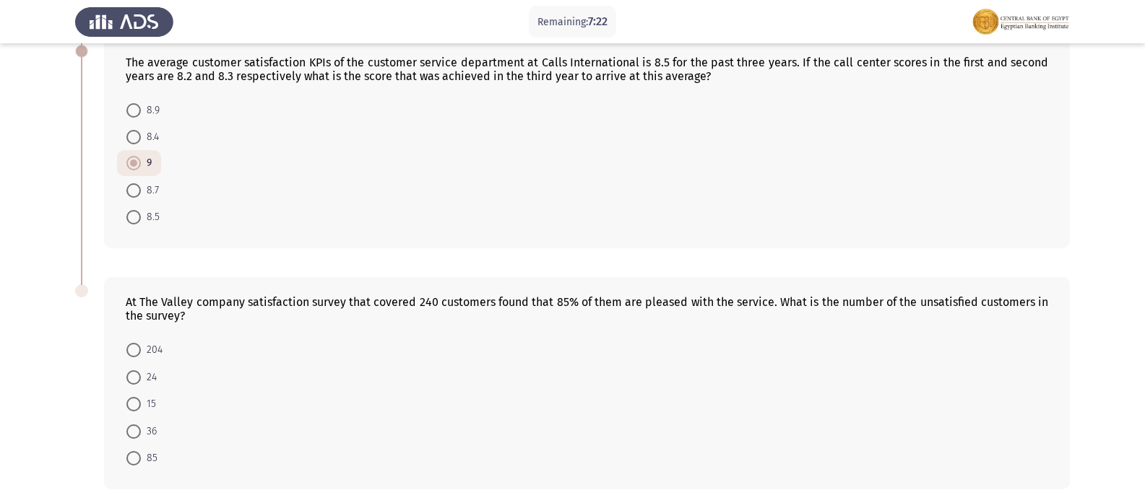
scroll to position [622, 0]
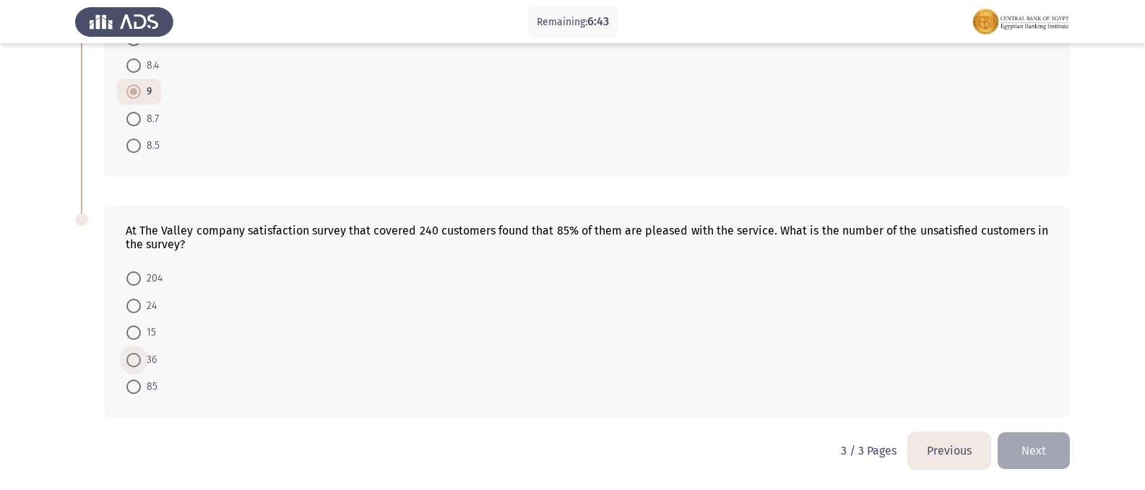
click at [134, 358] on span at bounding box center [133, 360] width 14 height 14
click at [134, 358] on input "36" at bounding box center [133, 360] width 14 height 14
radio input "true"
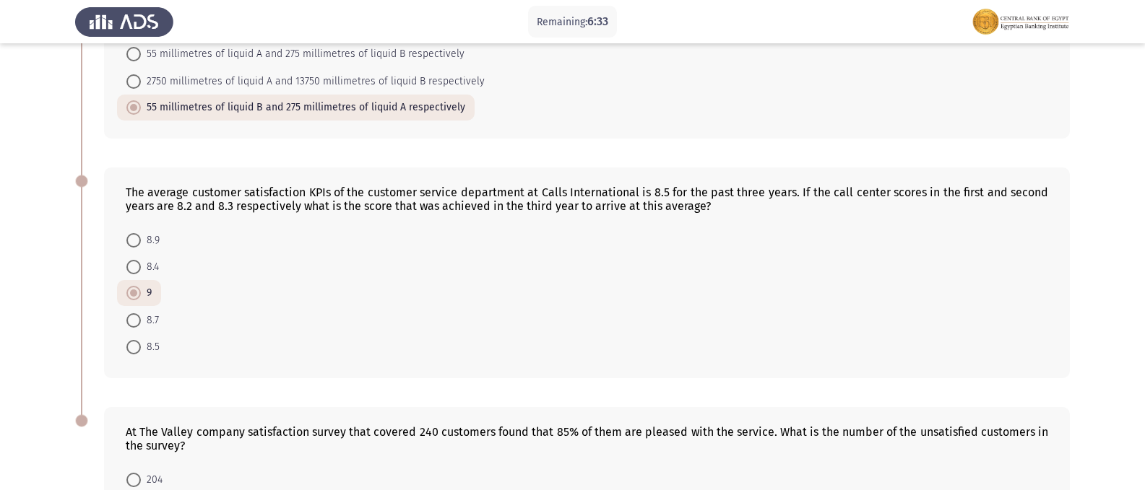
scroll to position [621, 0]
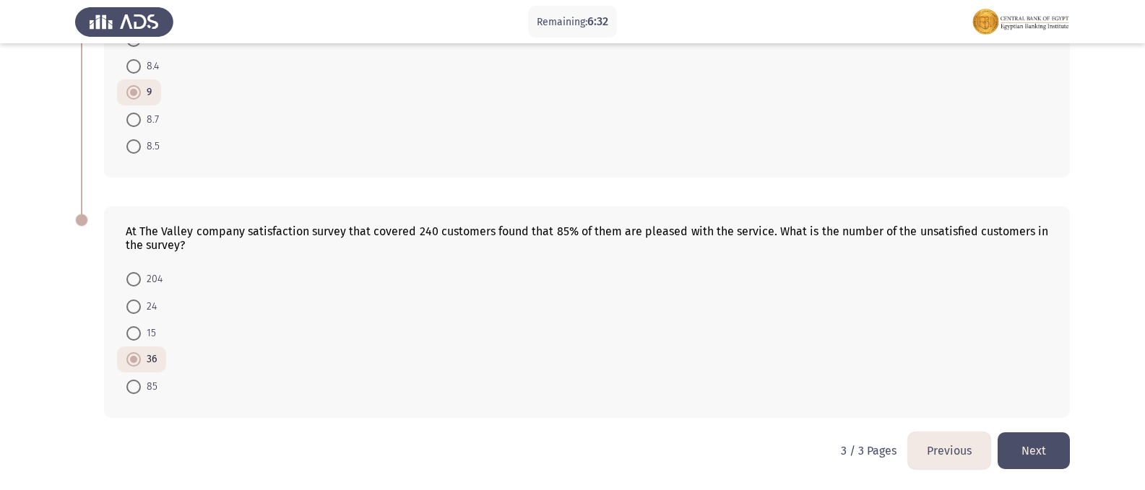
click at [948, 440] on button "Previous" at bounding box center [949, 451] width 82 height 37
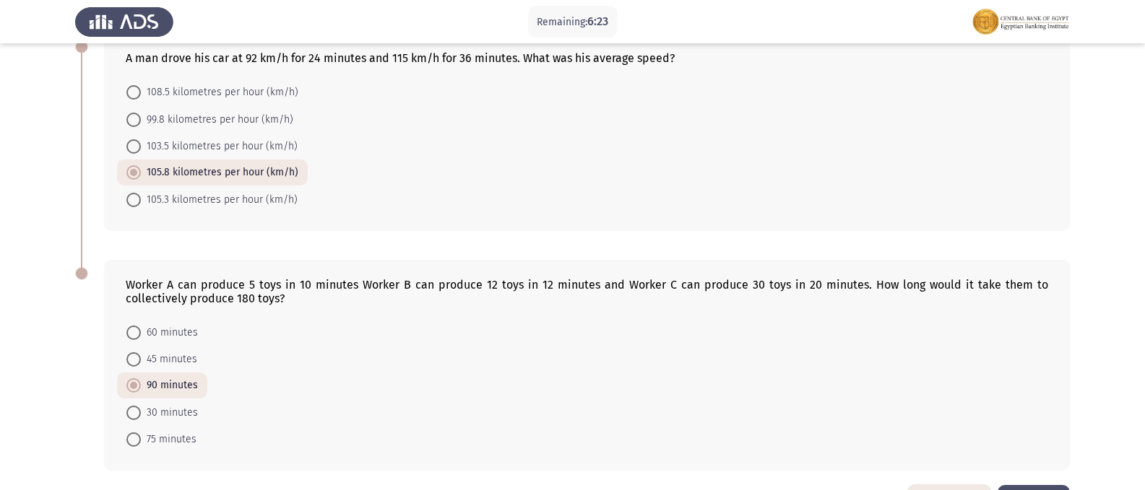
scroll to position [833, 0]
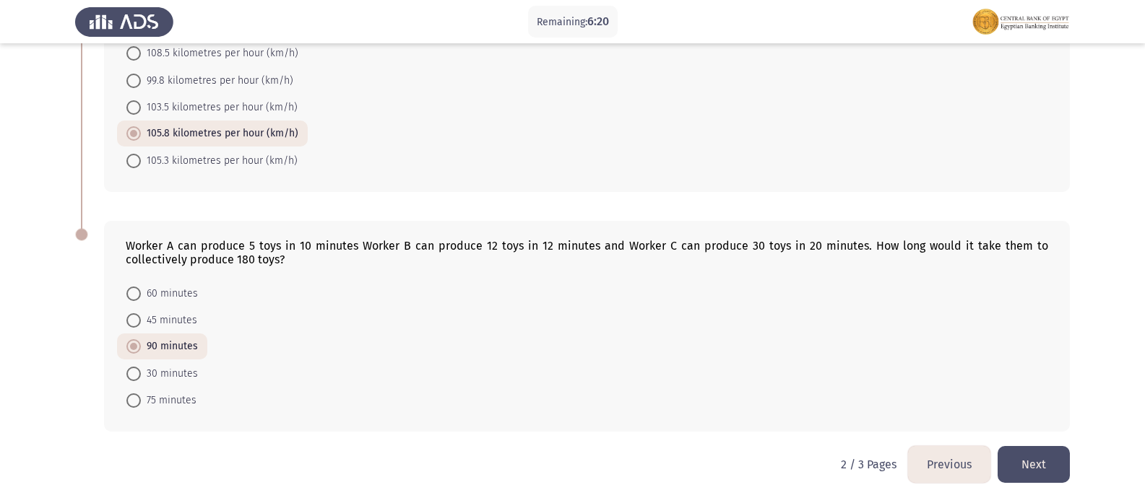
click at [1050, 446] on button "Next" at bounding box center [1033, 464] width 72 height 37
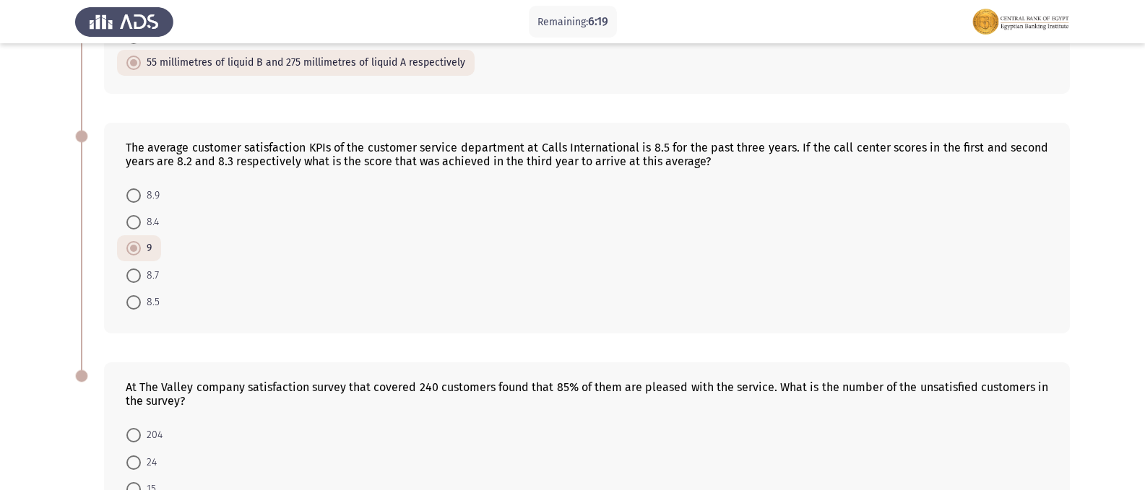
scroll to position [621, 0]
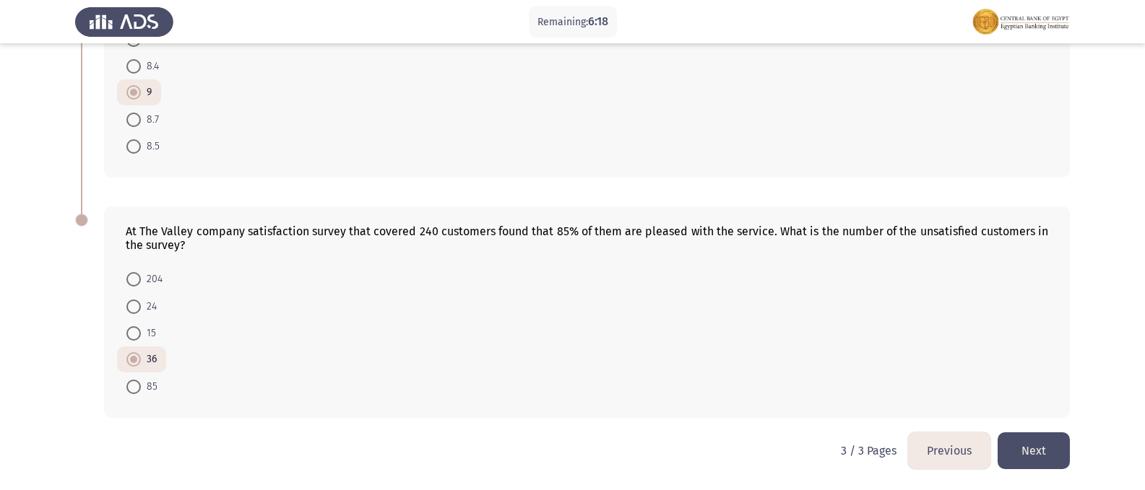
drag, startPoint x: 957, startPoint y: 450, endPoint x: 949, endPoint y: 441, distance: 11.8
click at [956, 450] on button "Previous" at bounding box center [949, 451] width 82 height 37
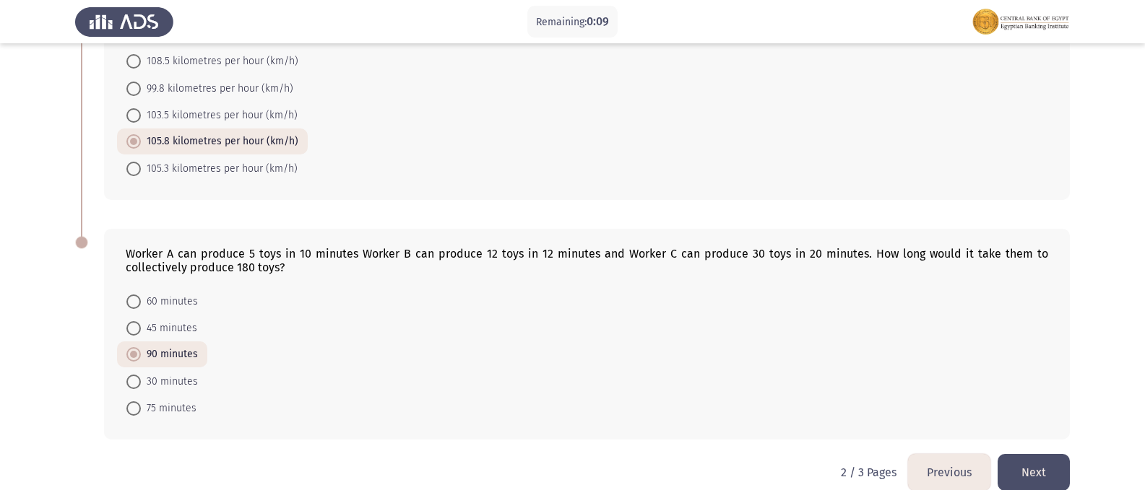
scroll to position [833, 0]
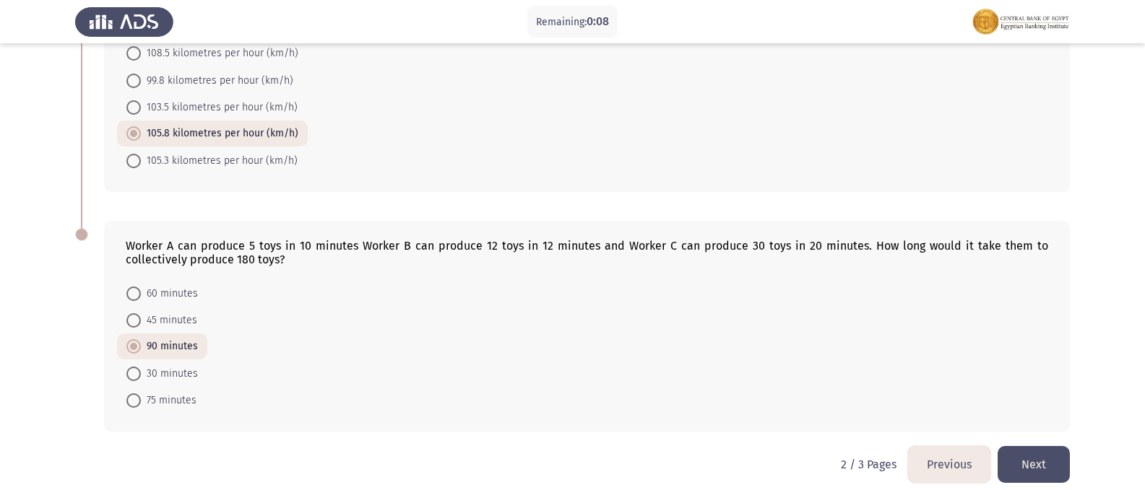
click at [1040, 456] on button "Next" at bounding box center [1033, 464] width 72 height 37
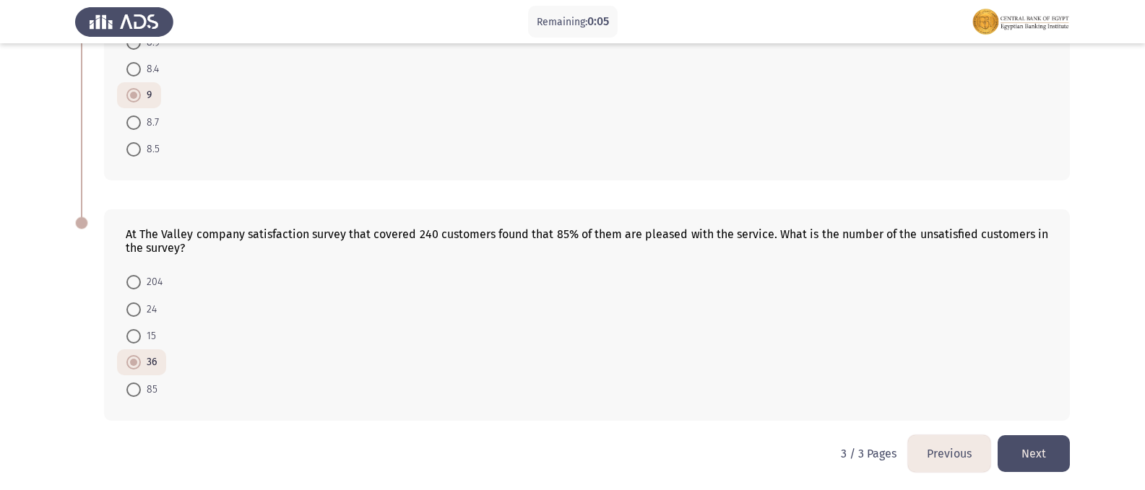
scroll to position [621, 0]
click at [1051, 454] on button "Next" at bounding box center [1033, 451] width 72 height 37
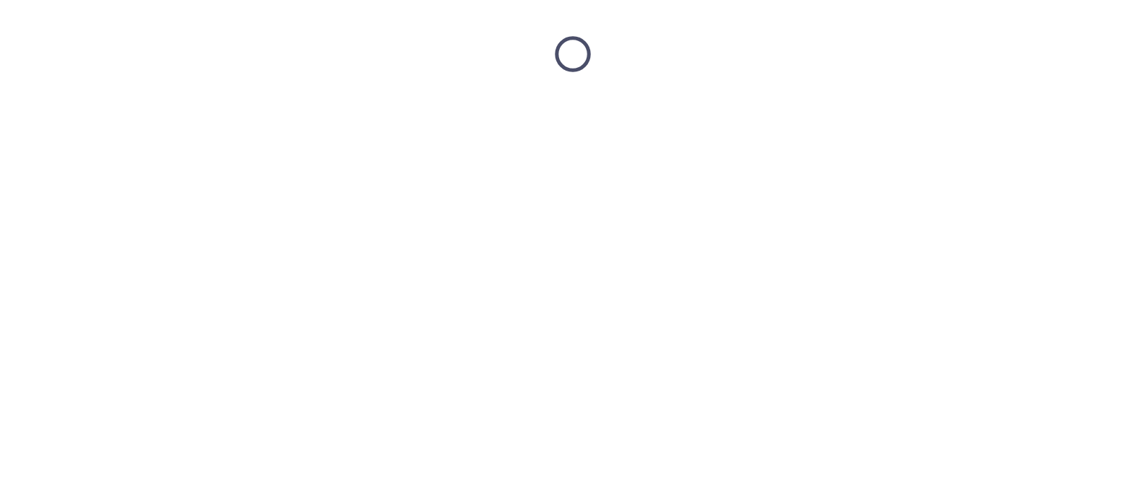
scroll to position [0, 0]
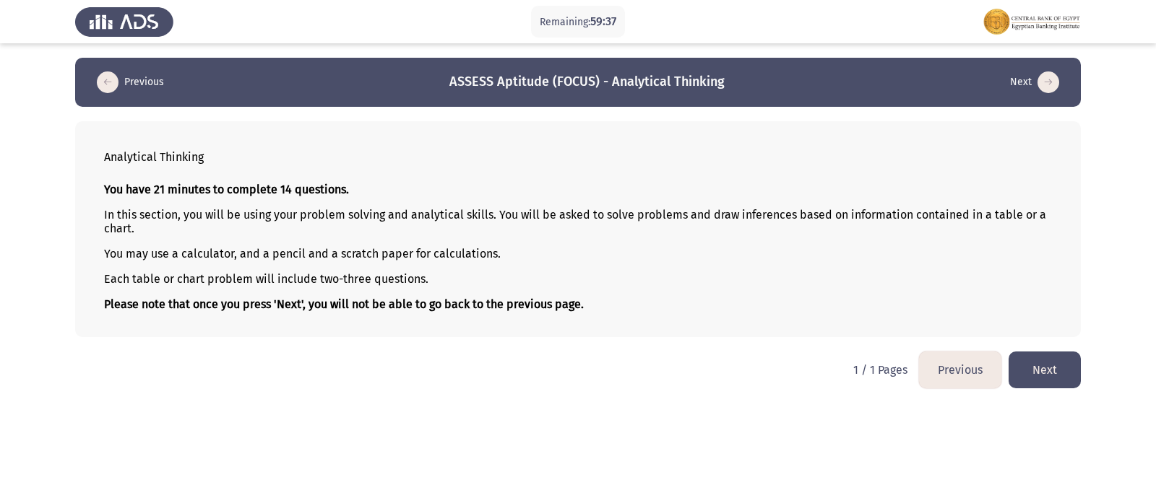
click at [1054, 365] on button "Next" at bounding box center [1044, 370] width 72 height 37
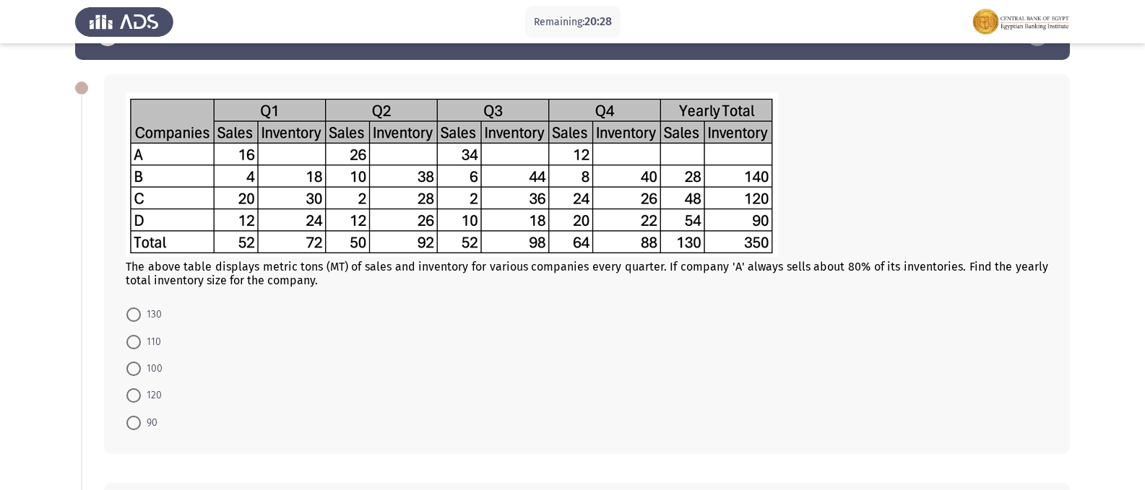
scroll to position [72, 0]
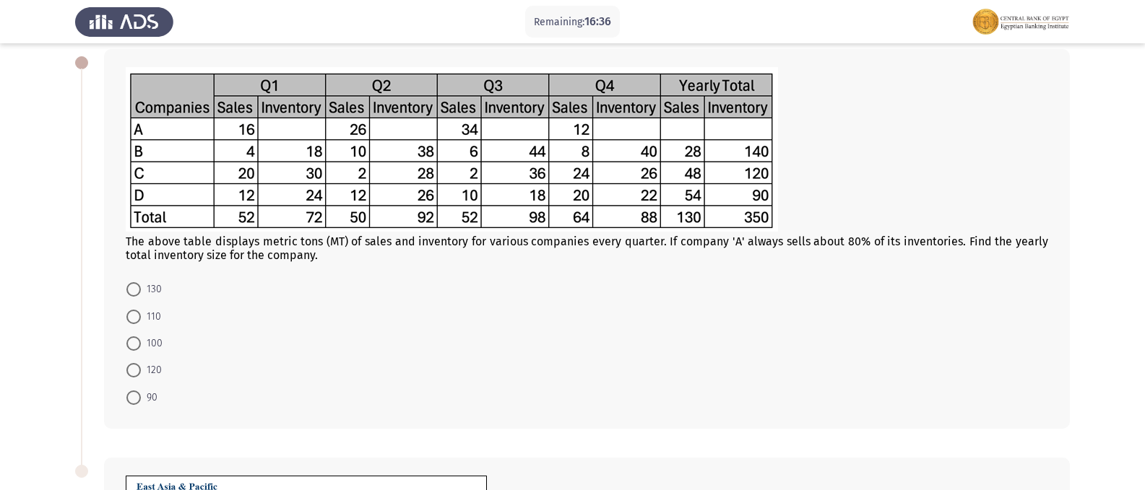
click at [128, 371] on span at bounding box center [133, 370] width 14 height 14
click at [128, 371] on input "120" at bounding box center [133, 370] width 14 height 14
radio input "true"
click at [135, 290] on span at bounding box center [133, 289] width 14 height 14
click at [135, 290] on input "130" at bounding box center [133, 289] width 14 height 14
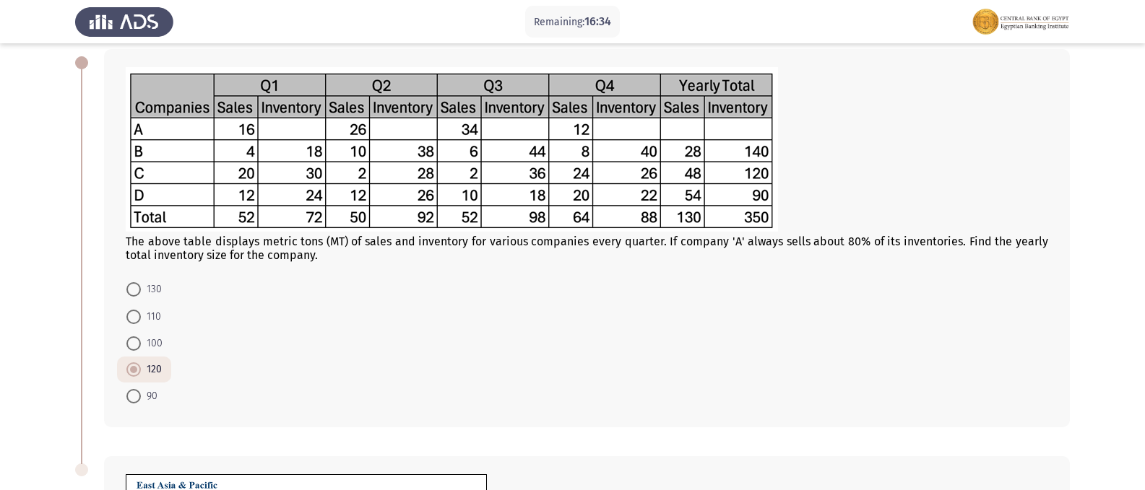
radio input "true"
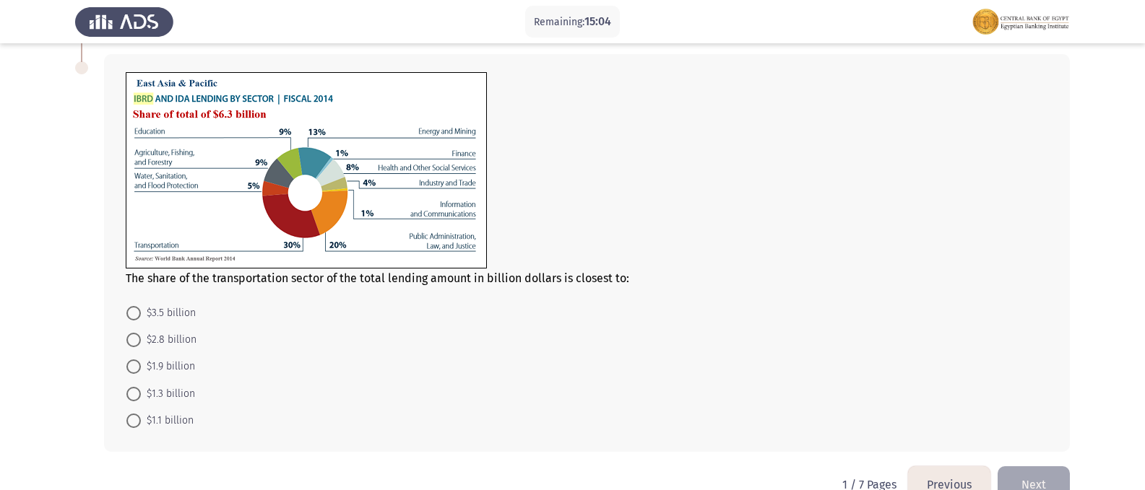
scroll to position [508, 0]
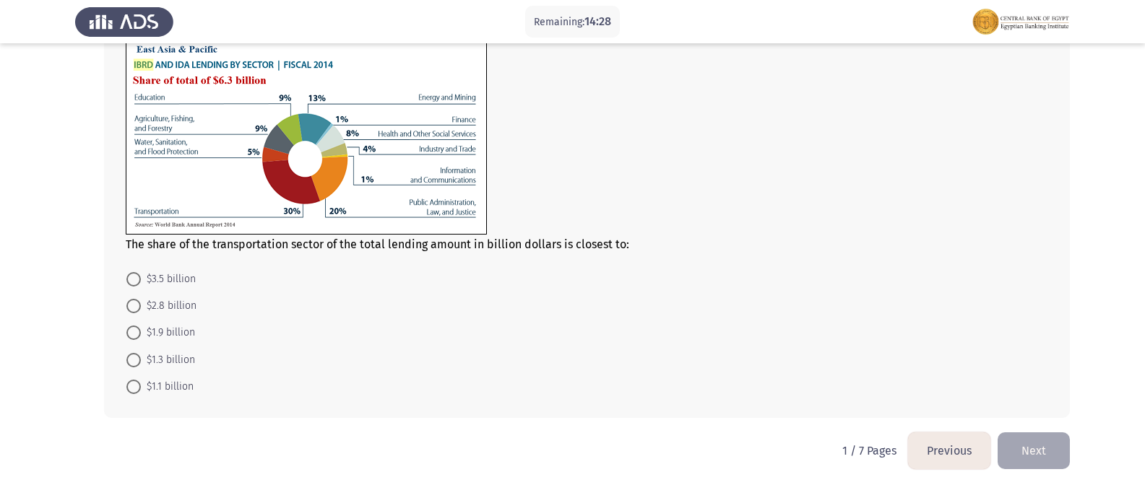
click at [134, 327] on span at bounding box center [133, 333] width 14 height 14
click at [134, 327] on input "$1.9 billion" at bounding box center [133, 333] width 14 height 14
radio input "true"
click at [1026, 454] on button "Next" at bounding box center [1033, 451] width 72 height 37
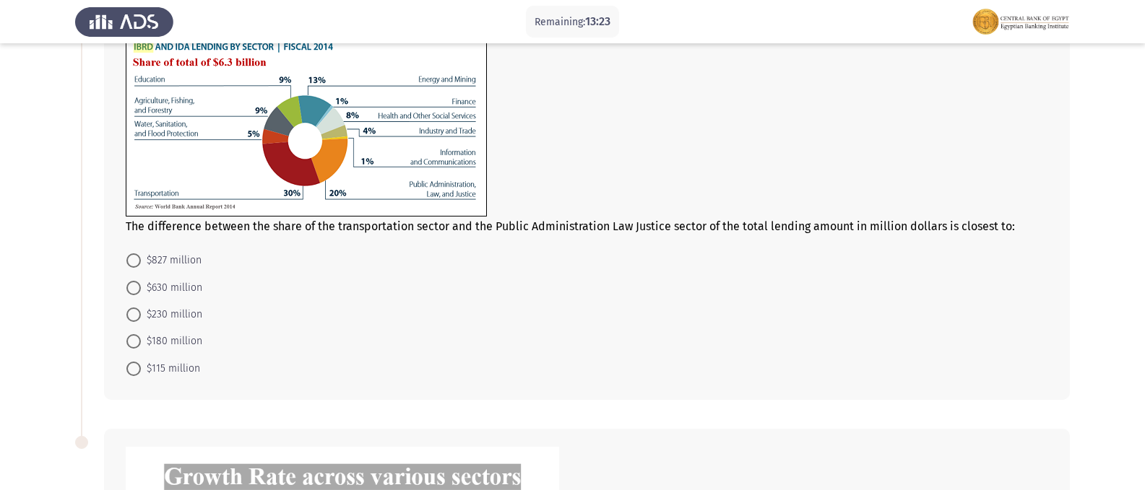
scroll to position [144, 0]
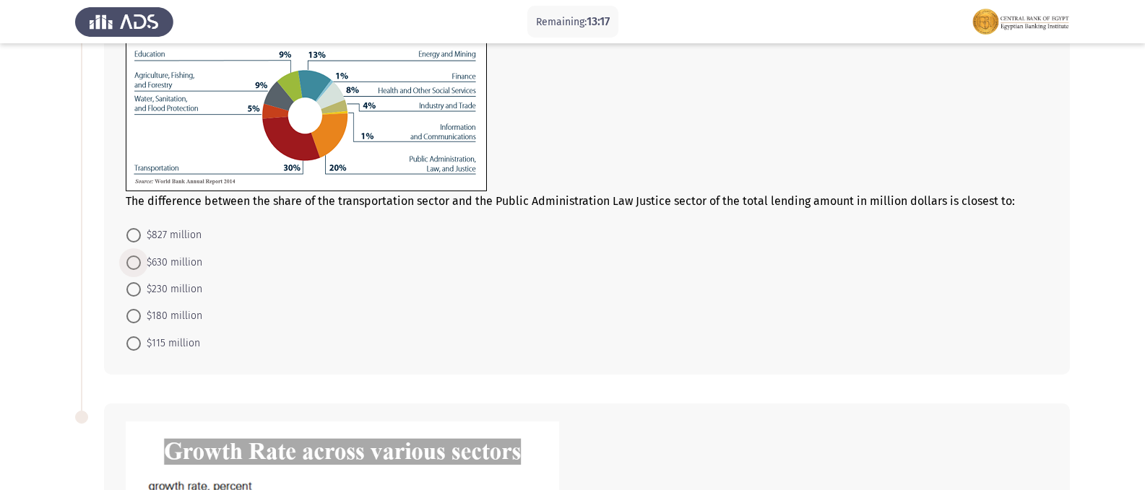
click at [135, 256] on span at bounding box center [133, 263] width 14 height 14
click at [135, 256] on input "$630 million" at bounding box center [133, 263] width 14 height 14
radio input "true"
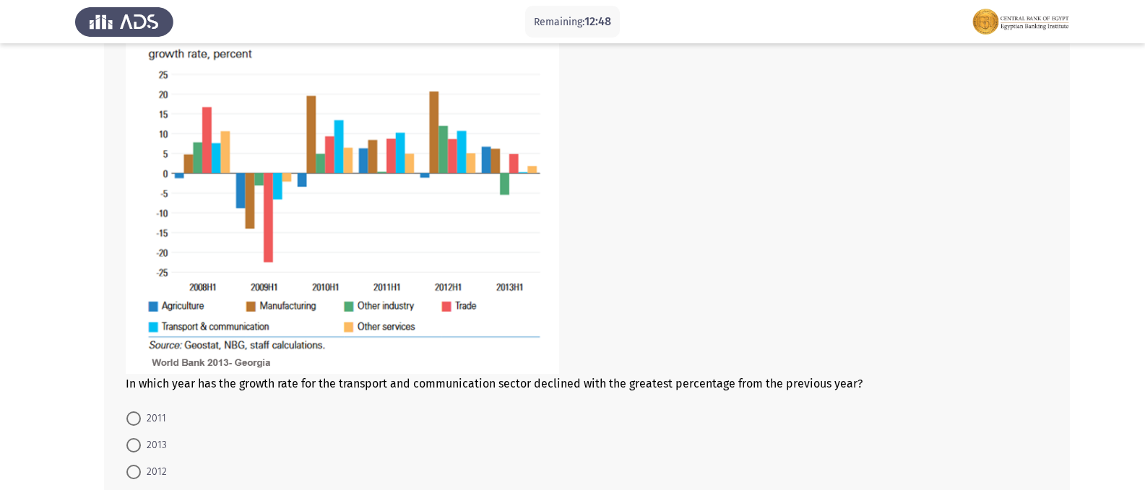
scroll to position [643, 0]
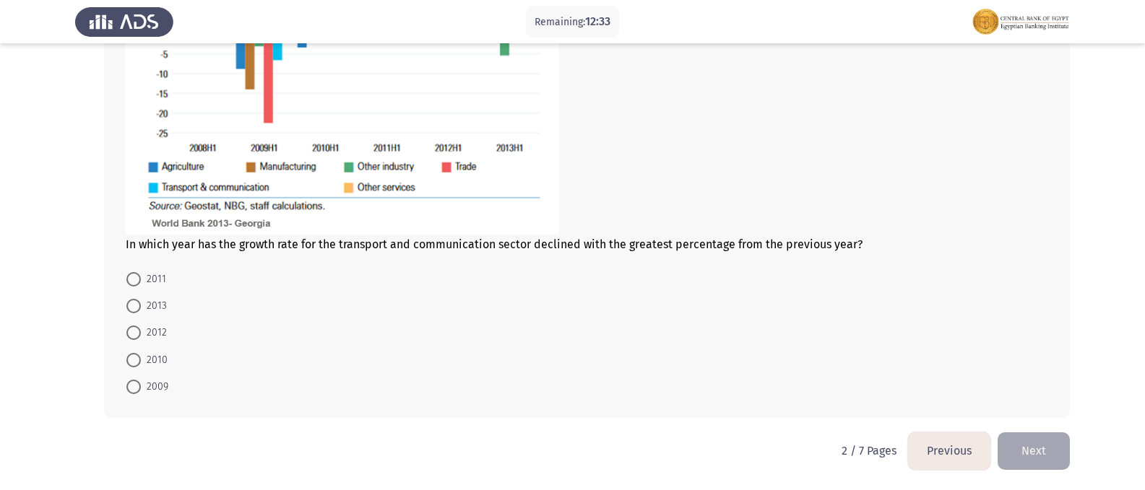
click at [144, 386] on span "2009" at bounding box center [154, 386] width 27 height 17
click at [141, 386] on input "2009" at bounding box center [133, 387] width 14 height 14
radio input "true"
click at [1049, 451] on button "Next" at bounding box center [1033, 451] width 72 height 37
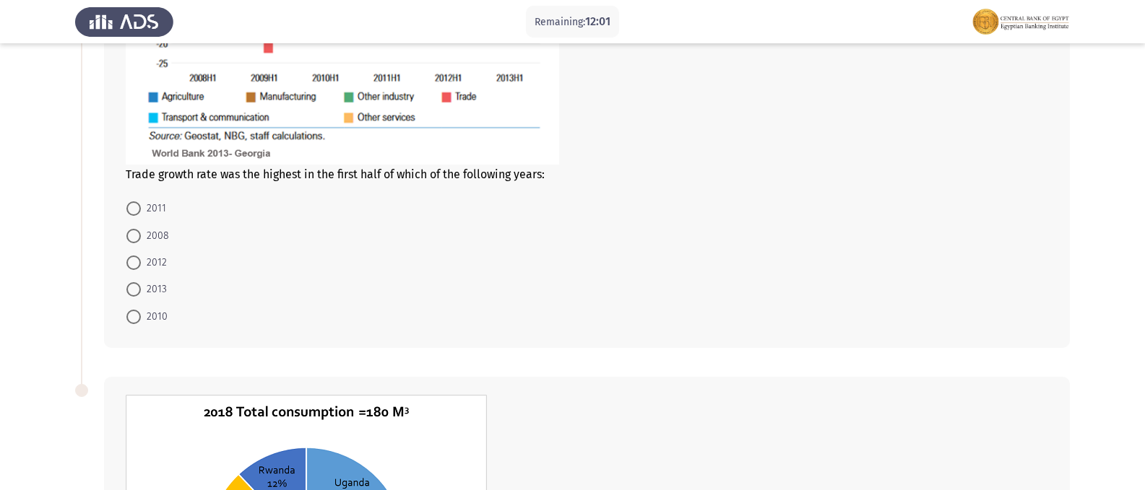
scroll to position [361, 0]
click at [133, 262] on span at bounding box center [133, 261] width 14 height 14
click at [133, 262] on input "2012" at bounding box center [133, 261] width 14 height 14
radio input "true"
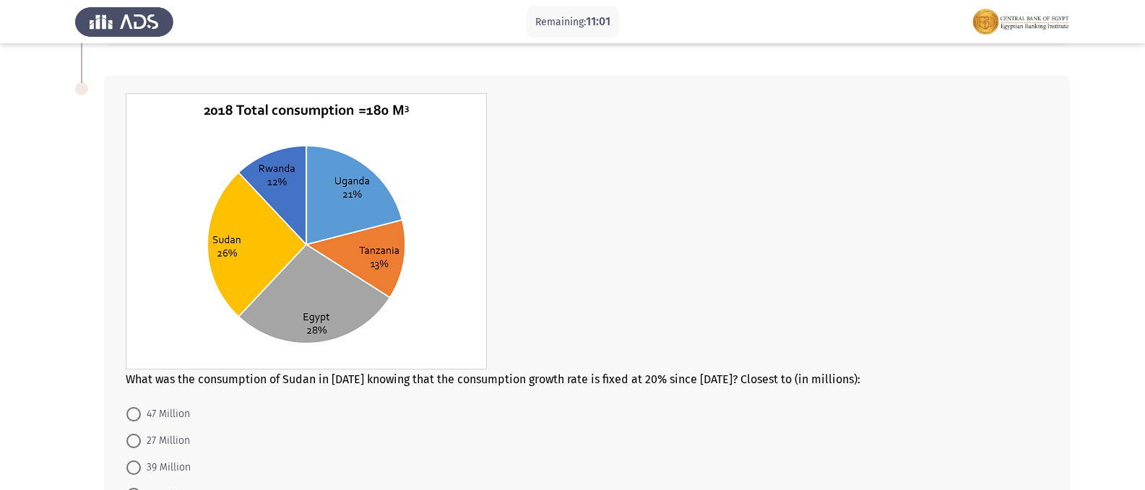
scroll to position [722, 0]
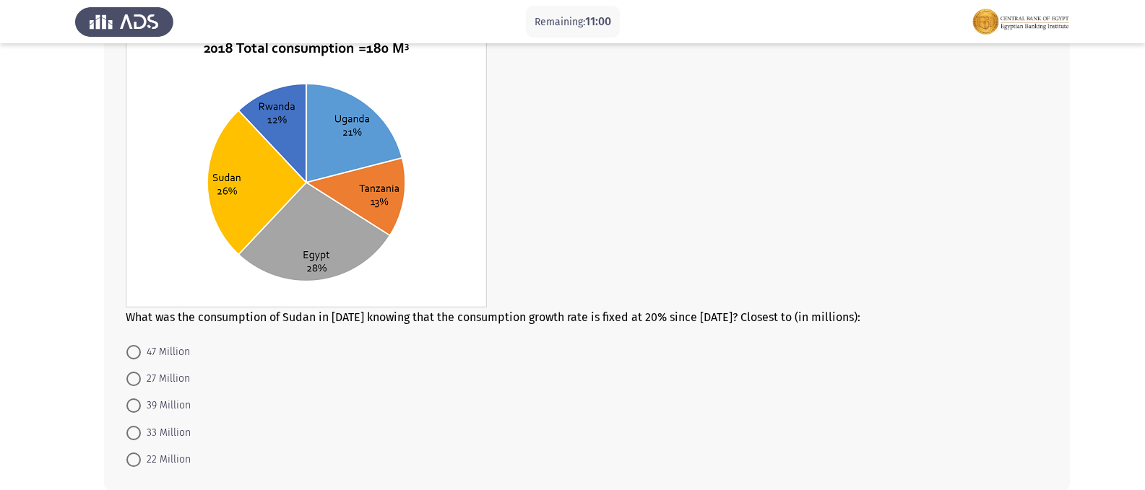
click at [136, 350] on span at bounding box center [133, 352] width 14 height 14
click at [136, 350] on input "47 Million" at bounding box center [133, 352] width 14 height 14
radio input "true"
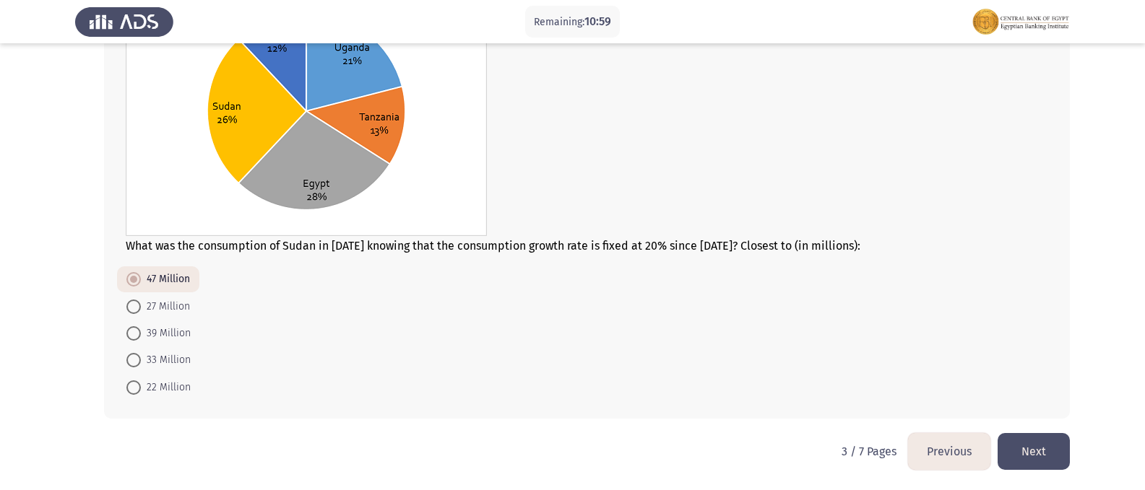
scroll to position [794, 0]
click at [1054, 457] on button "Next" at bounding box center [1033, 451] width 72 height 37
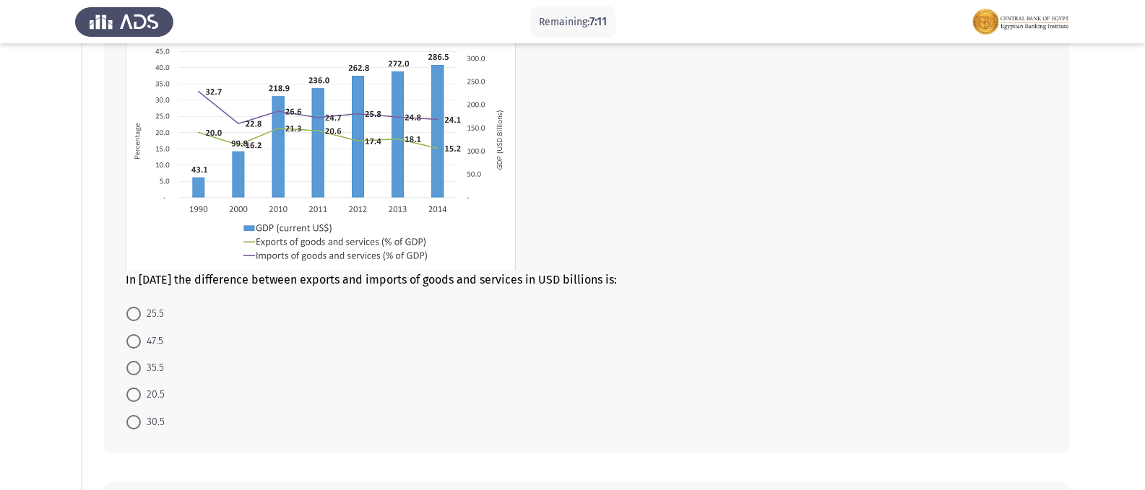
scroll to position [144, 0]
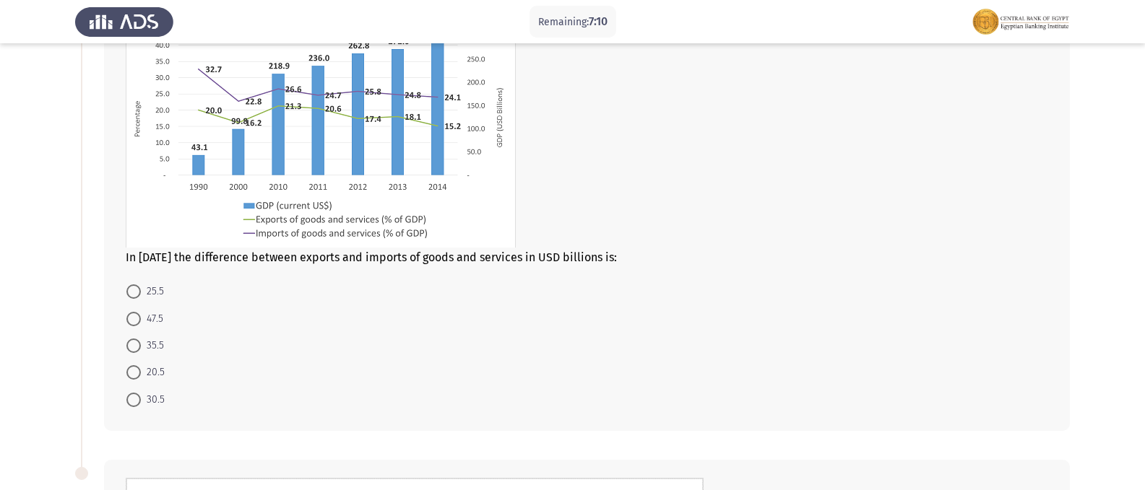
click at [134, 291] on span at bounding box center [133, 292] width 14 height 14
click at [134, 291] on input "25.5" at bounding box center [133, 292] width 14 height 14
radio input "true"
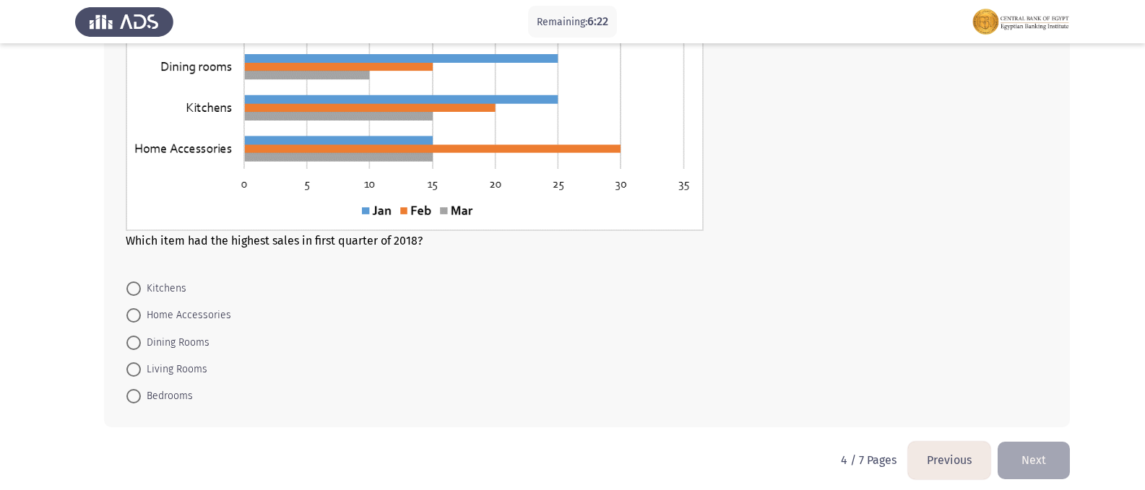
scroll to position [714, 0]
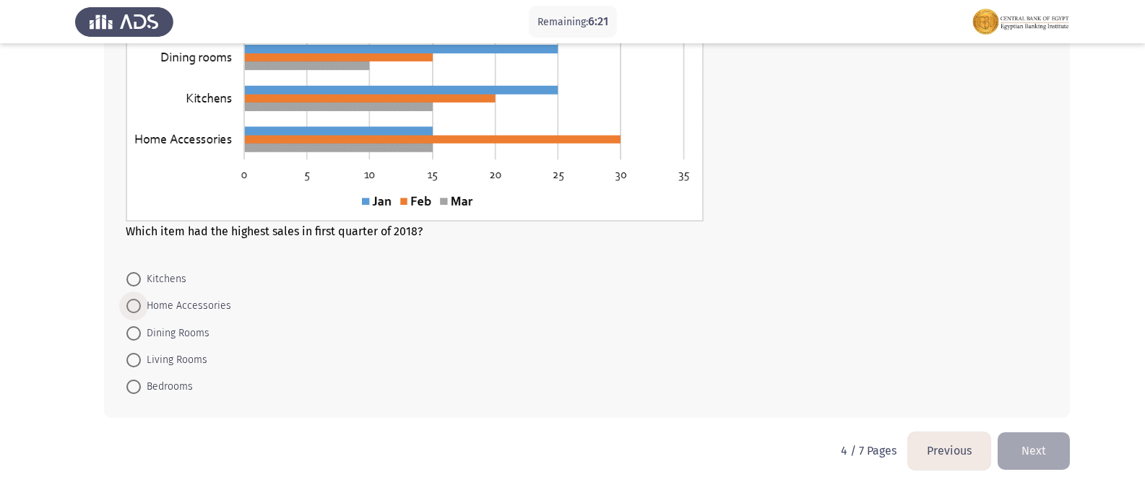
click at [136, 311] on span at bounding box center [133, 306] width 14 height 14
click at [136, 311] on input "Home Accessories" at bounding box center [133, 306] width 14 height 14
radio input "true"
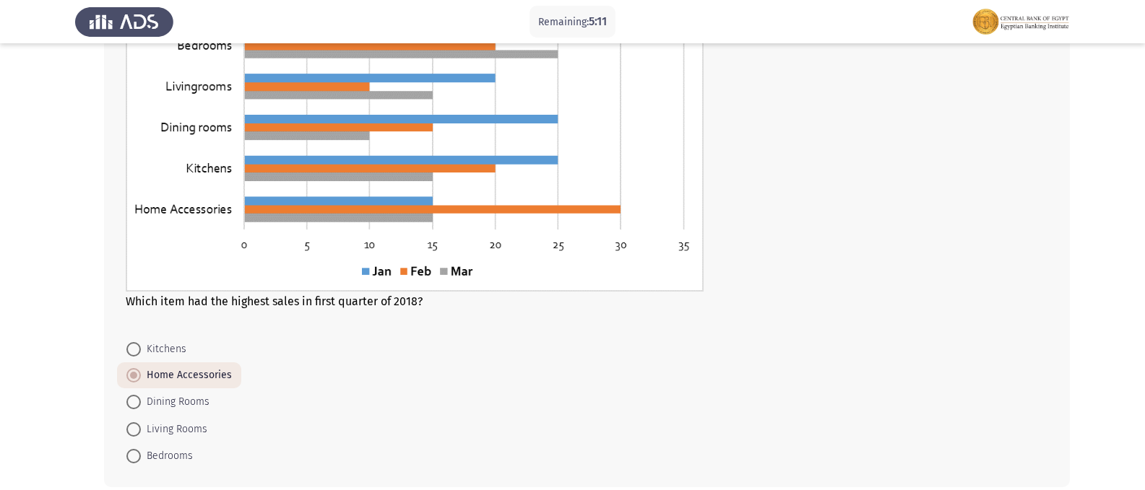
scroll to position [714, 0]
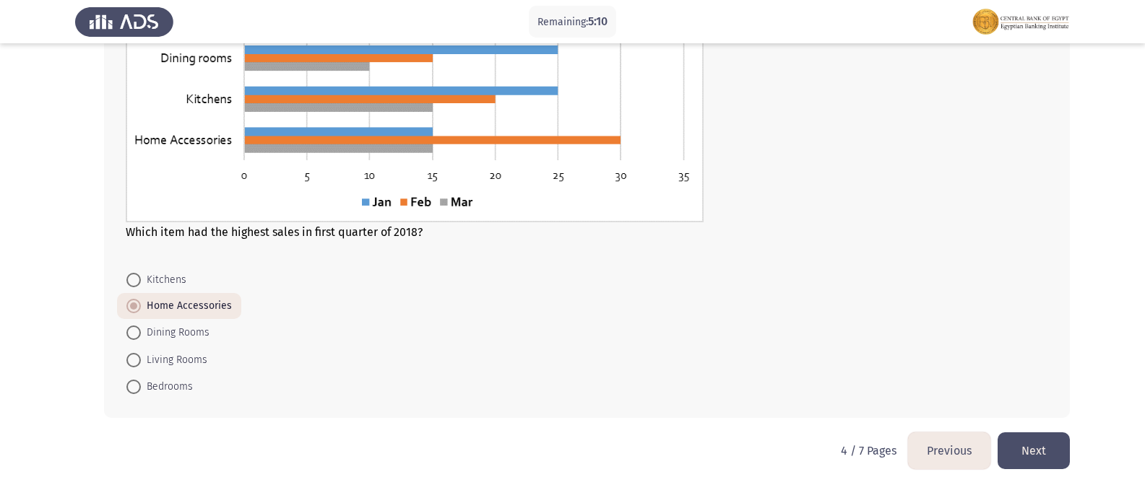
click at [137, 385] on span at bounding box center [133, 387] width 14 height 14
click at [137, 385] on input "Bedrooms" at bounding box center [133, 387] width 14 height 14
radio input "true"
click at [1051, 448] on button "Next" at bounding box center [1033, 451] width 72 height 37
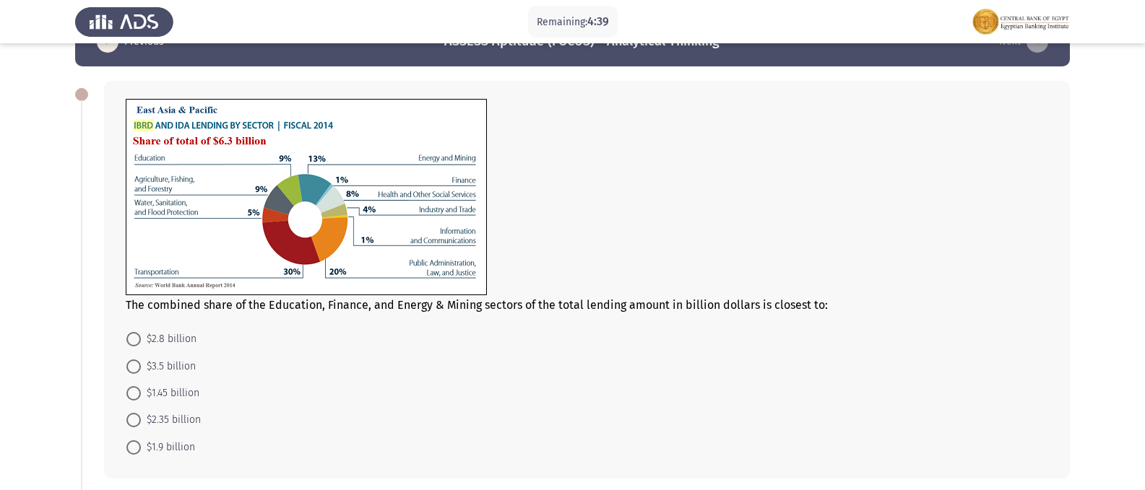
scroll to position [72, 0]
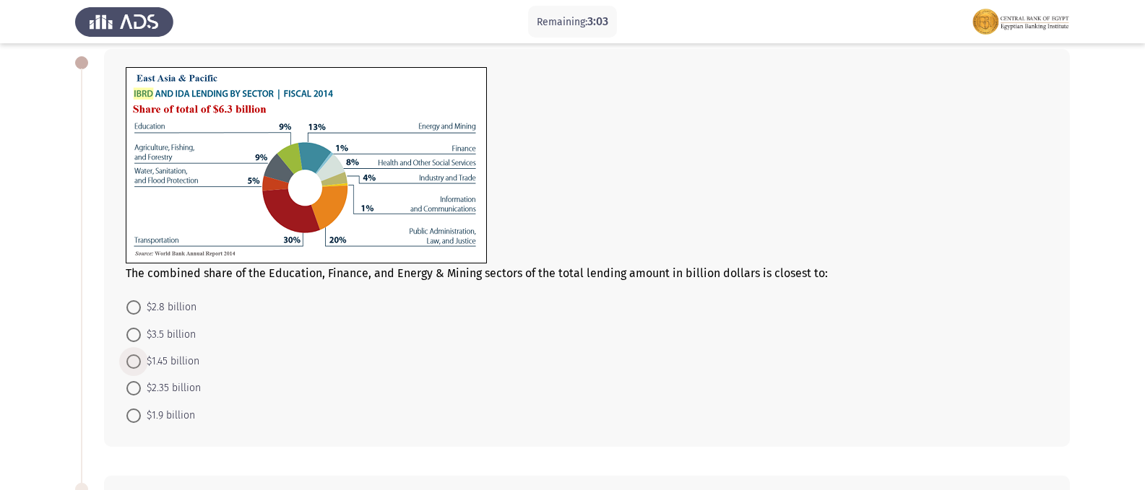
click at [134, 363] on span at bounding box center [133, 362] width 14 height 14
click at [134, 363] on input "$1.45 billion" at bounding box center [133, 362] width 14 height 14
radio input "true"
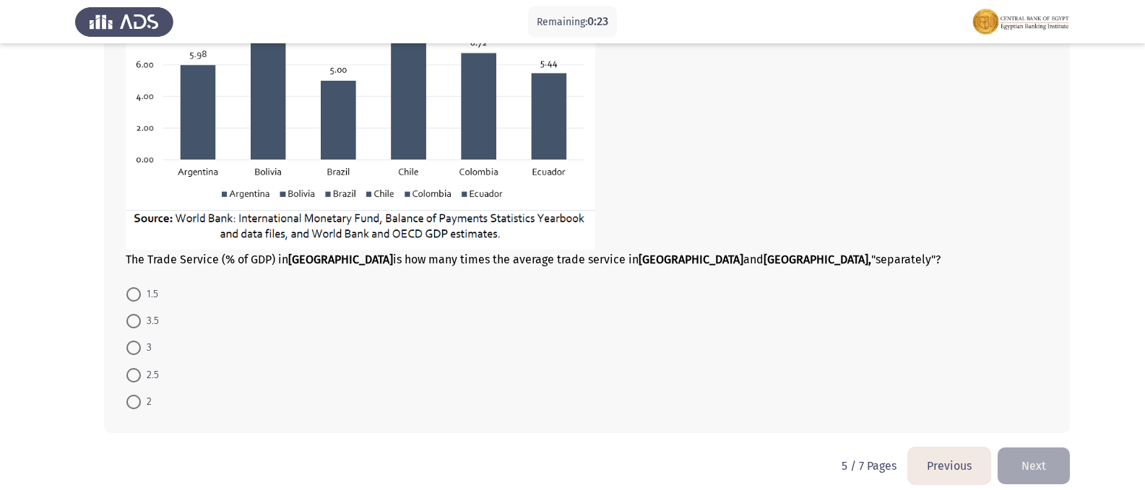
scroll to position [712, 0]
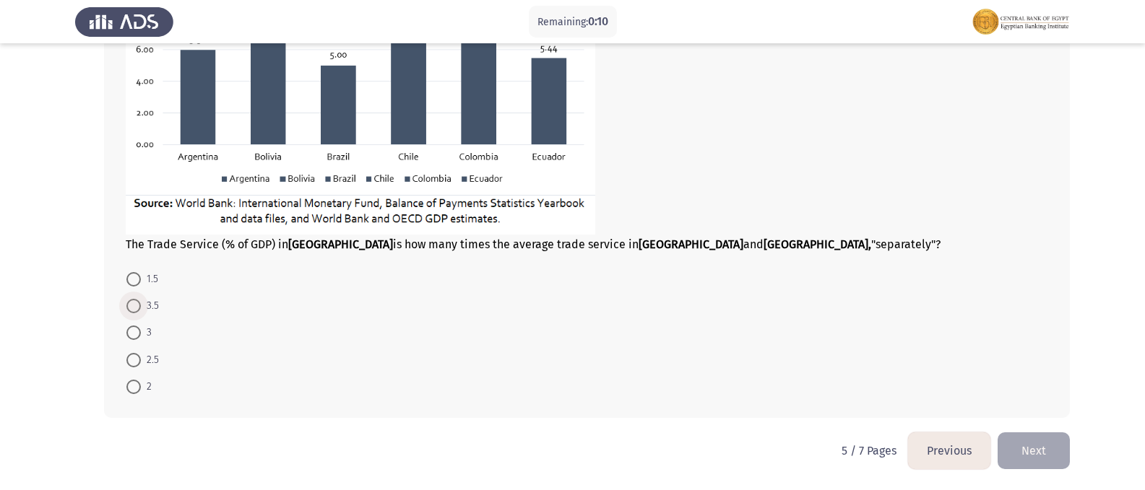
click at [134, 307] on span at bounding box center [133, 306] width 14 height 14
click at [134, 307] on input "3.5" at bounding box center [133, 306] width 14 height 14
radio input "true"
click at [1044, 454] on button "Next" at bounding box center [1033, 451] width 72 height 37
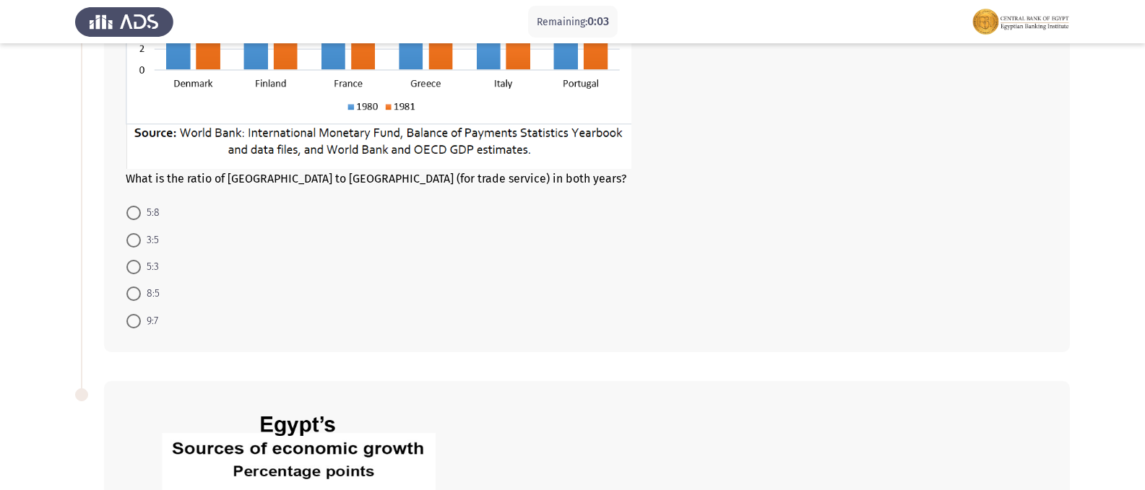
scroll to position [289, 0]
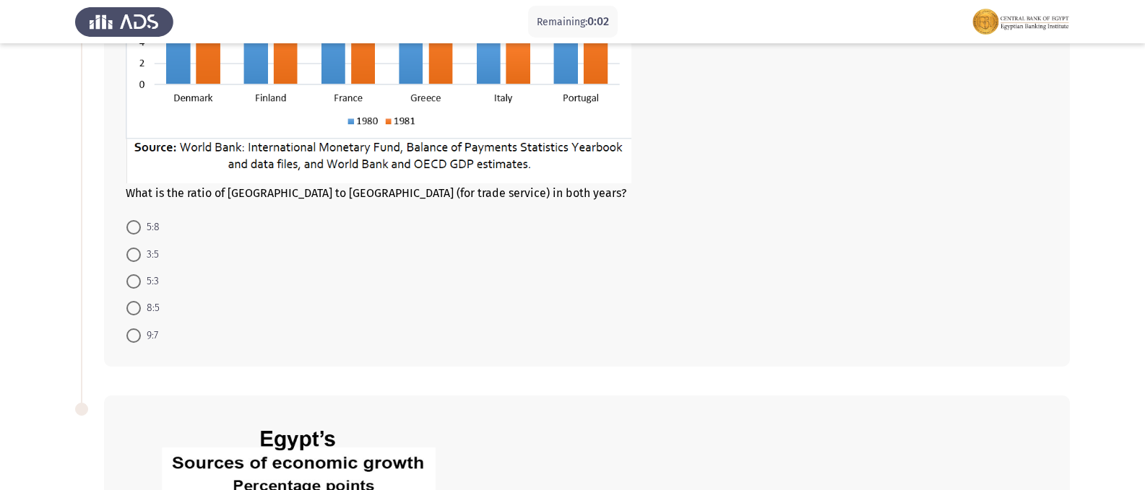
click at [135, 285] on span at bounding box center [133, 281] width 14 height 14
click at [135, 285] on input "5:3" at bounding box center [133, 281] width 14 height 14
radio input "true"
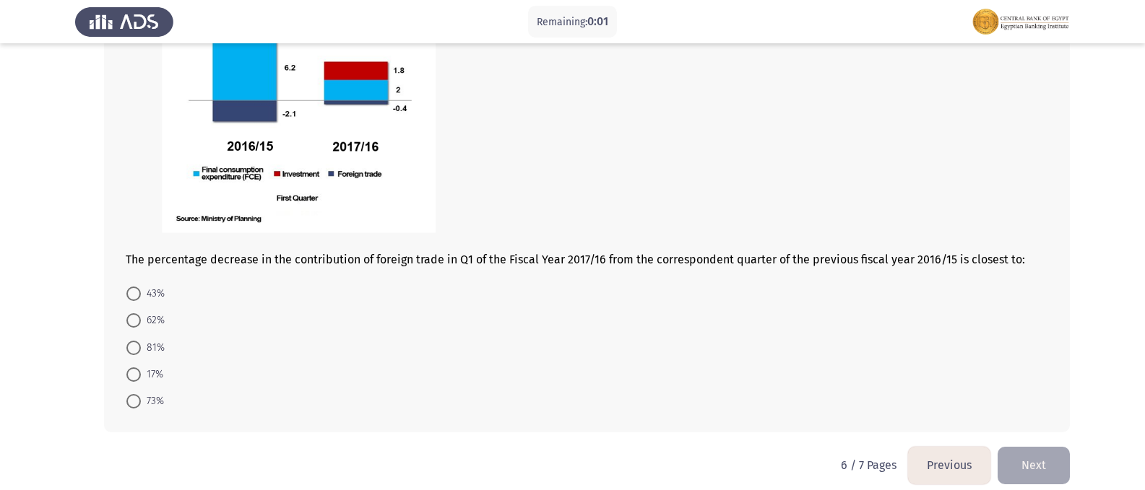
scroll to position [788, 0]
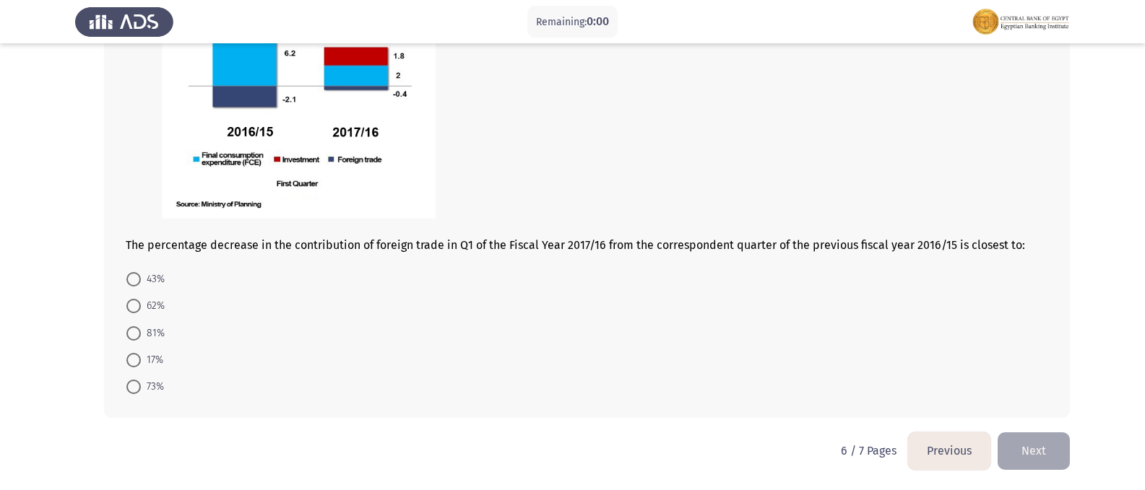
click at [131, 312] on span at bounding box center [133, 306] width 14 height 14
click at [131, 312] on input "62%" at bounding box center [133, 306] width 14 height 14
radio input "true"
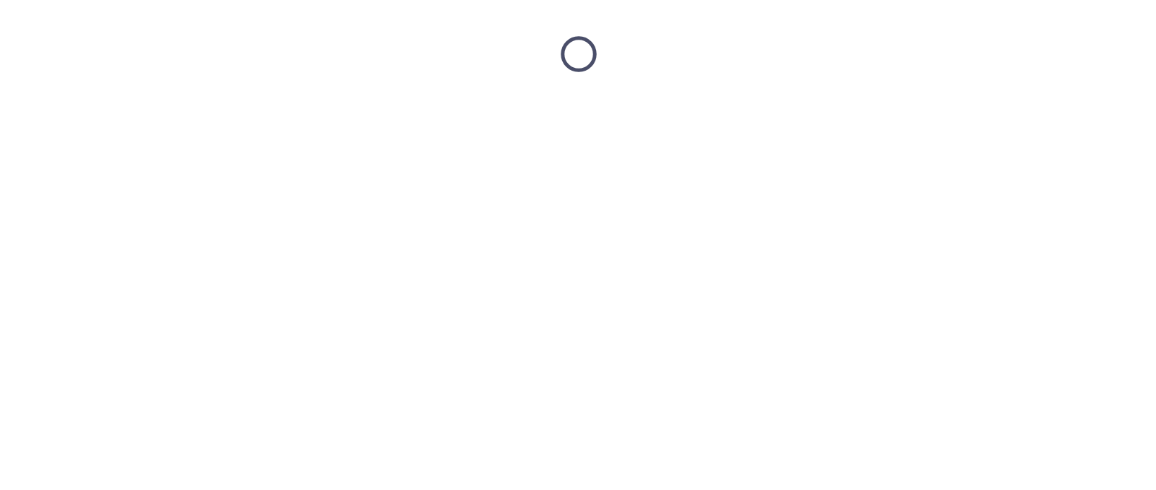
scroll to position [0, 0]
